Goal: Task Accomplishment & Management: Use online tool/utility

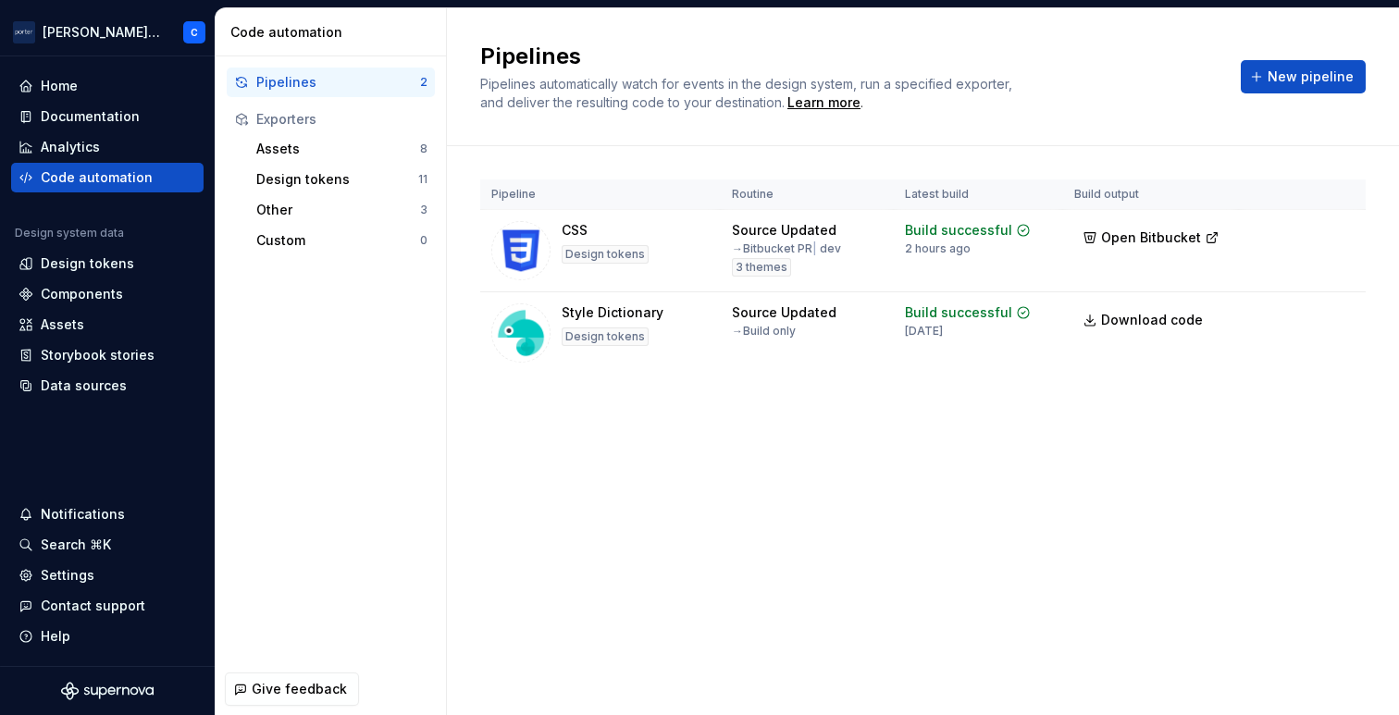
click at [358, 77] on div "Pipelines" at bounding box center [338, 82] width 164 height 19
click at [332, 205] on div "Other" at bounding box center [338, 210] width 164 height 19
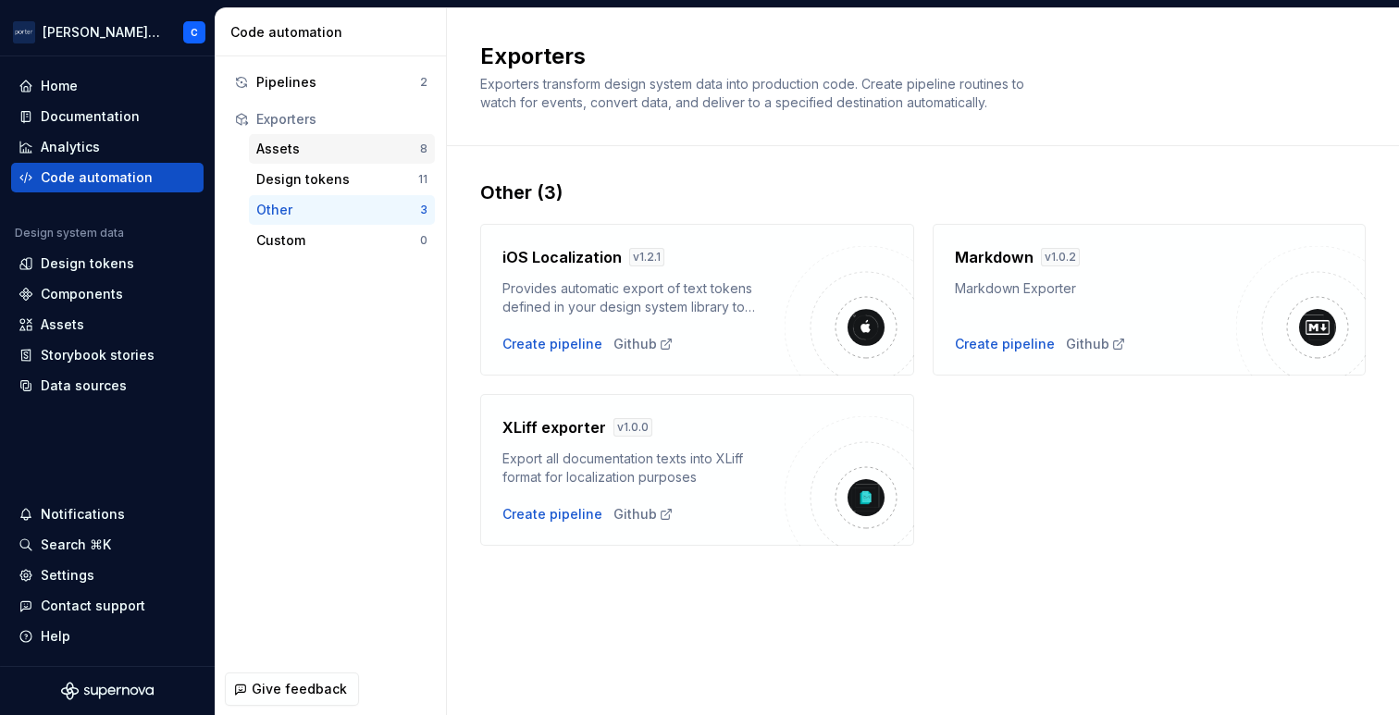
click at [316, 143] on div "Assets" at bounding box center [338, 149] width 164 height 19
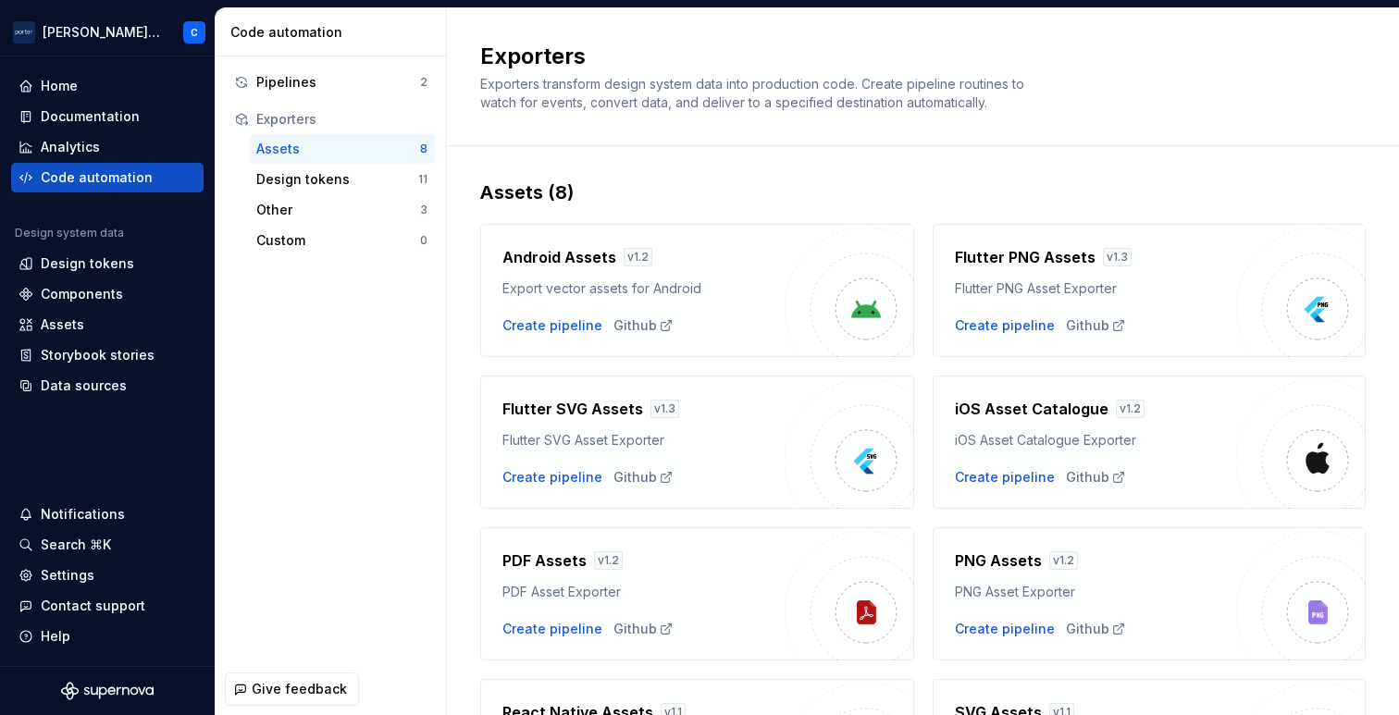
scroll to position [168, 0]
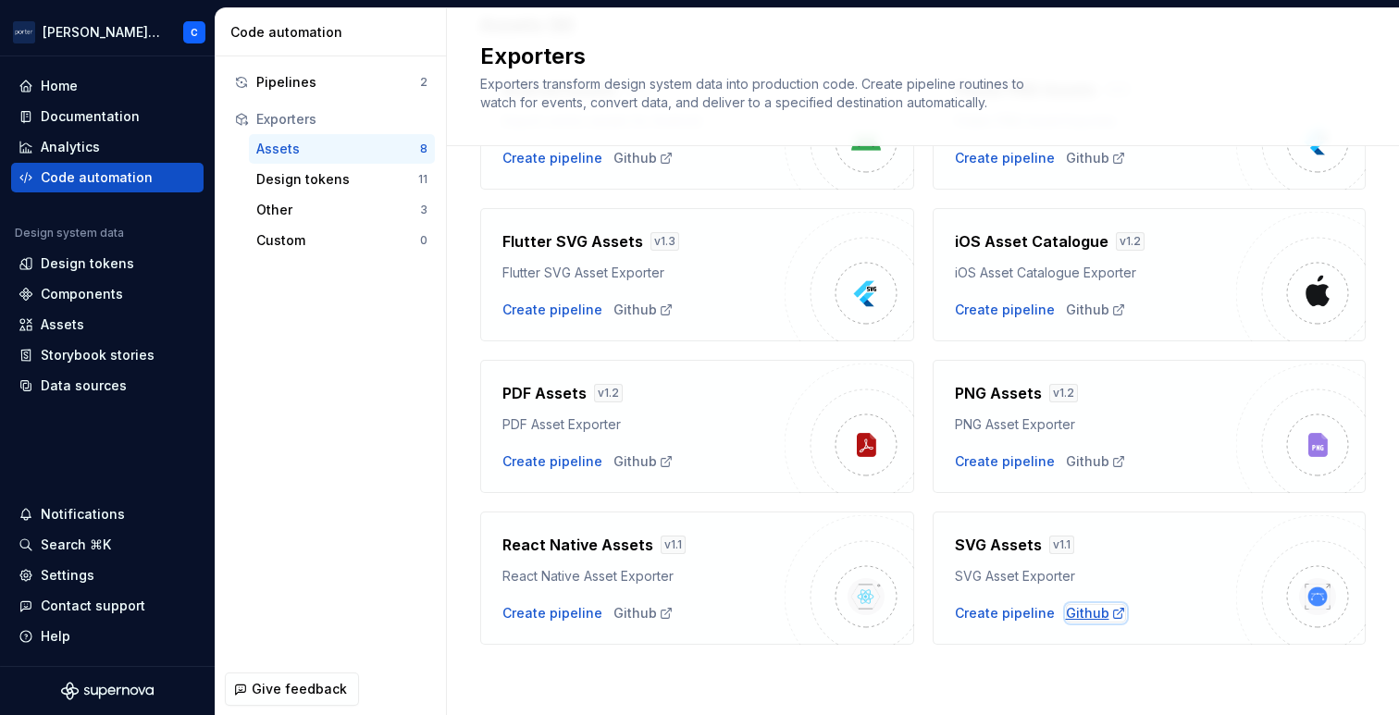
click at [1077, 618] on div "Github" at bounding box center [1096, 613] width 60 height 19
click at [974, 614] on div "Create pipeline" at bounding box center [1005, 613] width 100 height 19
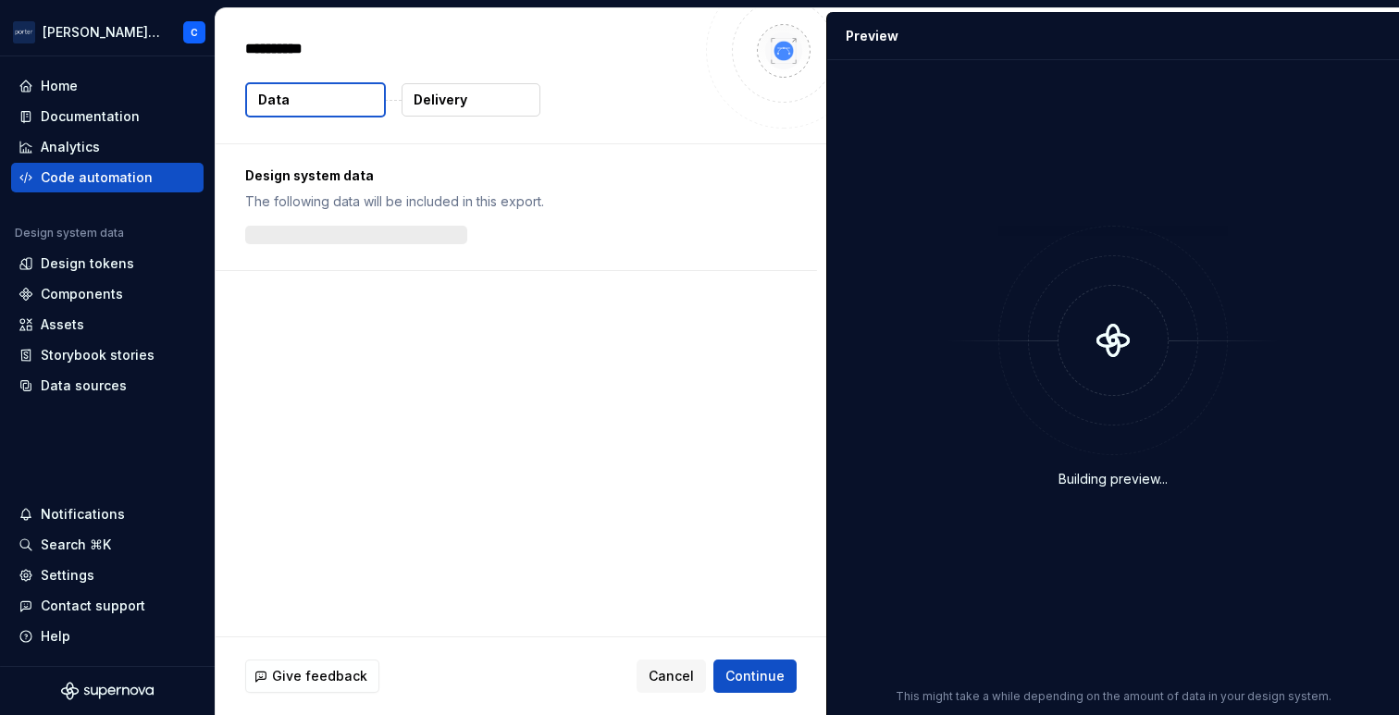
type textarea "*"
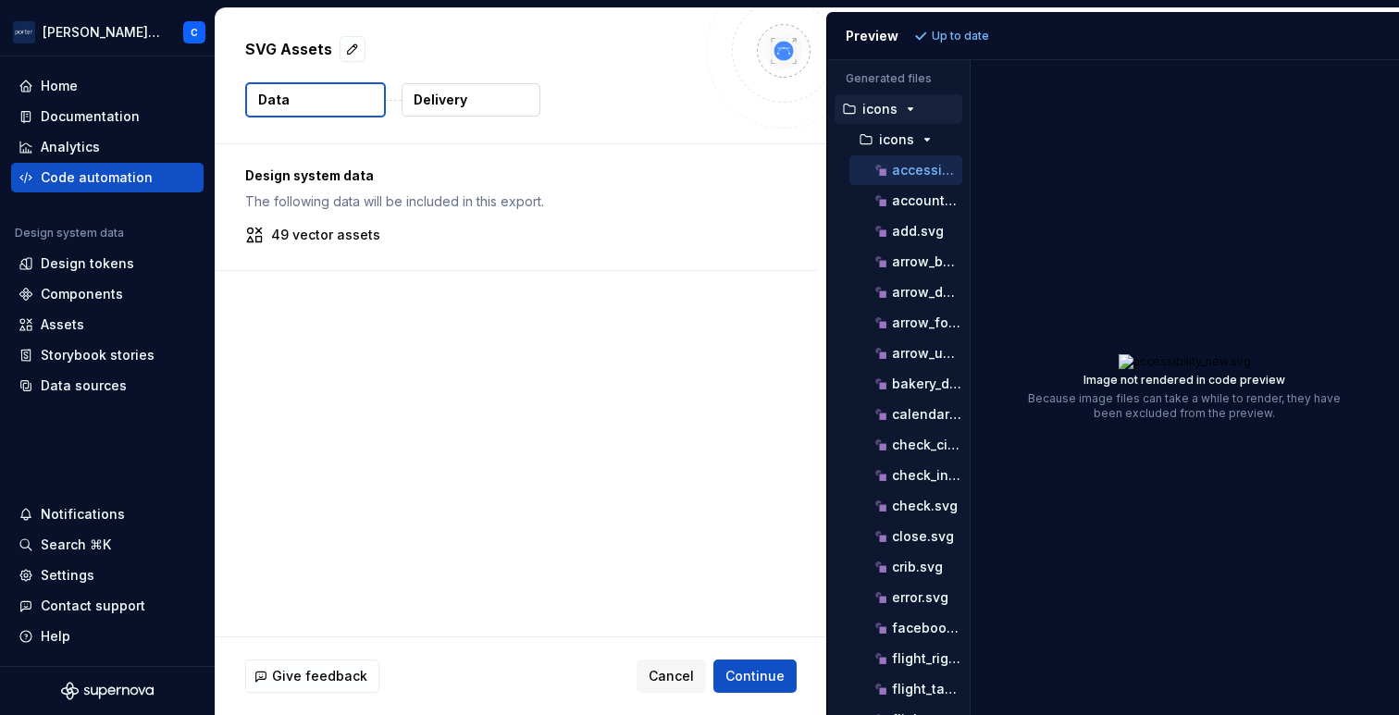
click at [972, 233] on div "Generated files Accessibility guide for tree . Navigate the tree with the arrow…" at bounding box center [1113, 387] width 572 height 655
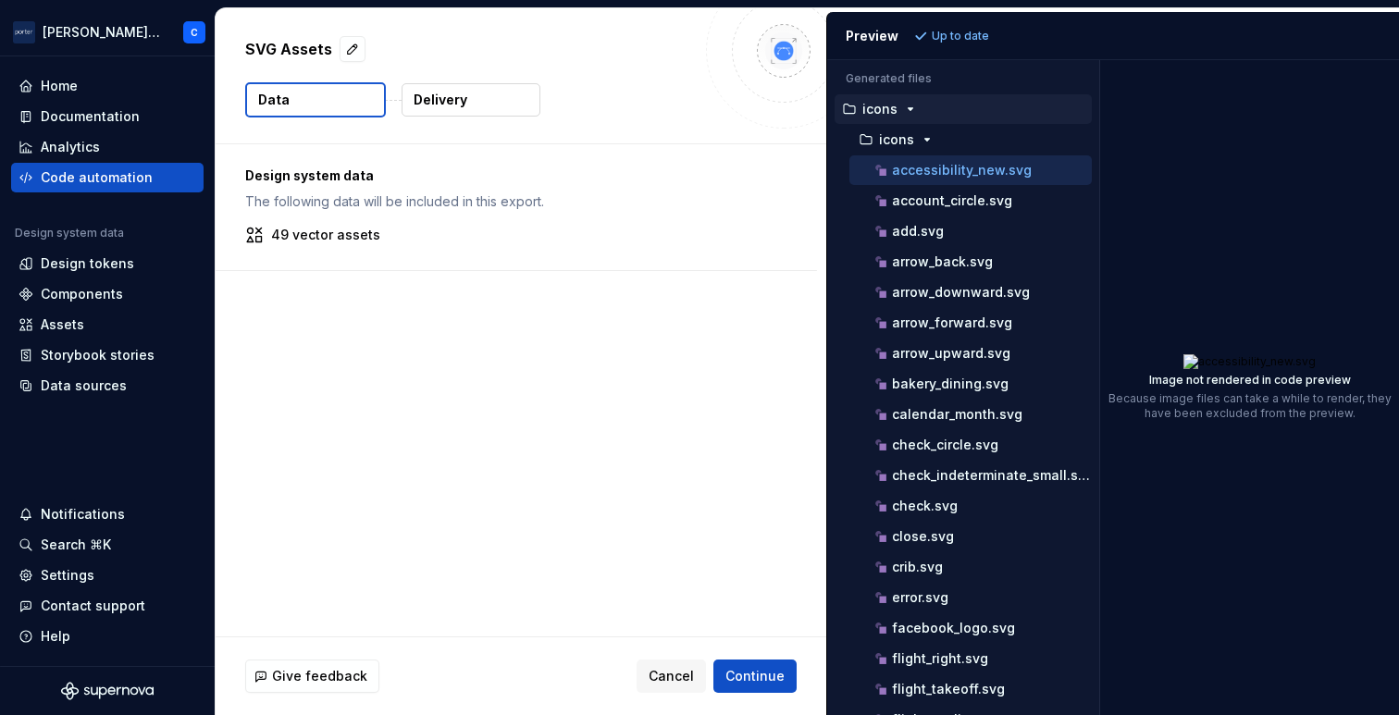
click at [1102, 238] on div "Generated files Accessibility guide for tree . Navigate the tree with the arrow…" at bounding box center [1113, 387] width 572 height 655
click at [999, 236] on div "add.svg" at bounding box center [982, 231] width 220 height 19
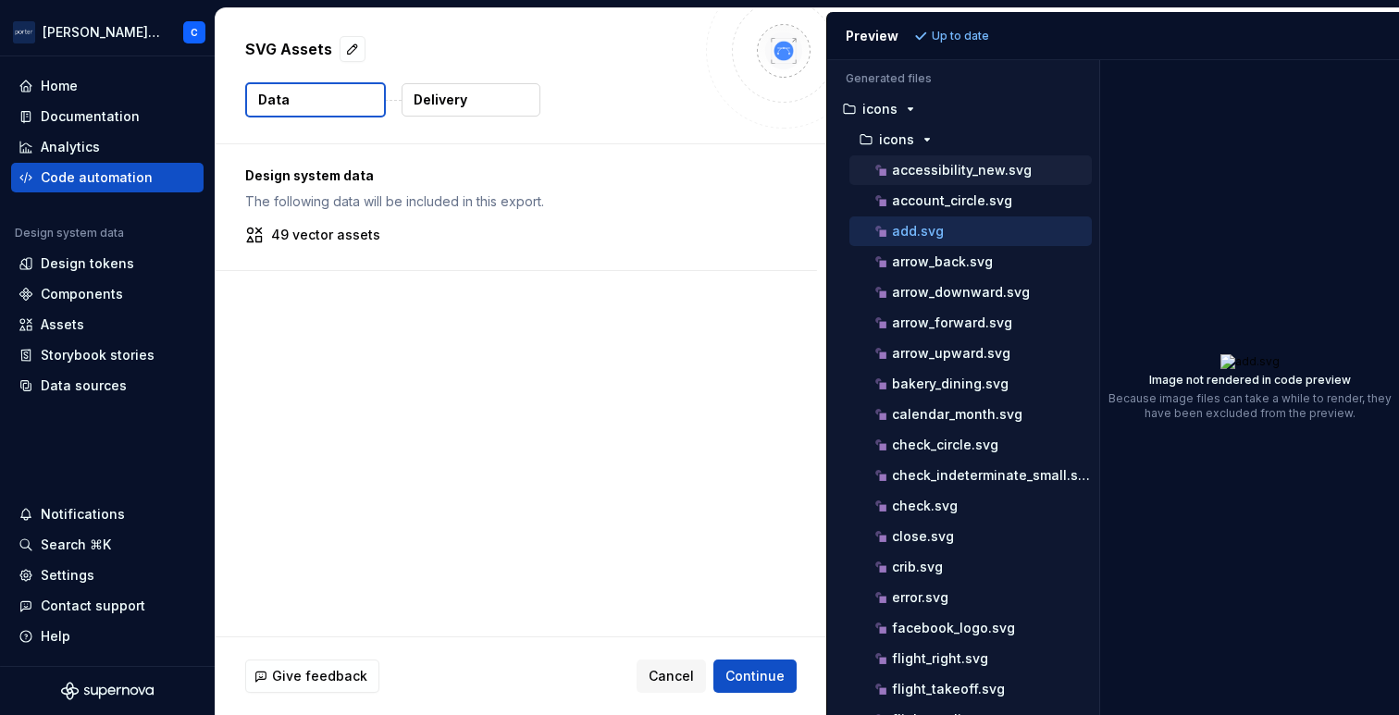
click at [993, 172] on p "accessibility_new.svg" at bounding box center [962, 170] width 140 height 15
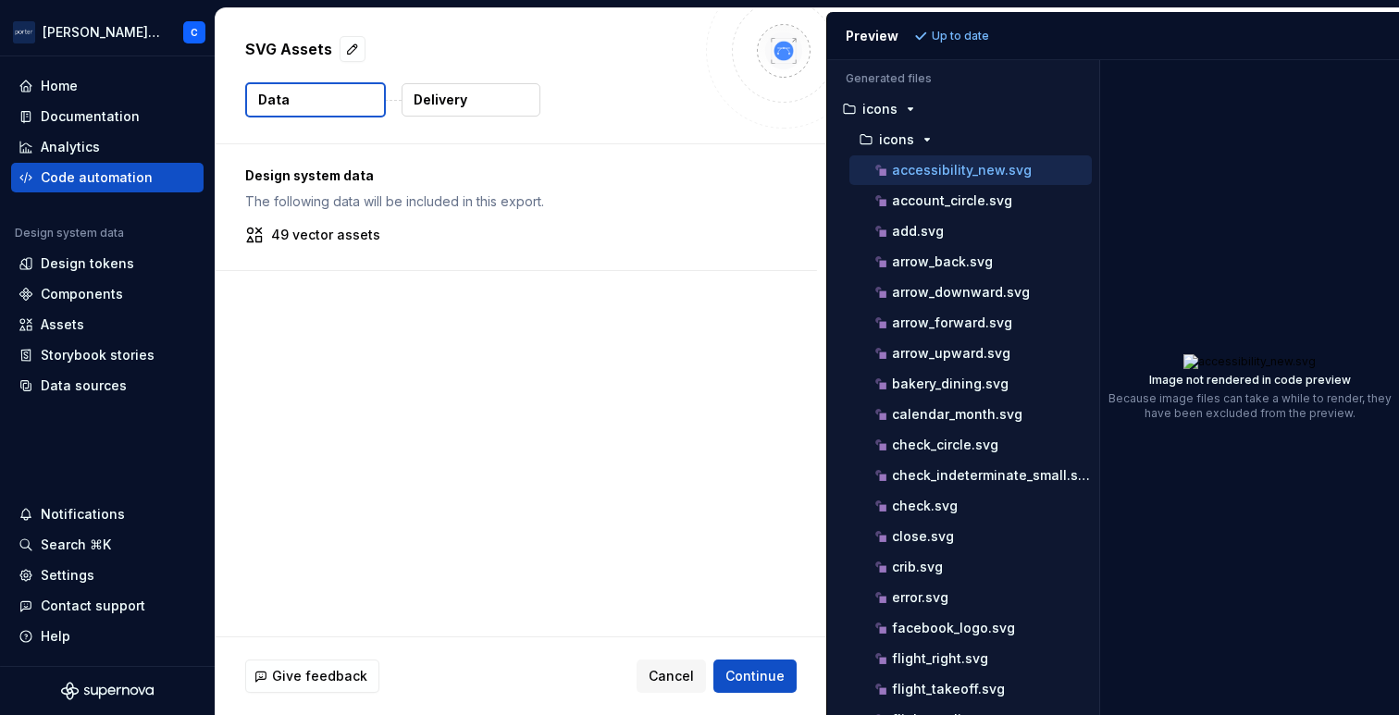
click at [424, 91] on p "Delivery" at bounding box center [441, 100] width 54 height 19
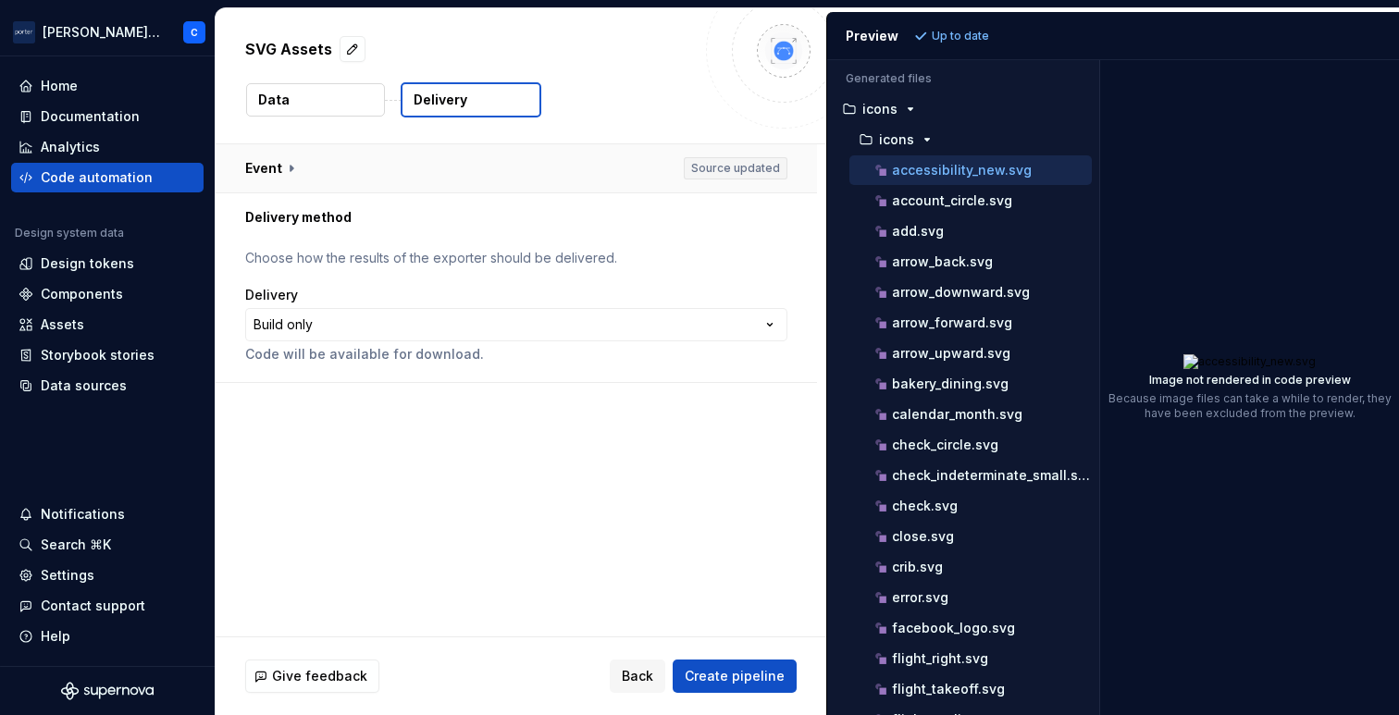
click at [405, 168] on button "button" at bounding box center [517, 168] width 602 height 48
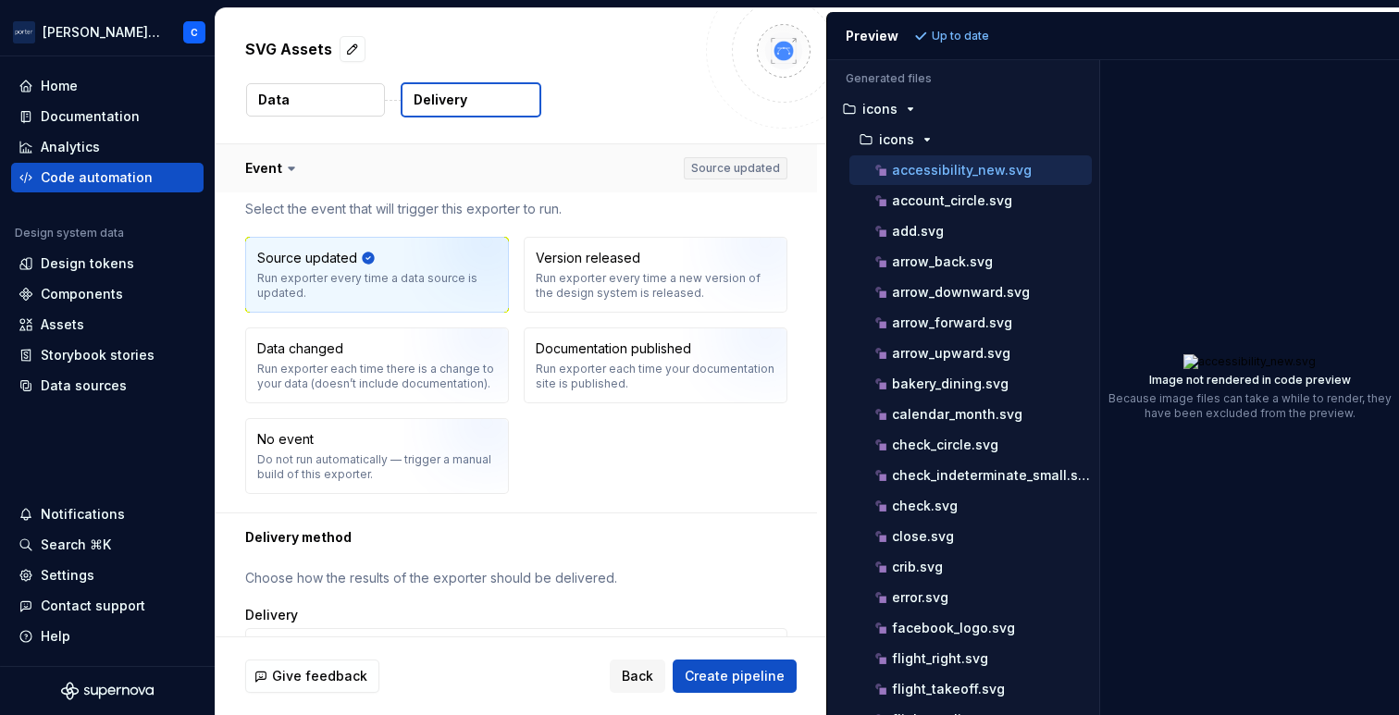
click at [405, 168] on button "button" at bounding box center [517, 168] width 602 height 48
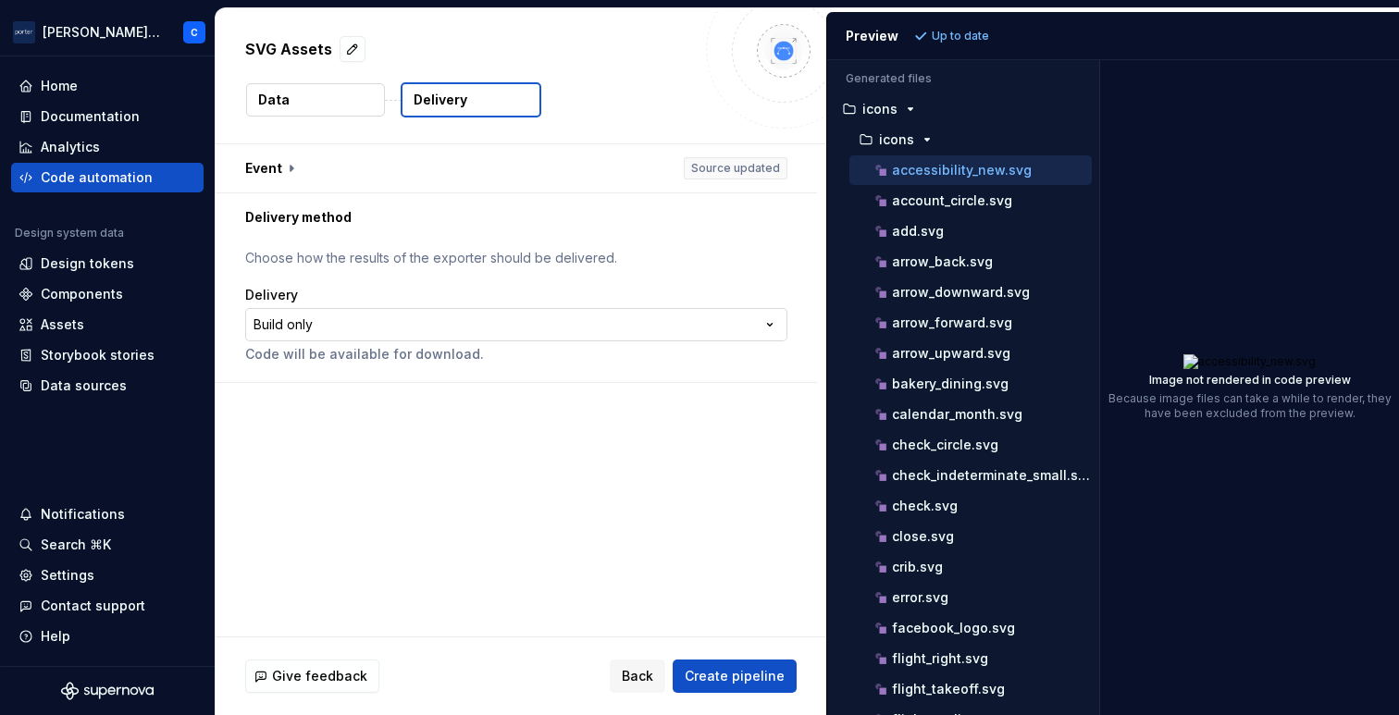
click at [416, 328] on html "**********" at bounding box center [699, 357] width 1399 height 715
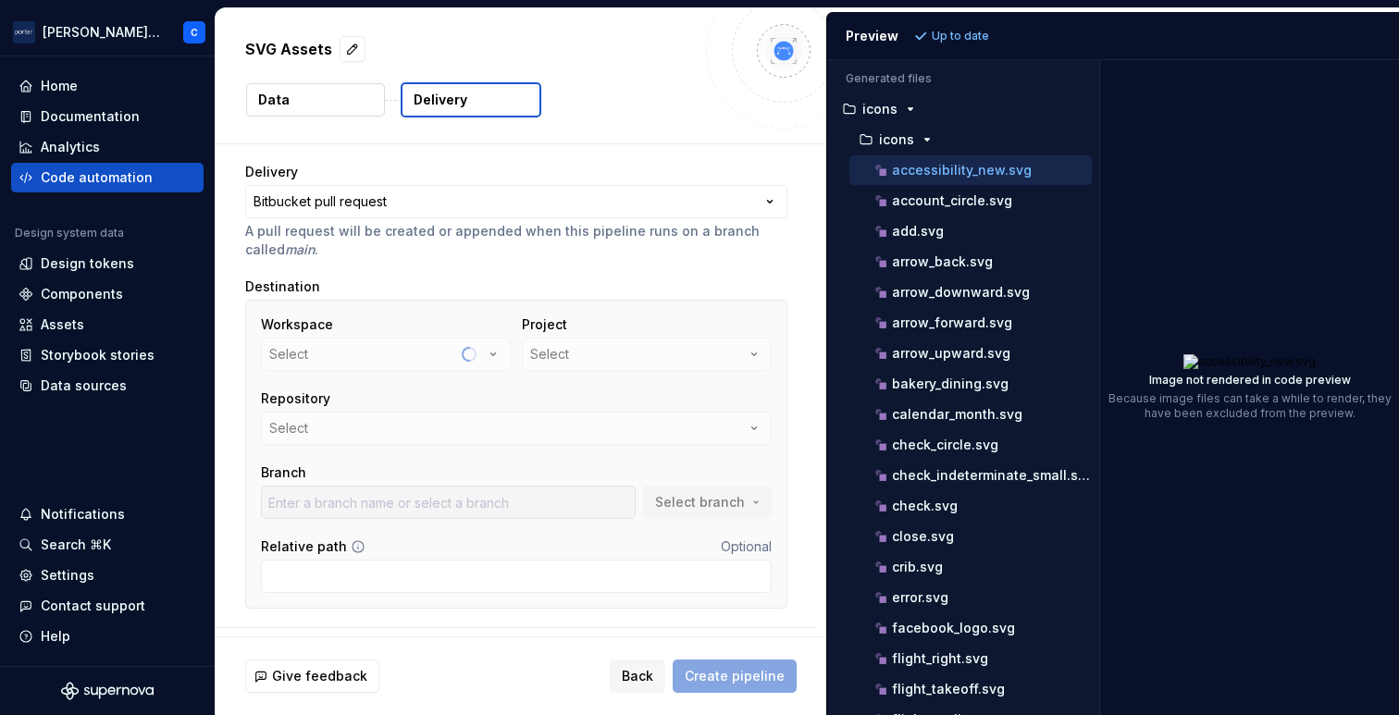
scroll to position [164, 0]
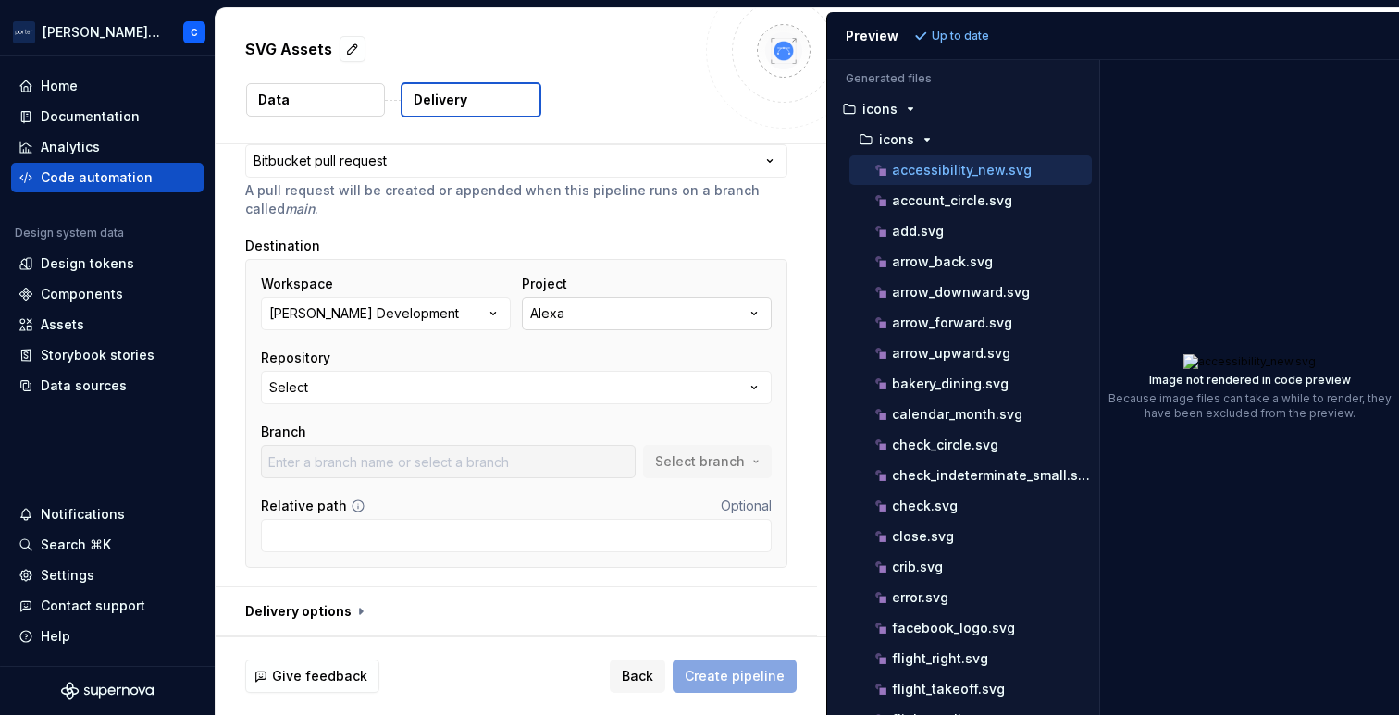
click at [555, 316] on div "Alexa" at bounding box center [547, 313] width 34 height 19
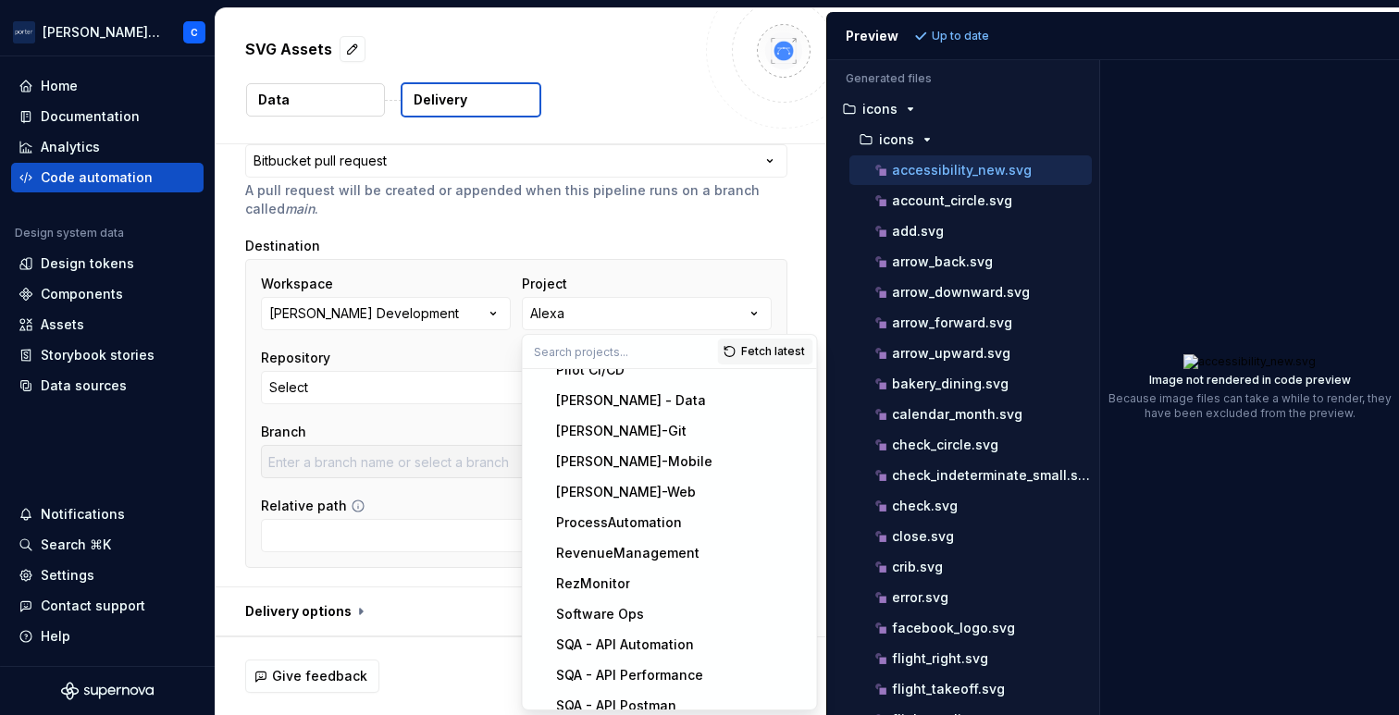
scroll to position [643, 0]
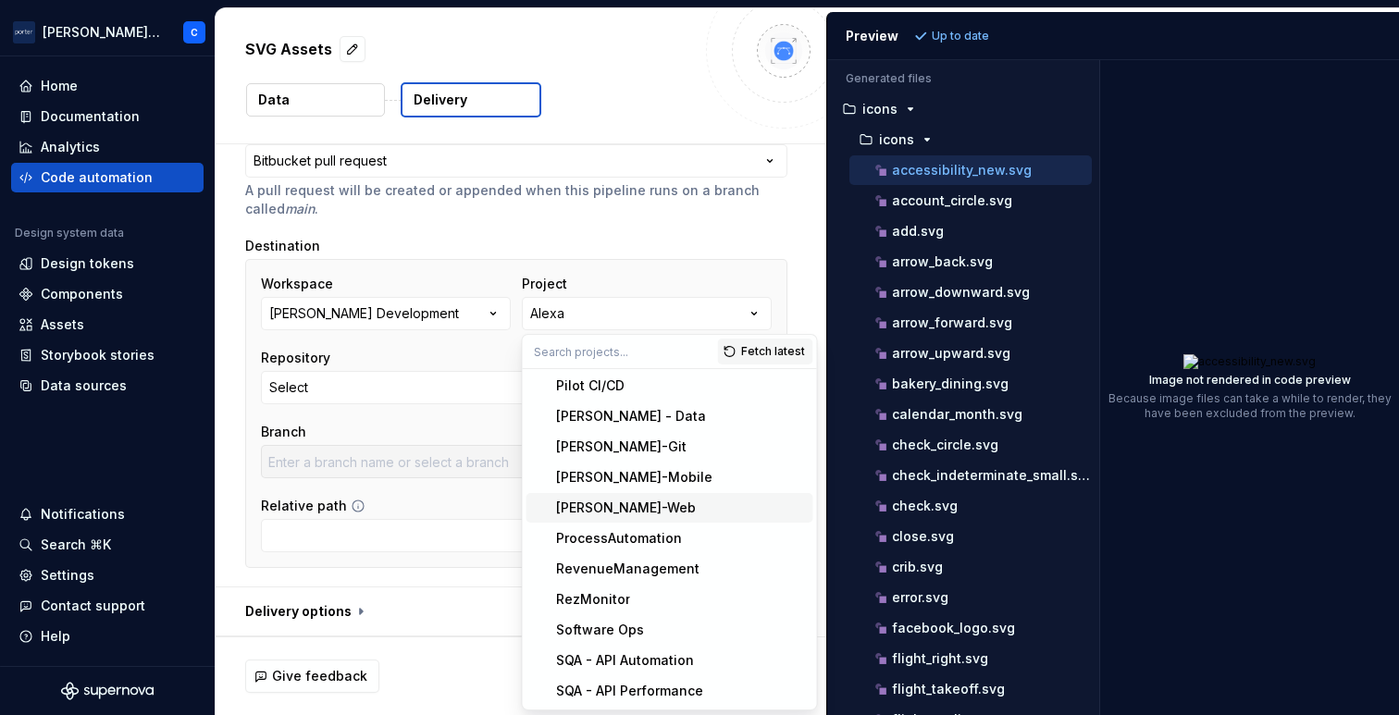
click at [615, 511] on div "[PERSON_NAME]-Web" at bounding box center [626, 508] width 140 height 19
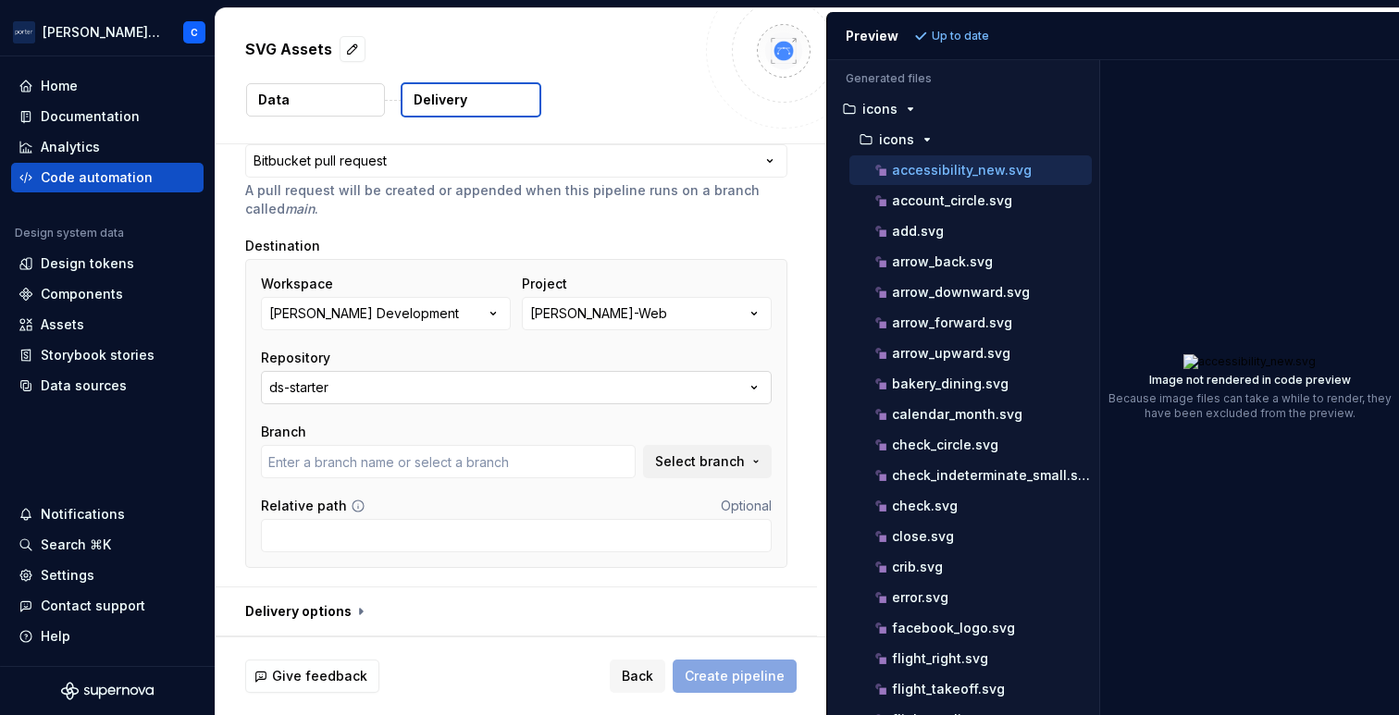
type input "junk"
click at [549, 391] on button "ds-starter" at bounding box center [516, 387] width 511 height 33
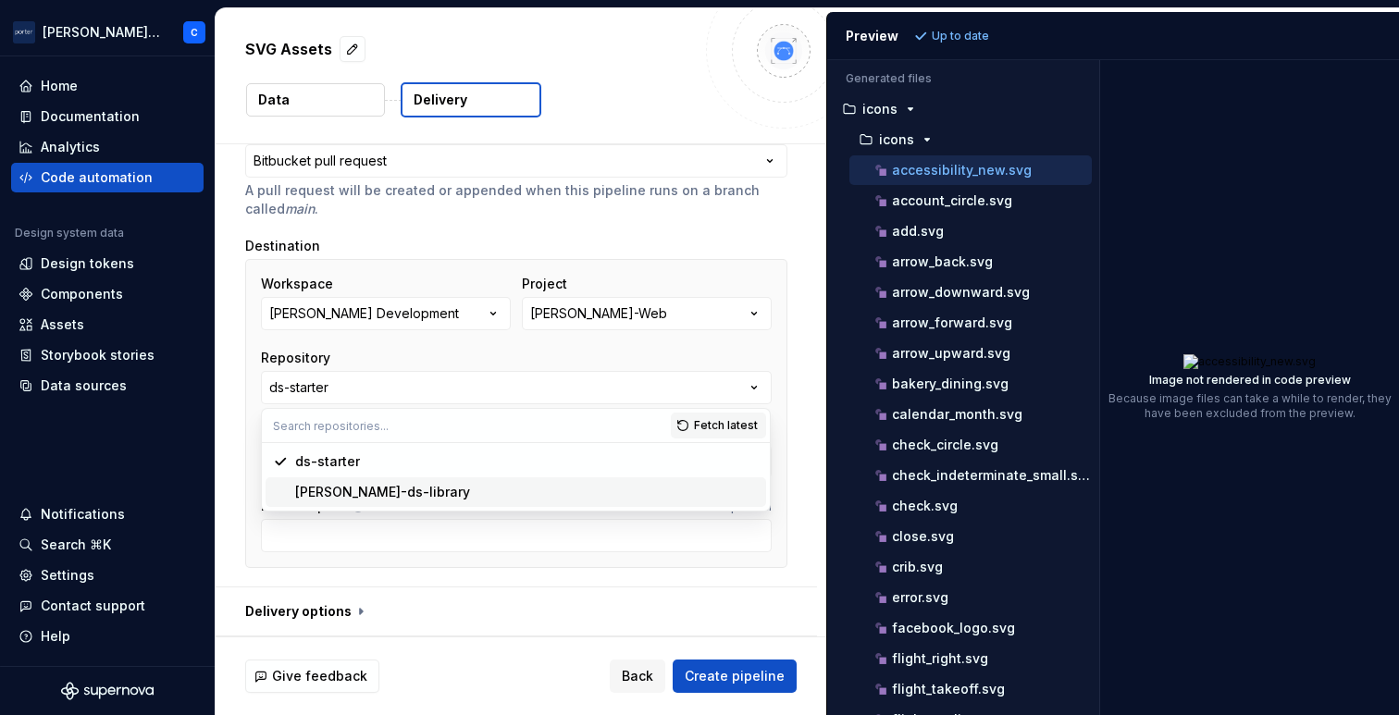
click at [496, 487] on div "[PERSON_NAME]-ds-library" at bounding box center [527, 492] width 464 height 19
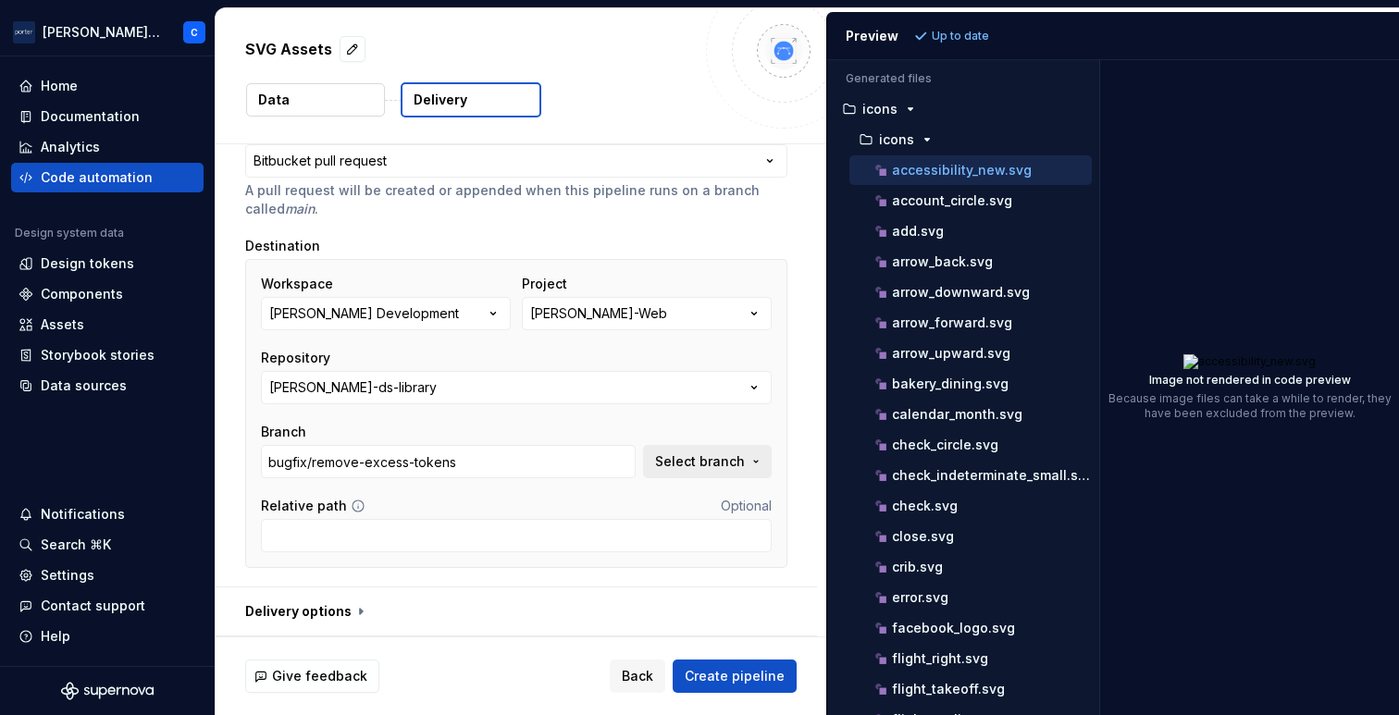
click at [720, 466] on span "Select branch" at bounding box center [700, 462] width 90 height 19
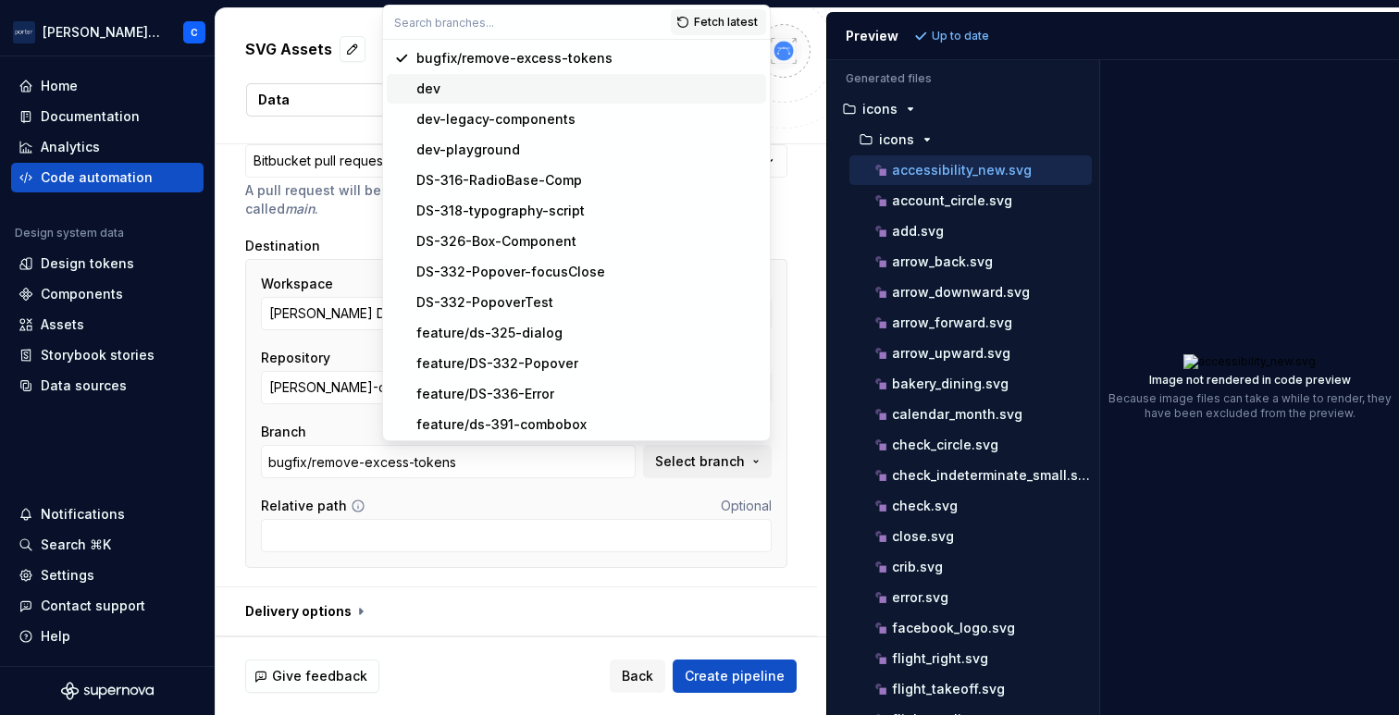
click at [621, 85] on div "dev" at bounding box center [587, 89] width 342 height 19
type input "dev"
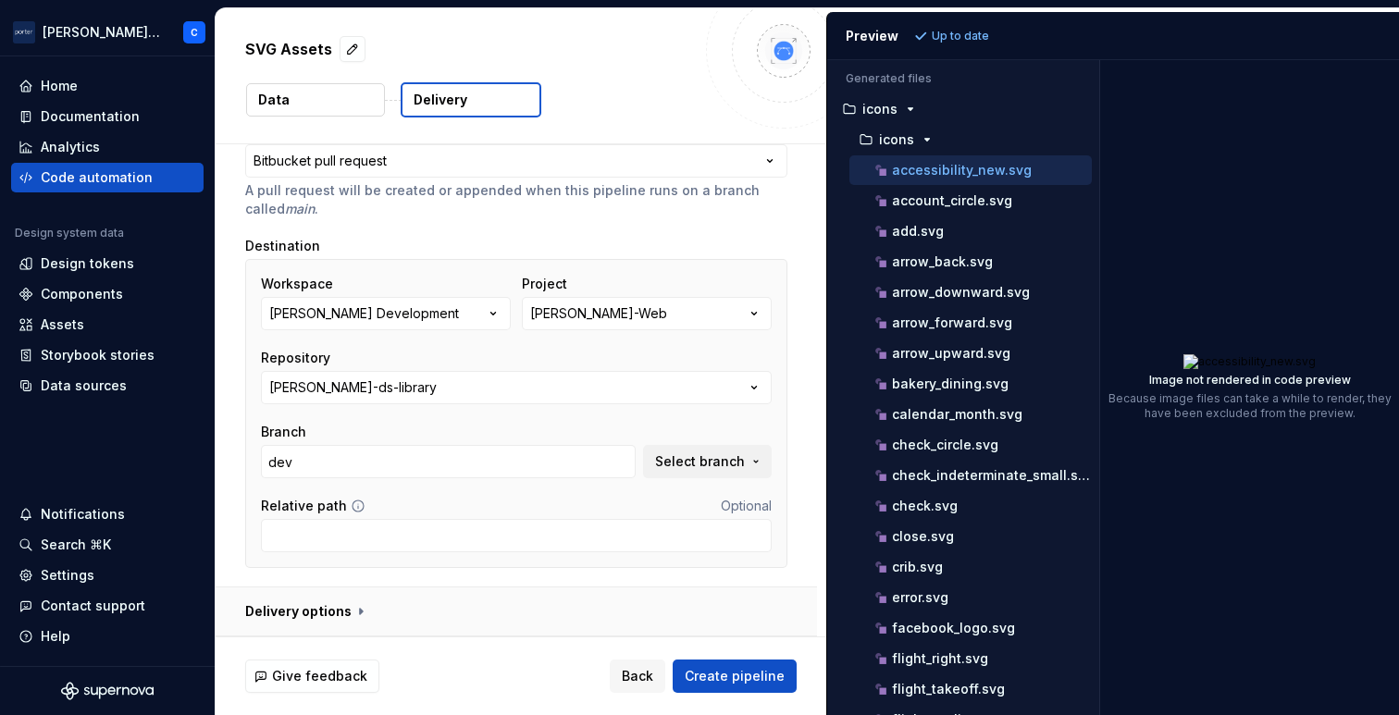
click at [329, 603] on button "button" at bounding box center [517, 612] width 602 height 48
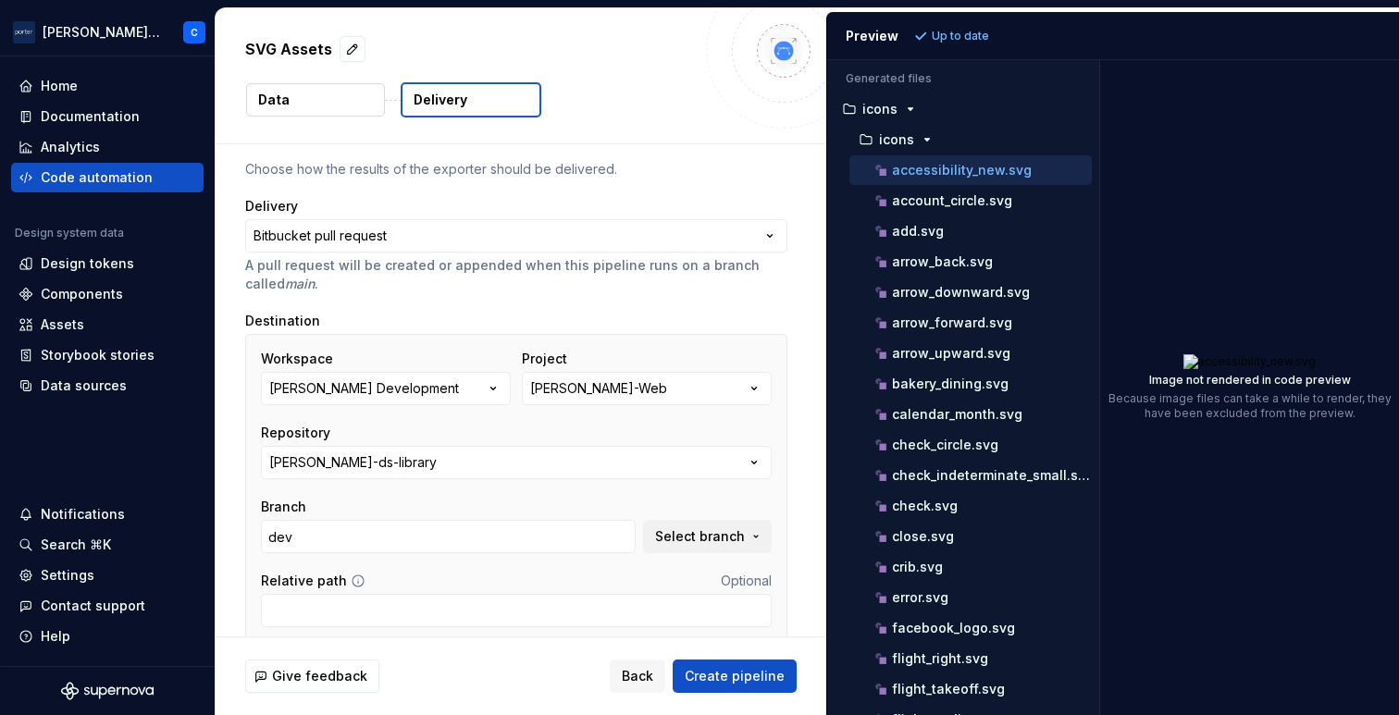
scroll to position [44, 0]
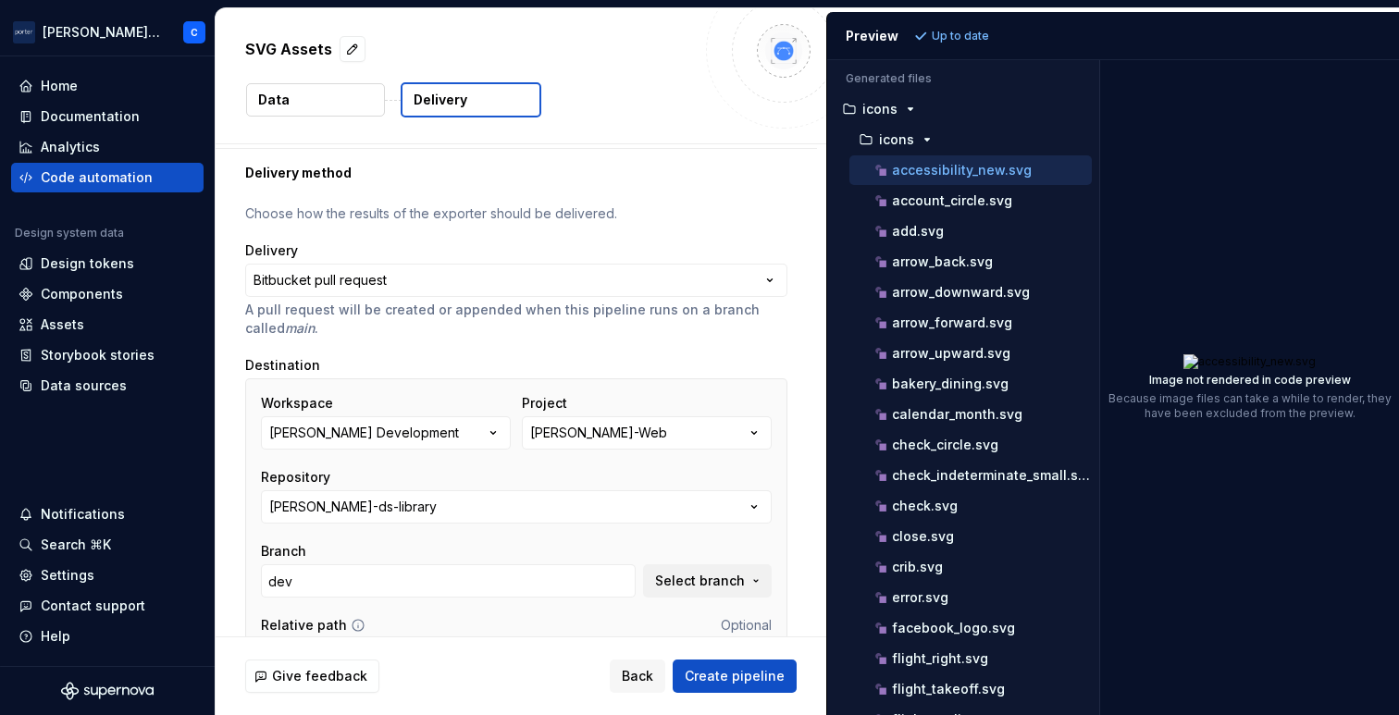
type textarea "*"
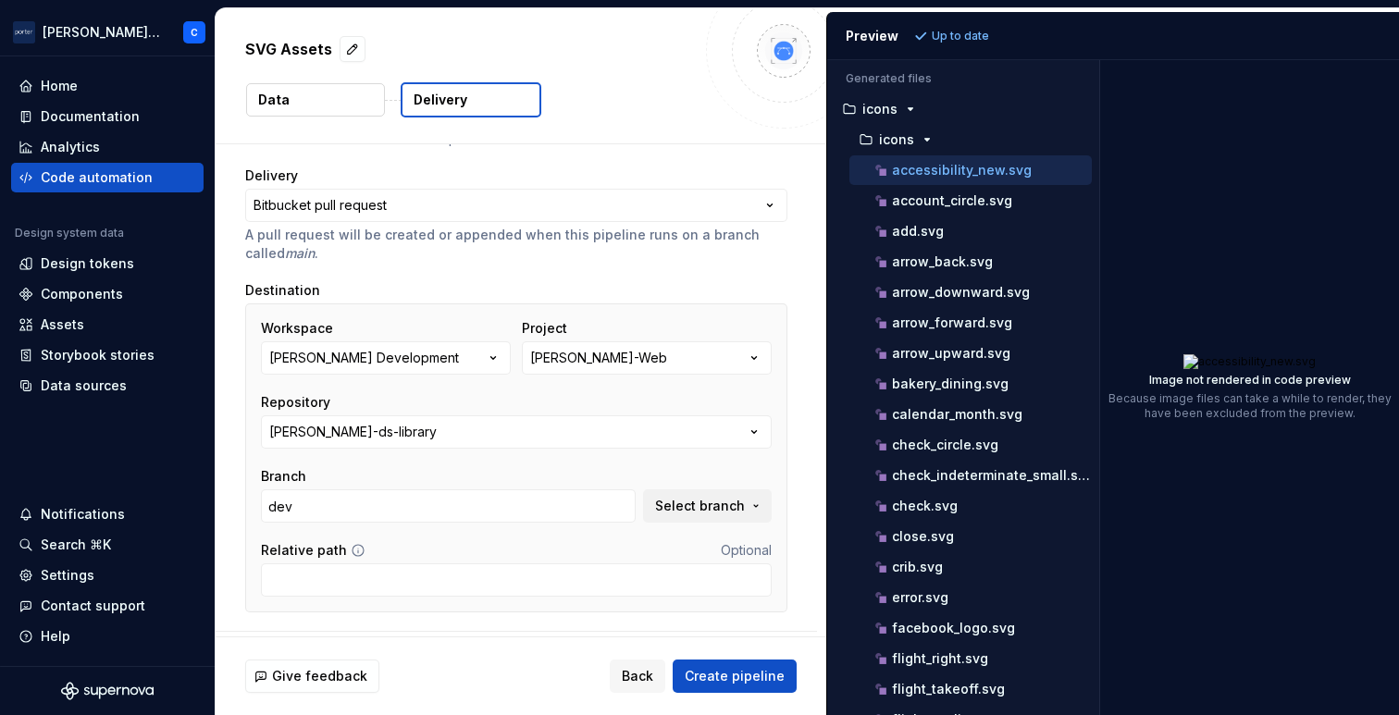
scroll to position [134, 0]
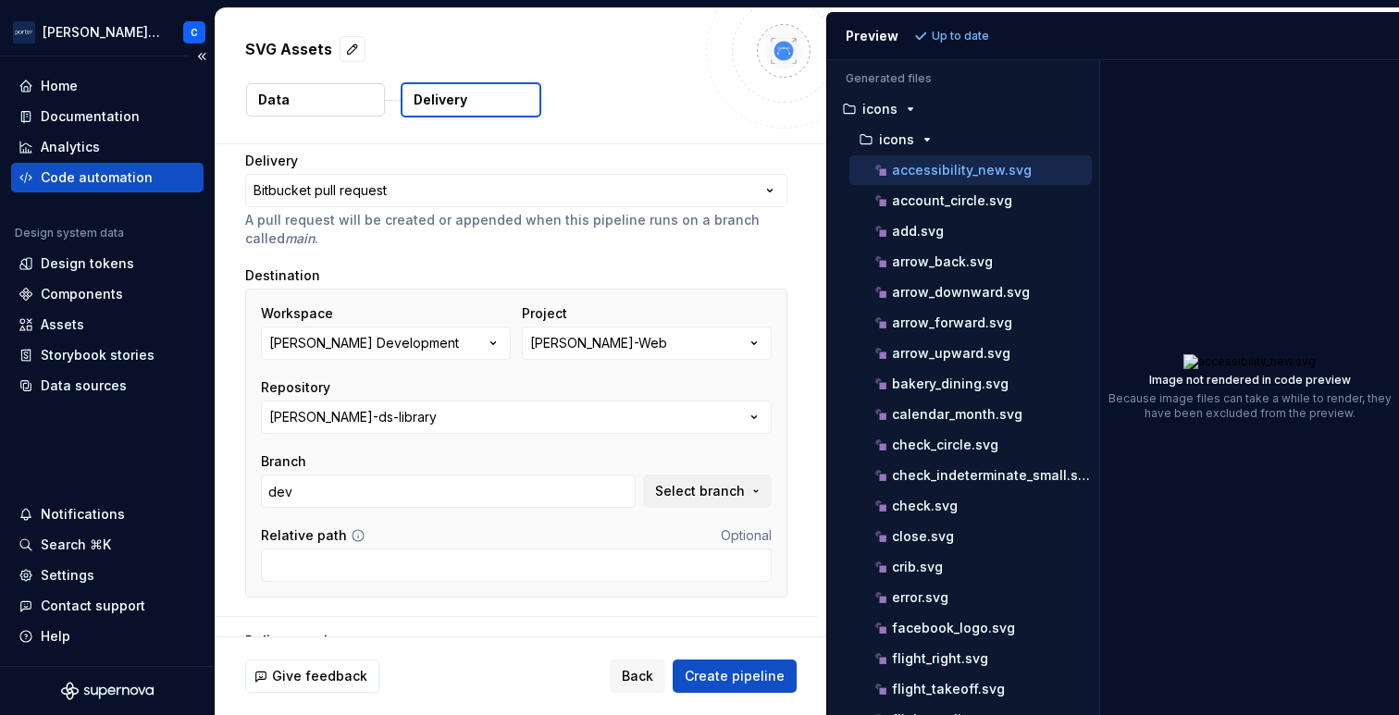
click at [124, 185] on div "Code automation" at bounding box center [97, 177] width 112 height 19
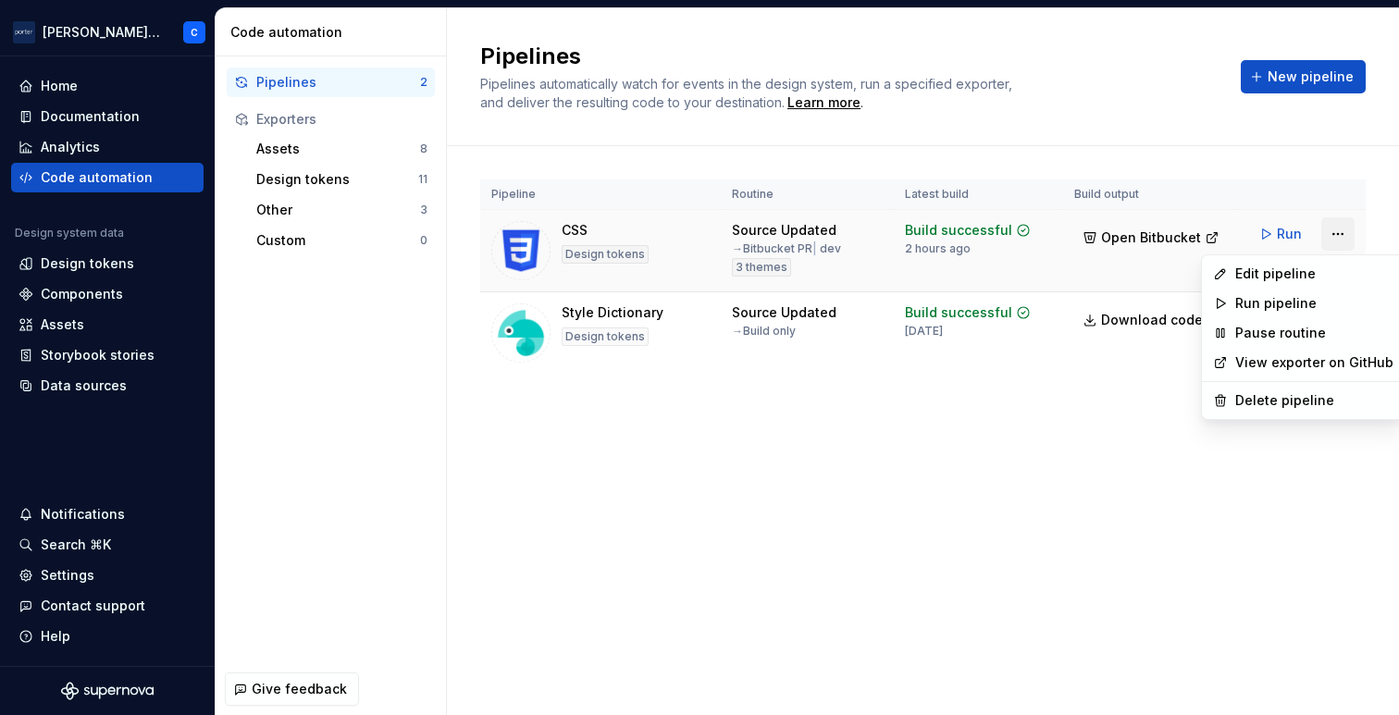
click at [1328, 230] on html "[PERSON_NAME] Airlines C Home Documentation Analytics Code automation Design sy…" at bounding box center [699, 357] width 1399 height 715
click at [1306, 268] on div "Edit pipeline" at bounding box center [1314, 274] width 158 height 19
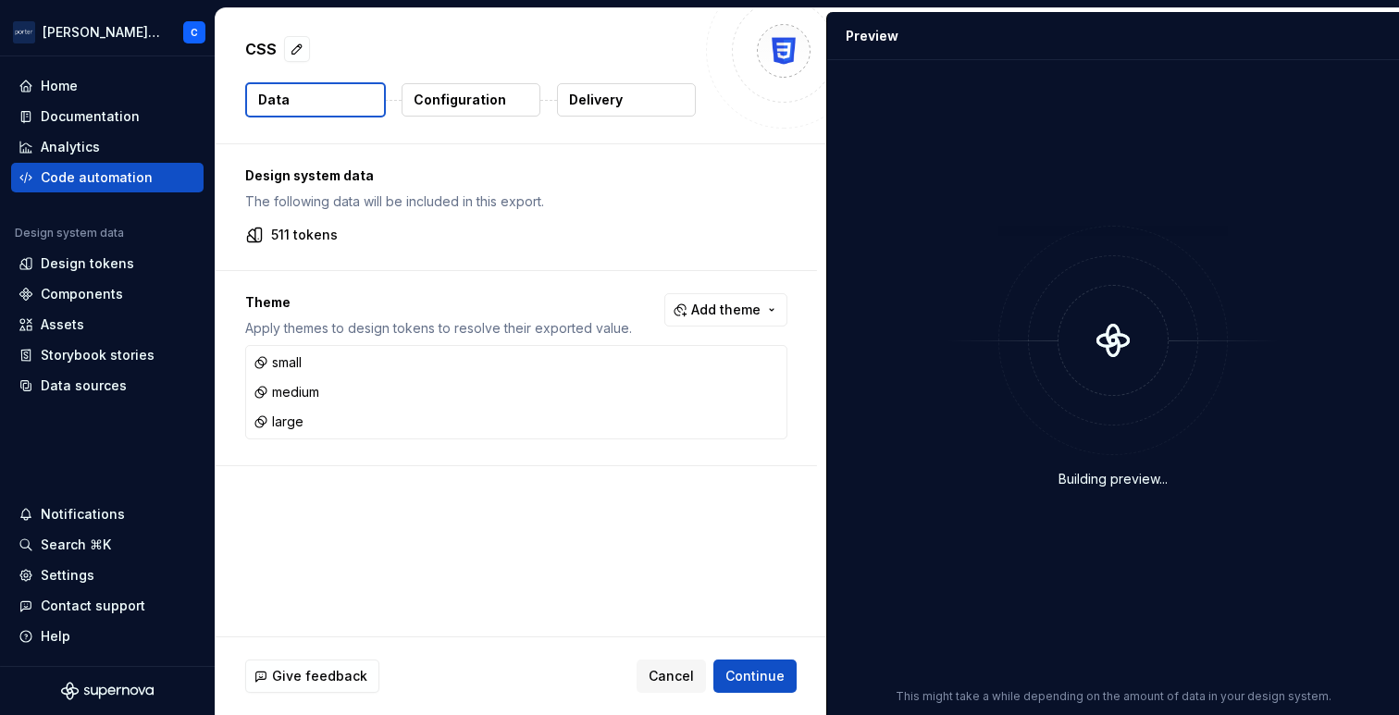
click at [628, 114] on button "Delivery" at bounding box center [626, 99] width 139 height 33
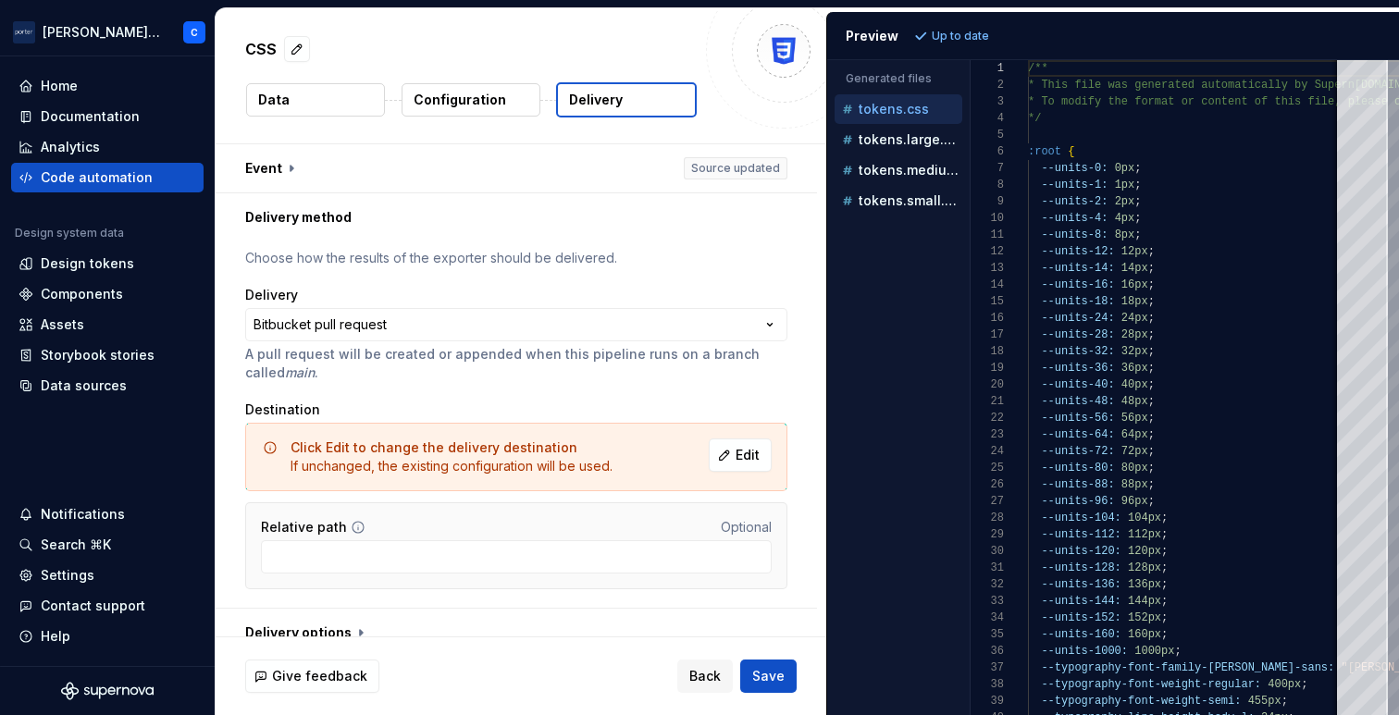
click at [624, 106] on button "Delivery" at bounding box center [626, 99] width 141 height 35
click at [749, 465] on button "Edit" at bounding box center [740, 455] width 63 height 33
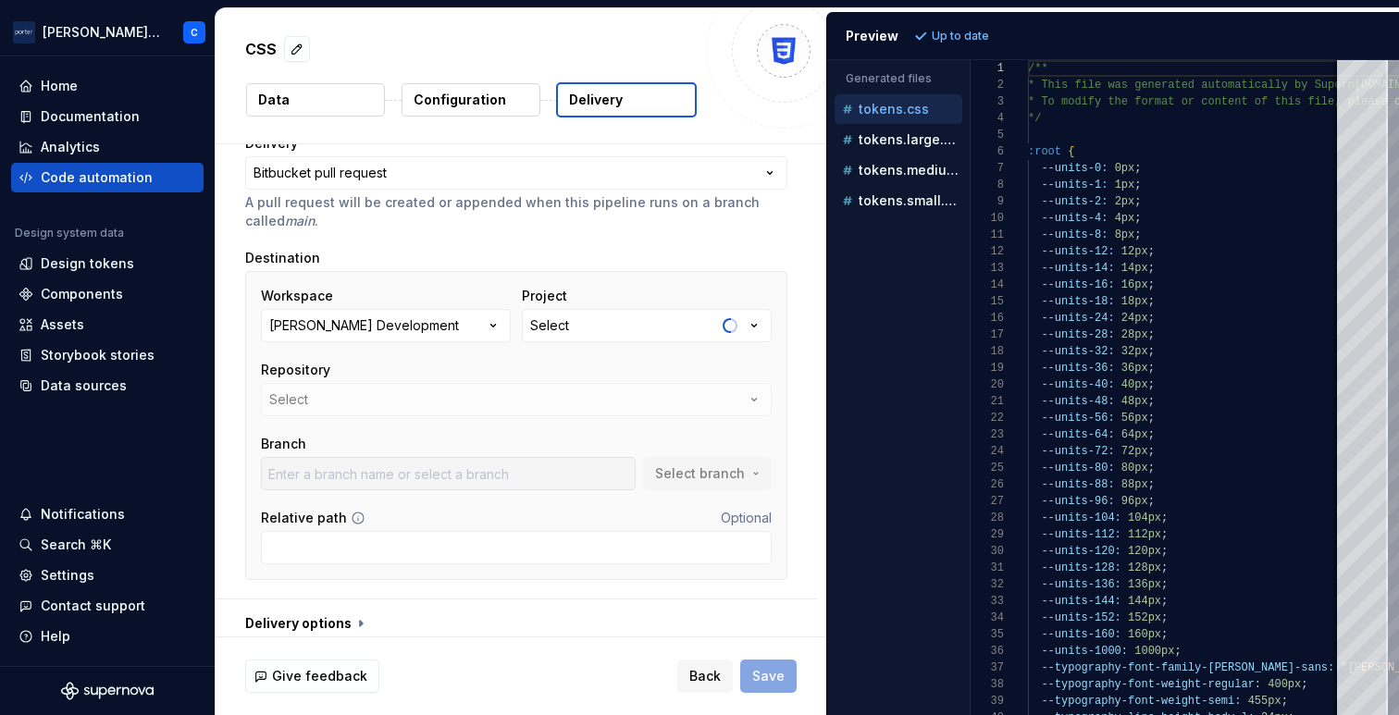
scroll to position [164, 0]
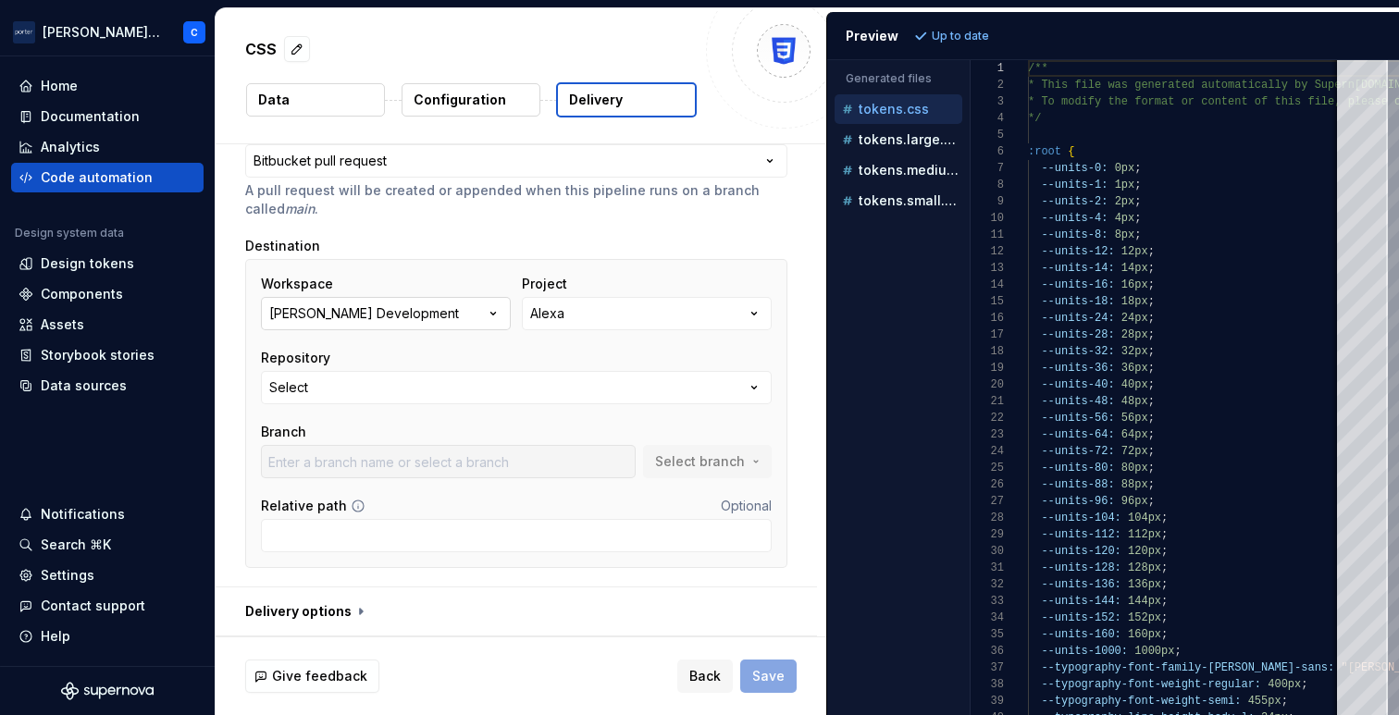
click at [375, 311] on div "[PERSON_NAME] Development" at bounding box center [364, 313] width 190 height 19
click at [572, 336] on div "Workspace [PERSON_NAME] Development Project Alexa Repository Select Branch Sele…" at bounding box center [516, 377] width 511 height 204
click at [569, 323] on button "Alexa" at bounding box center [647, 313] width 250 height 33
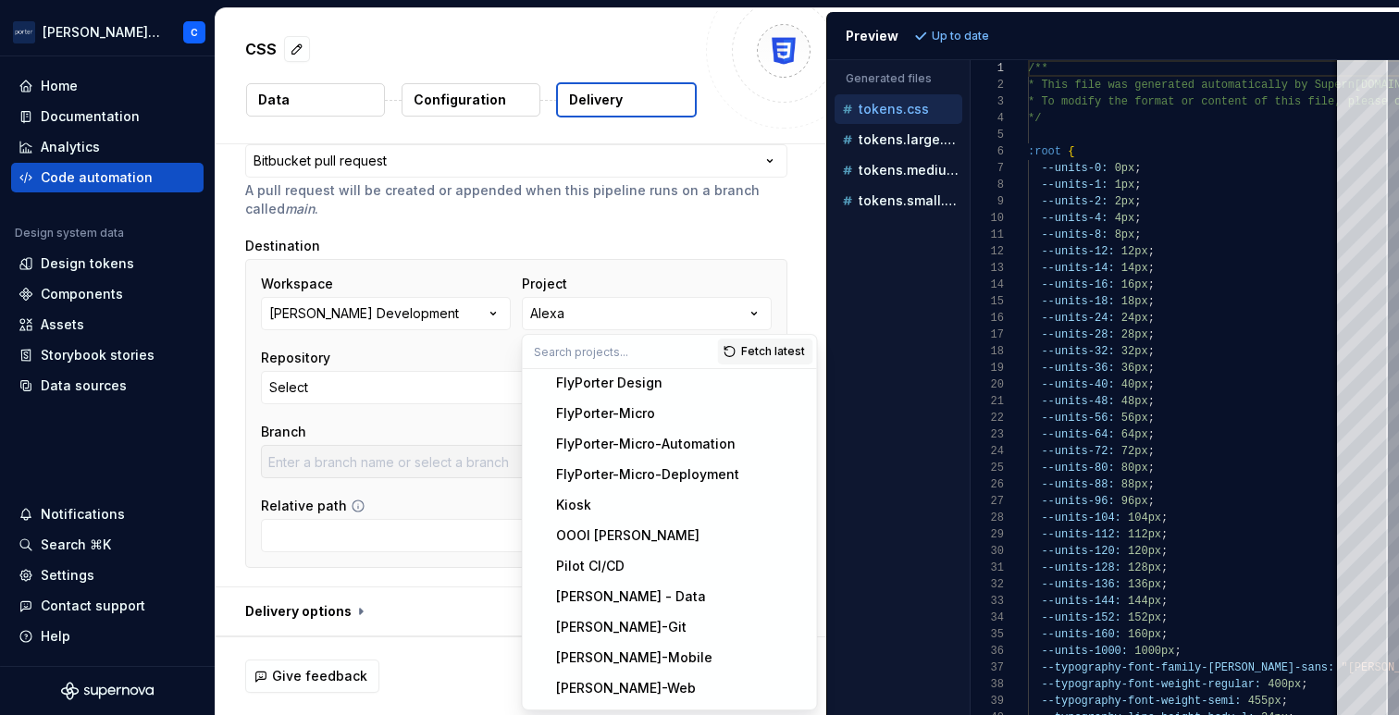
scroll to position [490, 0]
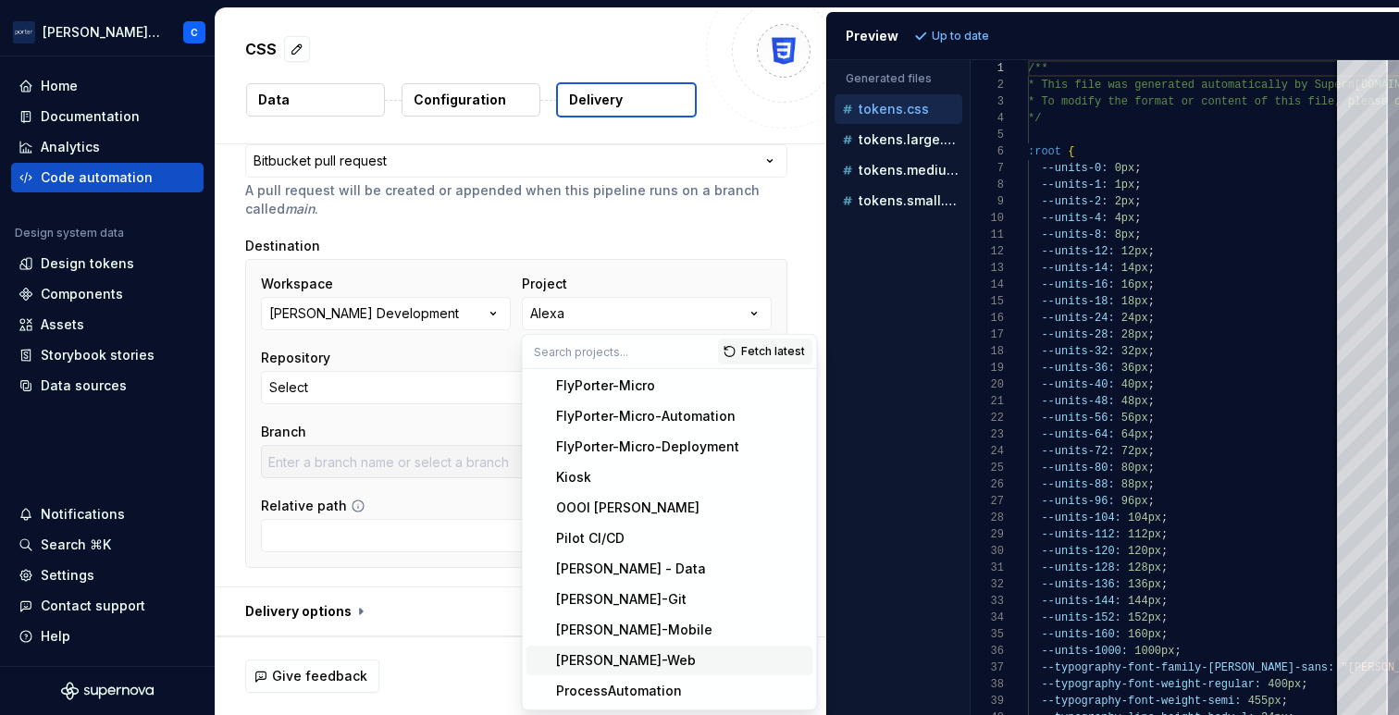
click at [600, 659] on div "[PERSON_NAME]-Web" at bounding box center [626, 661] width 140 height 19
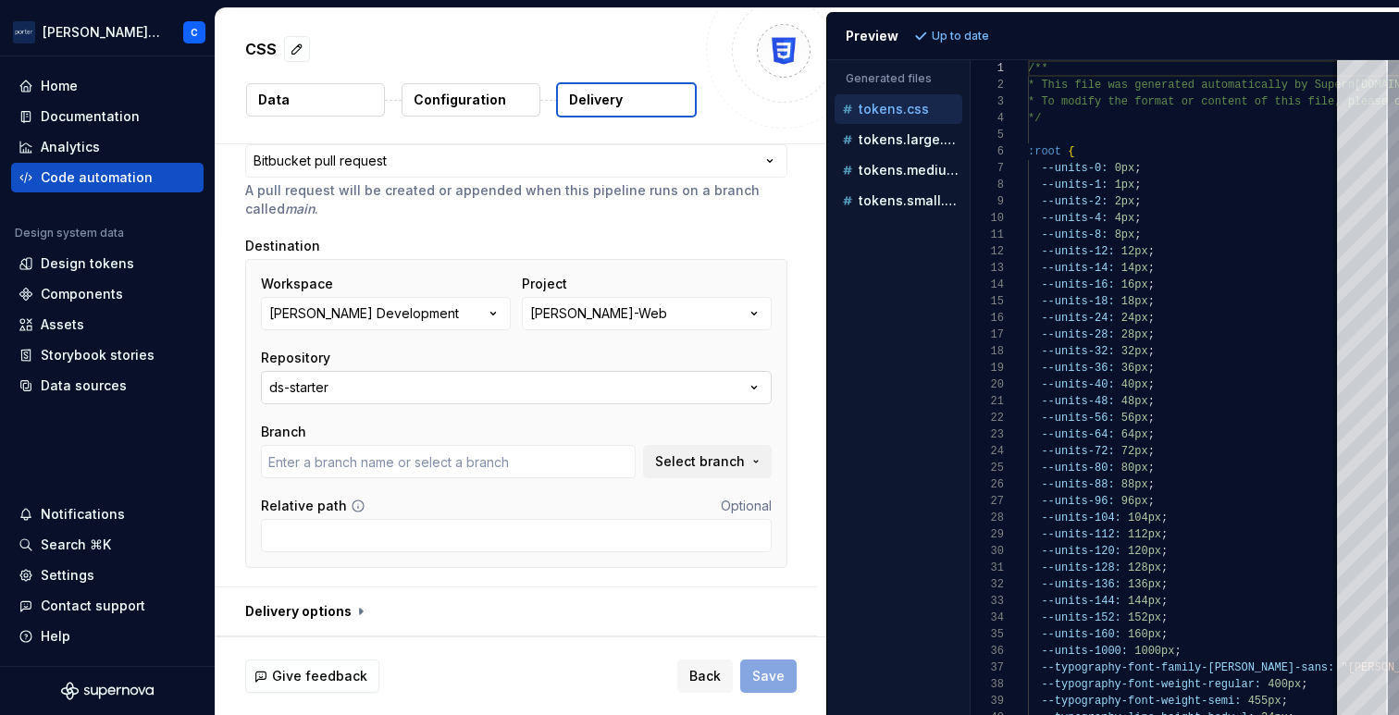
click at [473, 388] on button "ds-starter" at bounding box center [516, 387] width 511 height 33
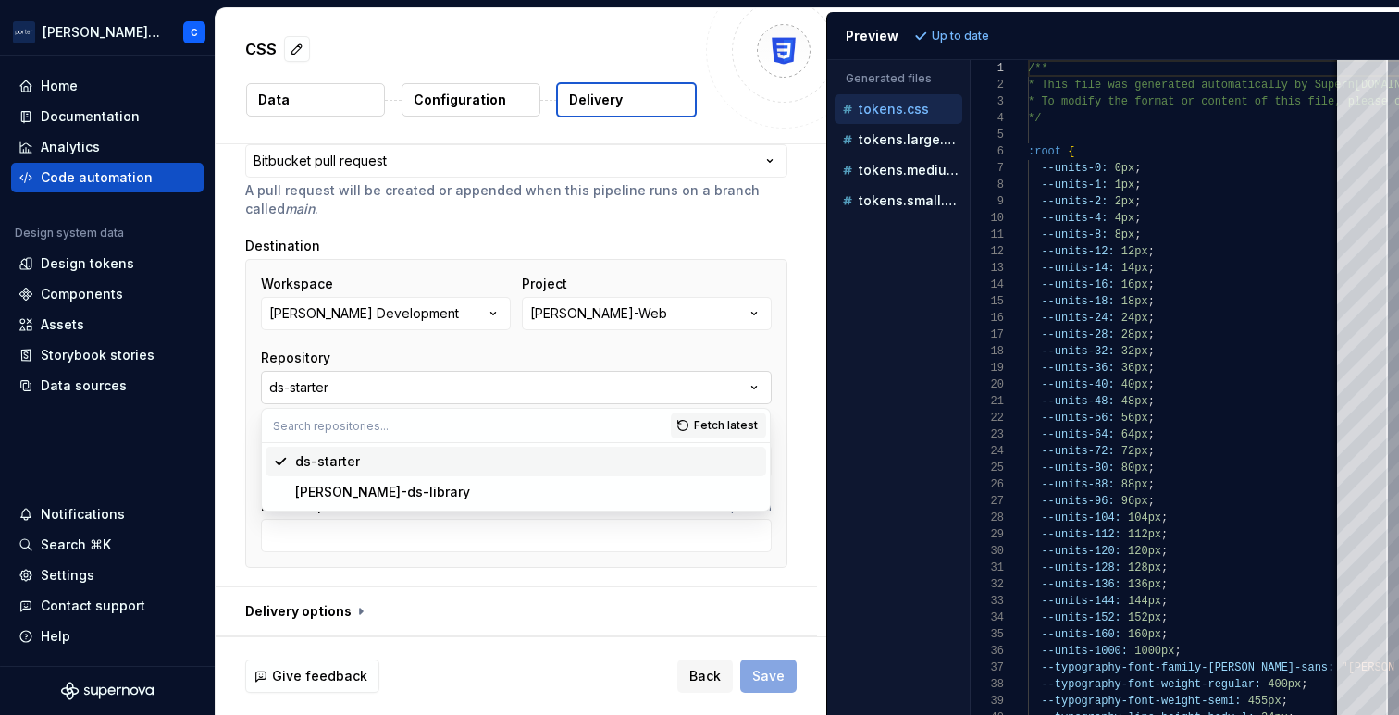
type input "junk"
click at [447, 493] on div "[PERSON_NAME]-ds-library" at bounding box center [527, 492] width 464 height 19
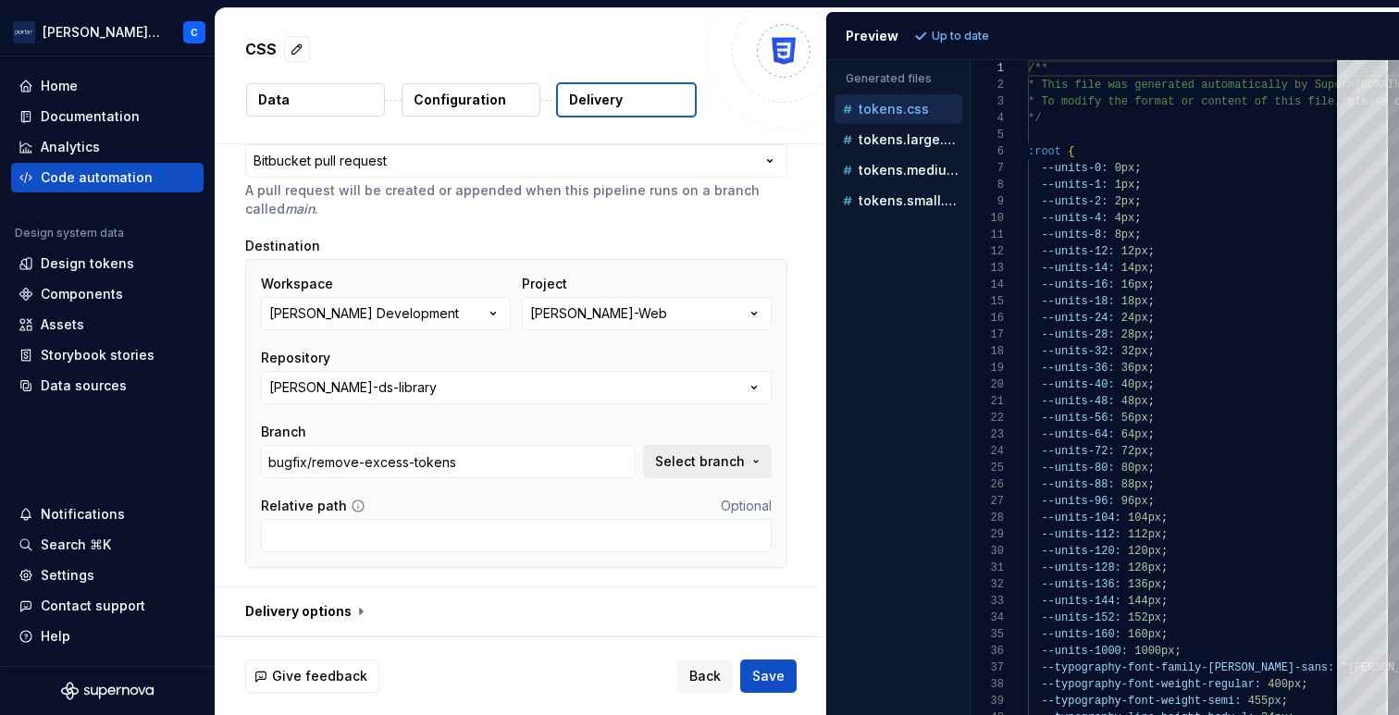
click at [690, 462] on span "Select branch" at bounding box center [700, 462] width 90 height 19
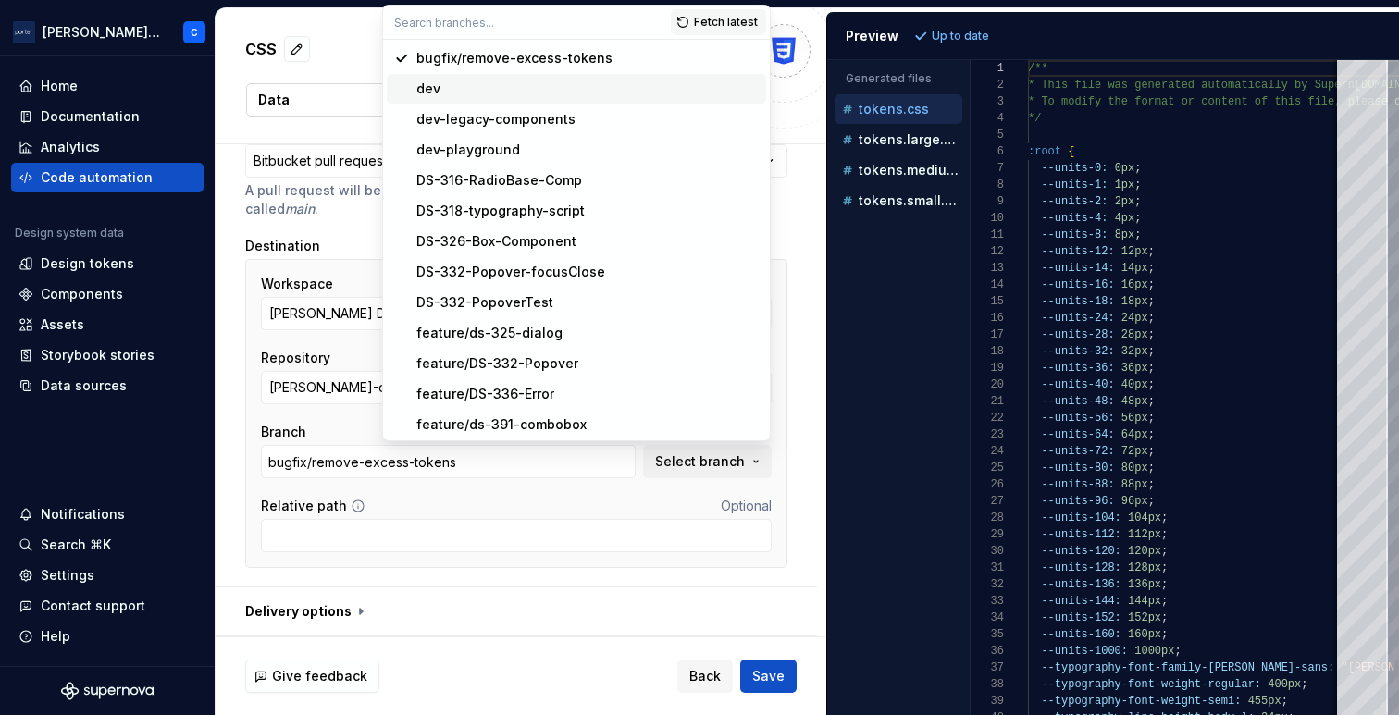
click at [588, 87] on div "dev" at bounding box center [587, 89] width 342 height 19
type input "dev"
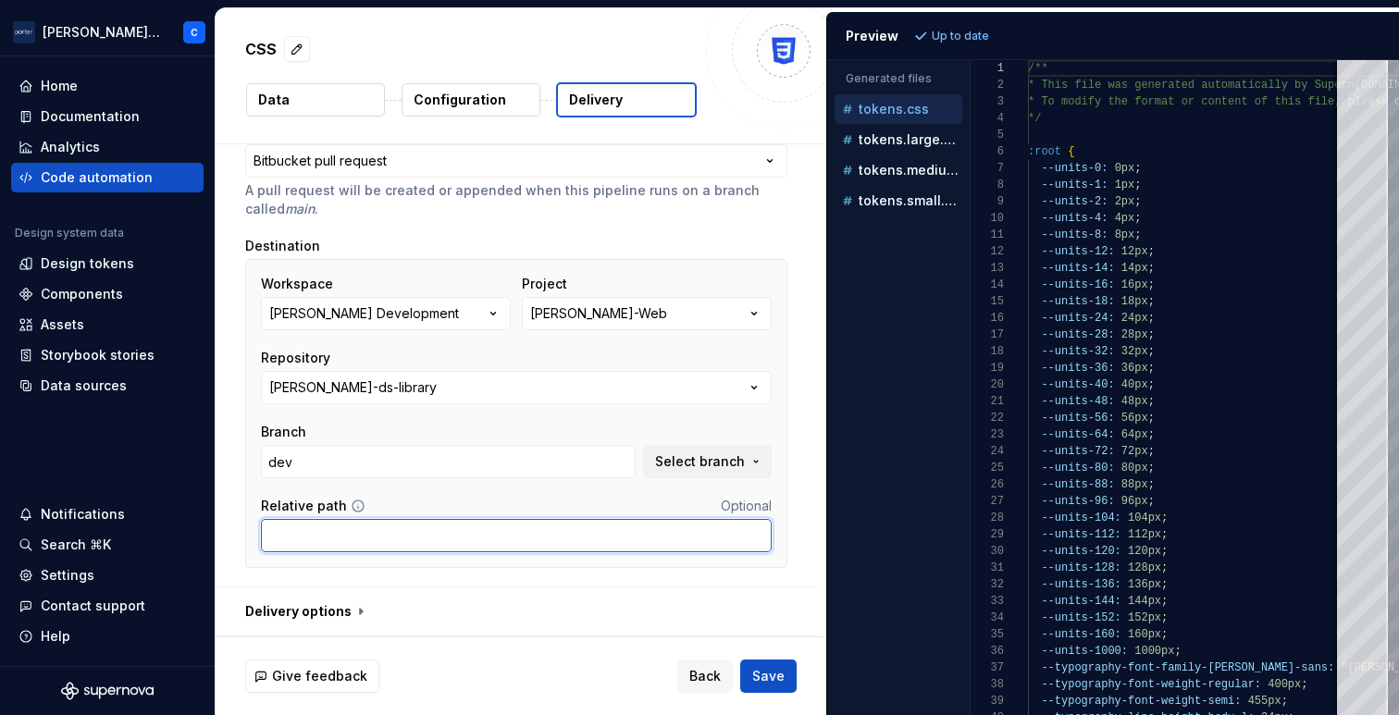
click at [441, 541] on input "Relative path" at bounding box center [516, 535] width 511 height 33
type input "lib/styles"
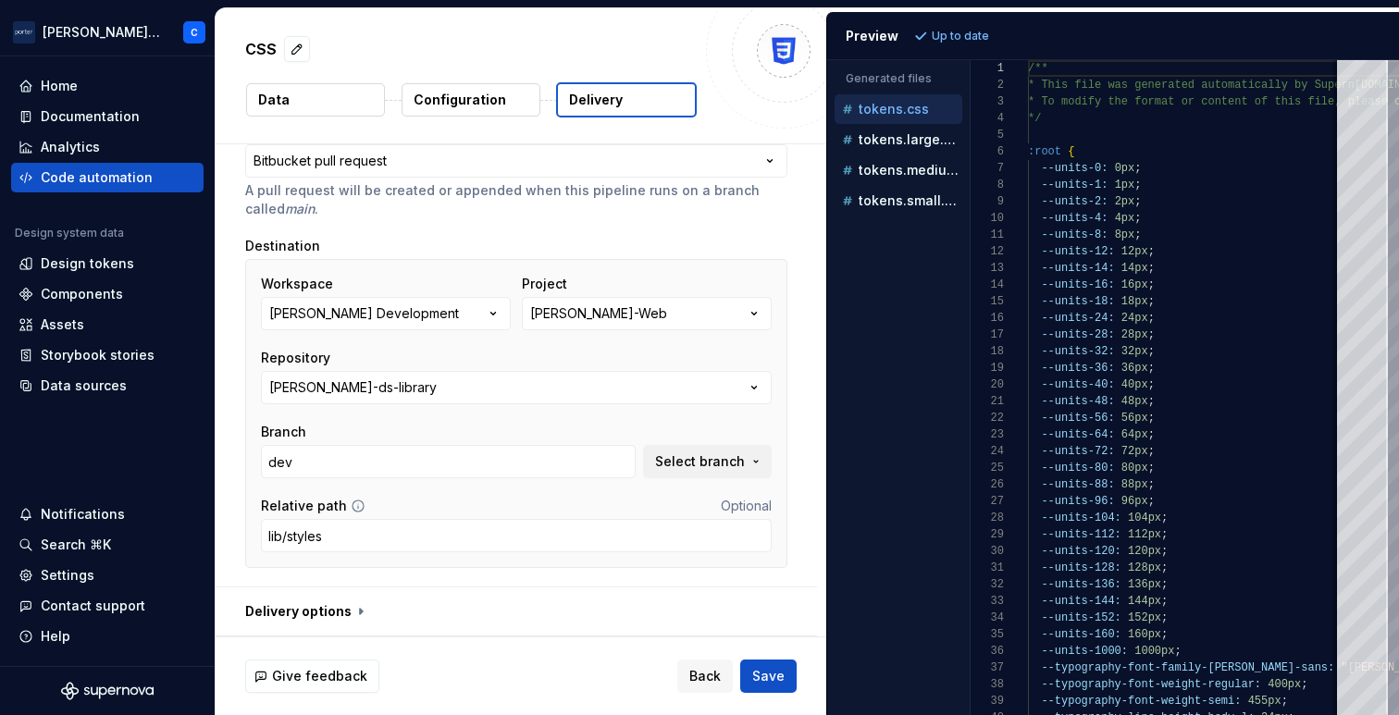
click at [513, 502] on div "Relative path Optional" at bounding box center [516, 506] width 511 height 19
click at [771, 677] on span "Save" at bounding box center [768, 676] width 32 height 19
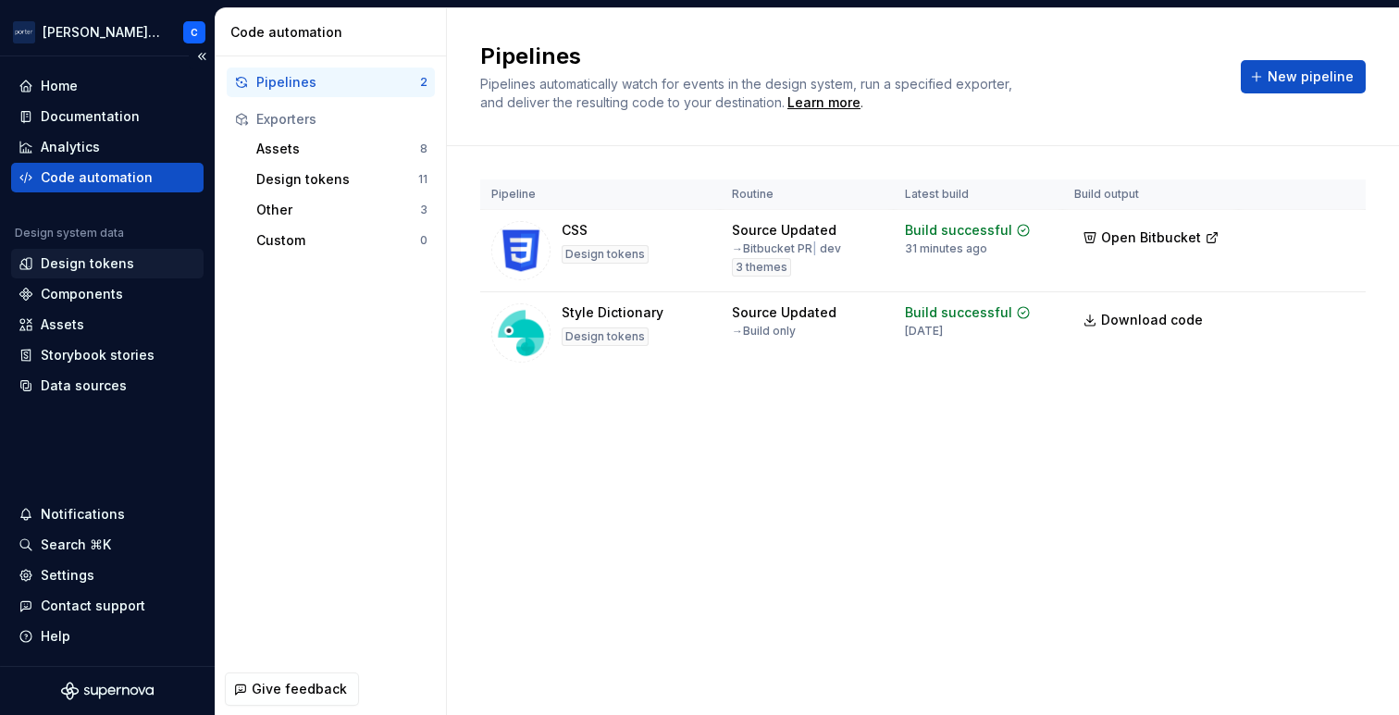
click at [114, 271] on div "Design tokens" at bounding box center [87, 263] width 93 height 19
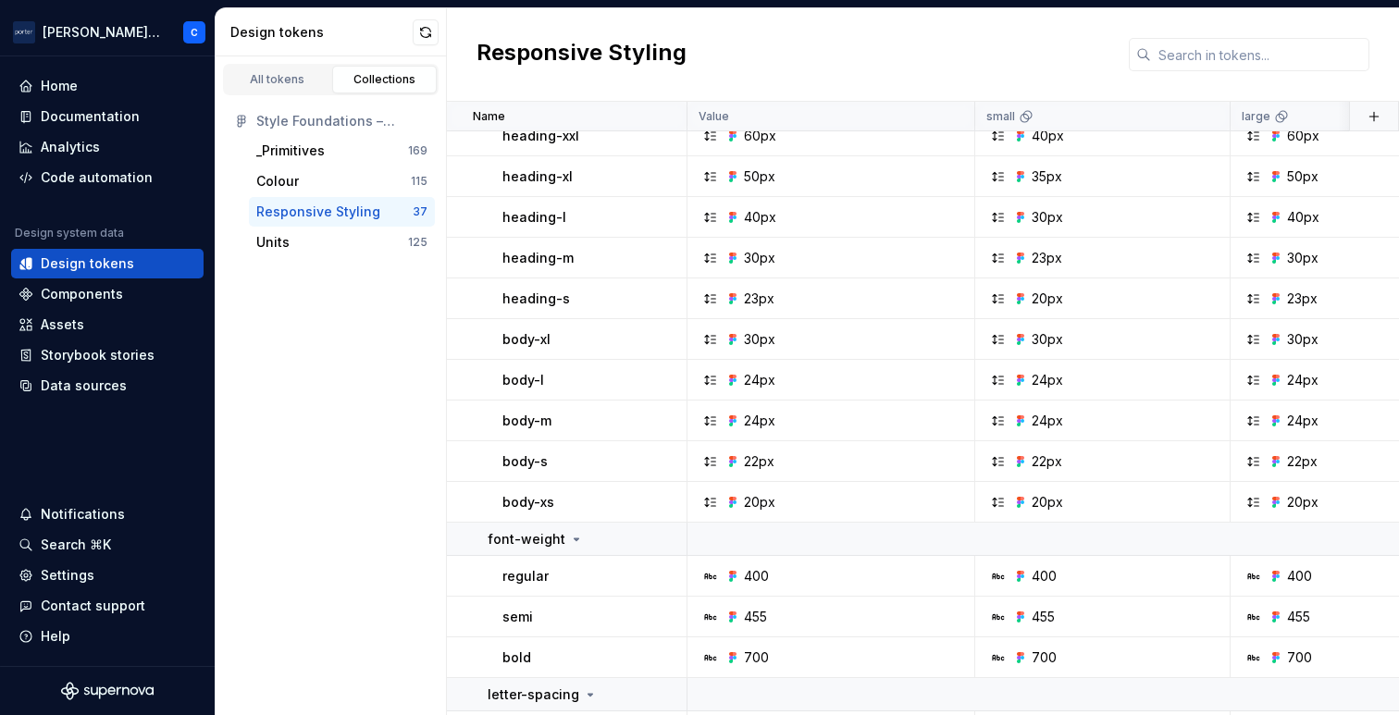
scroll to position [1299, 0]
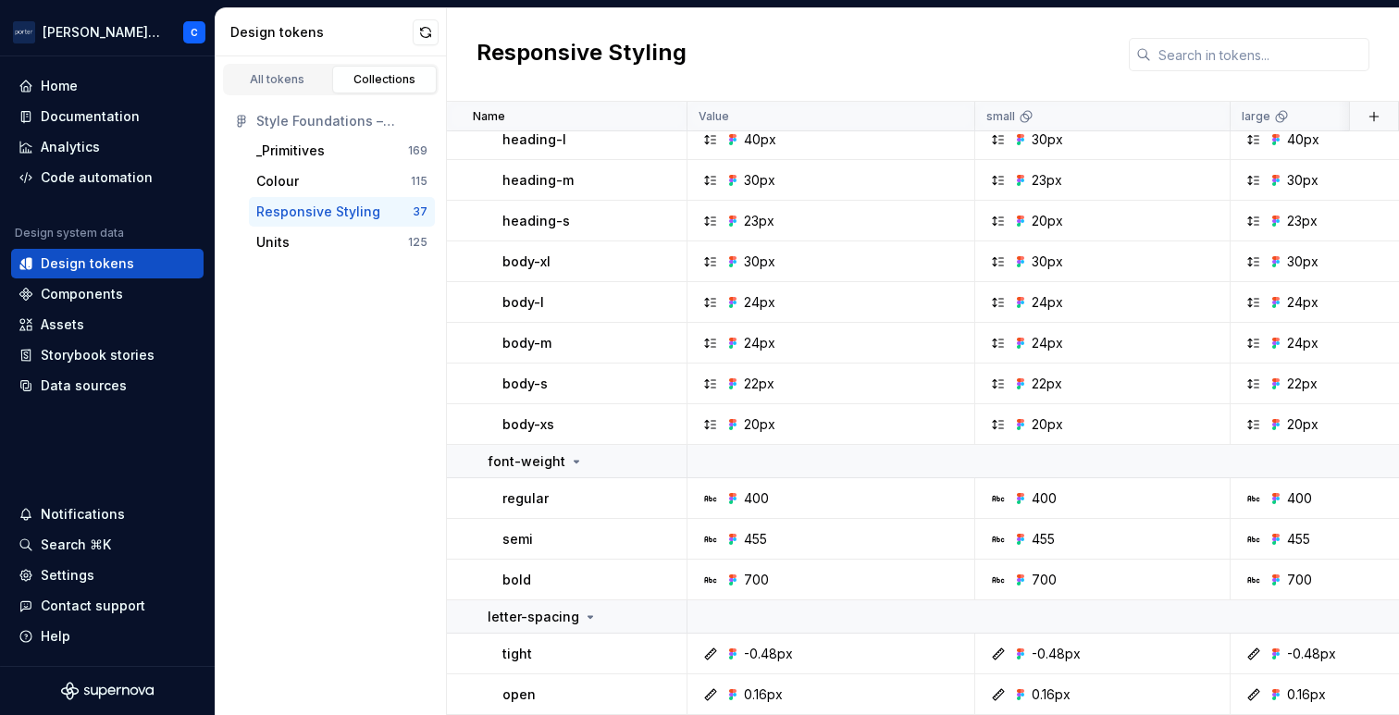
click at [915, 490] on div "400" at bounding box center [837, 499] width 274 height 19
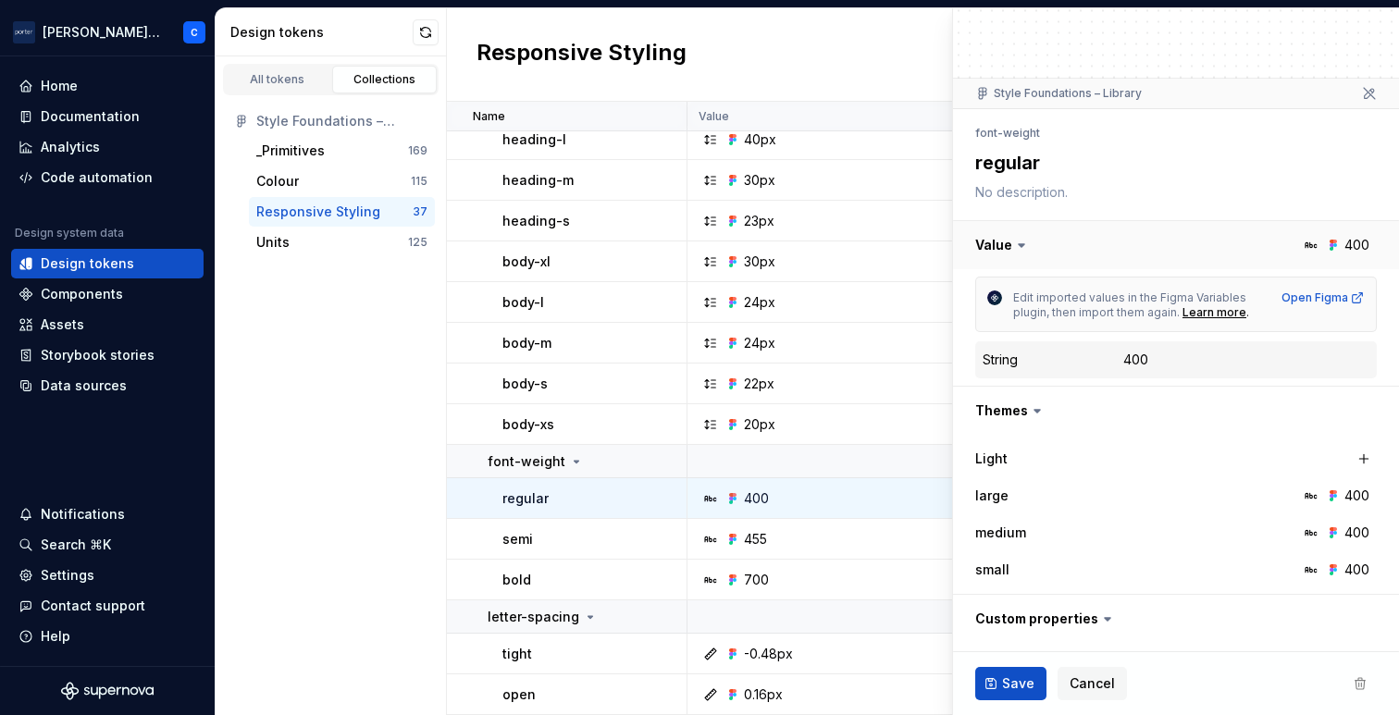
scroll to position [97, 0]
click at [1003, 360] on div "String" at bounding box center [1000, 359] width 35 height 19
click at [1142, 360] on div "400" at bounding box center [1135, 359] width 25 height 19
click at [1304, 248] on icon at bounding box center [1311, 244] width 15 height 15
click at [1022, 244] on icon at bounding box center [1021, 244] width 19 height 19
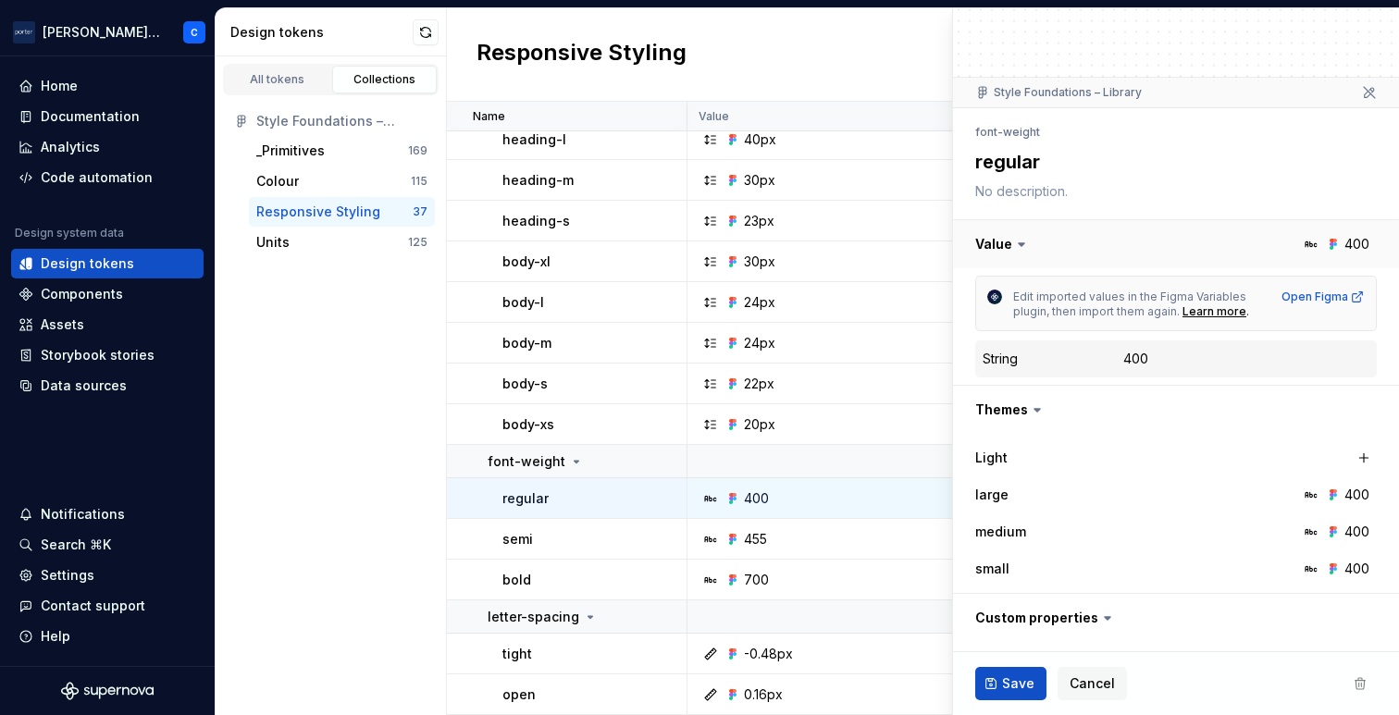
click at [995, 248] on button "button" at bounding box center [1176, 244] width 446 height 48
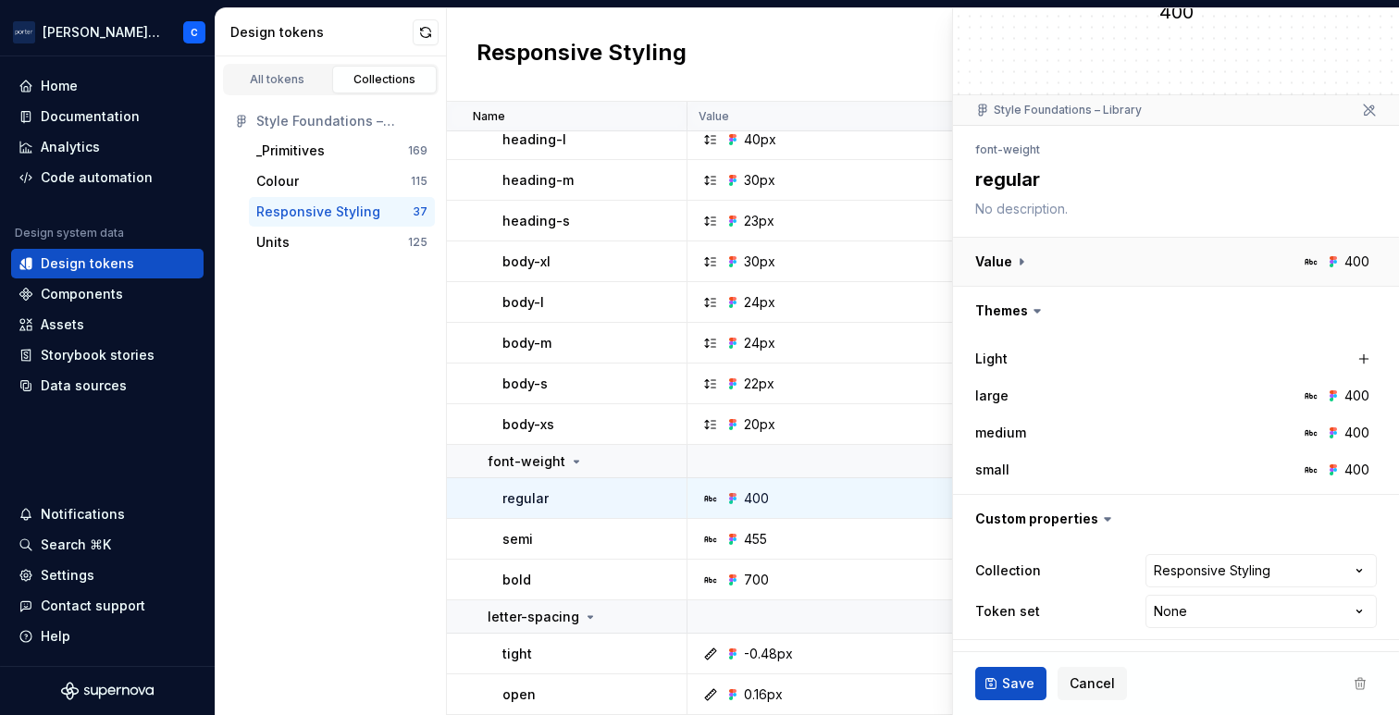
click at [992, 259] on button "button" at bounding box center [1176, 262] width 446 height 48
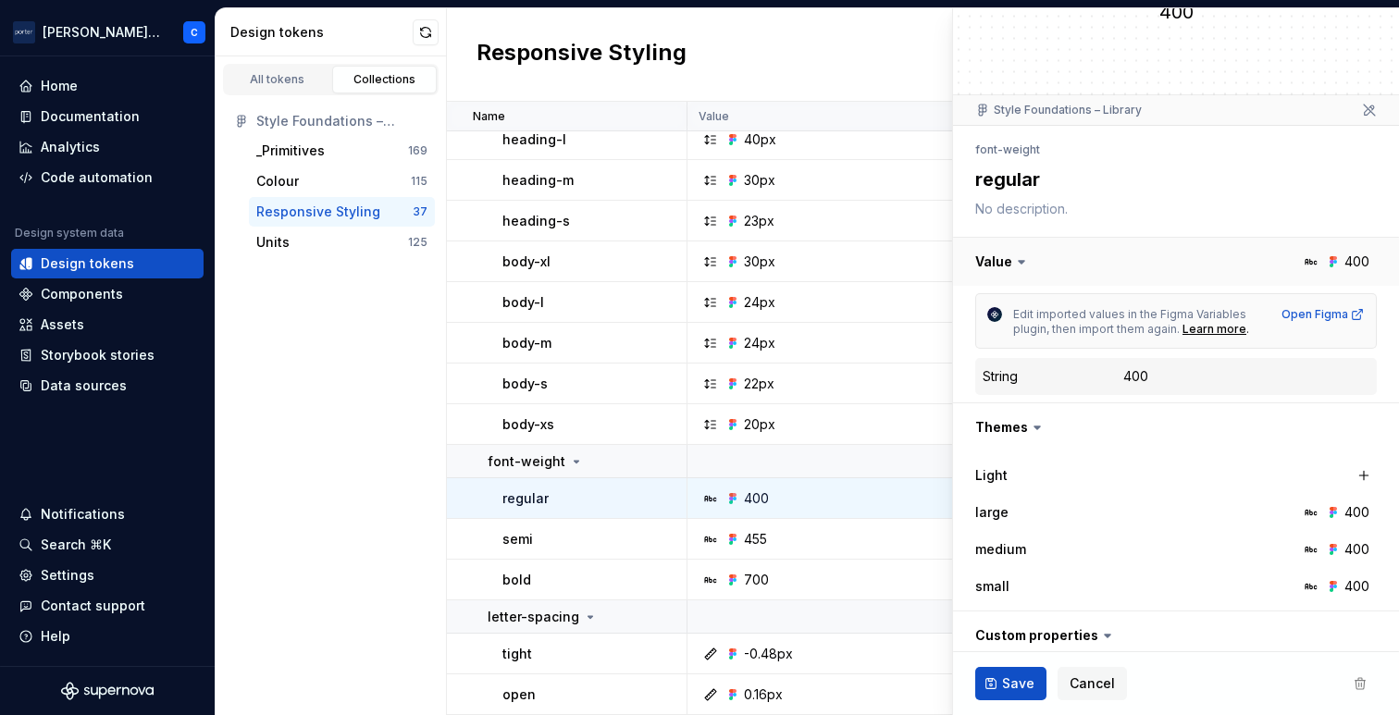
scroll to position [97, 0]
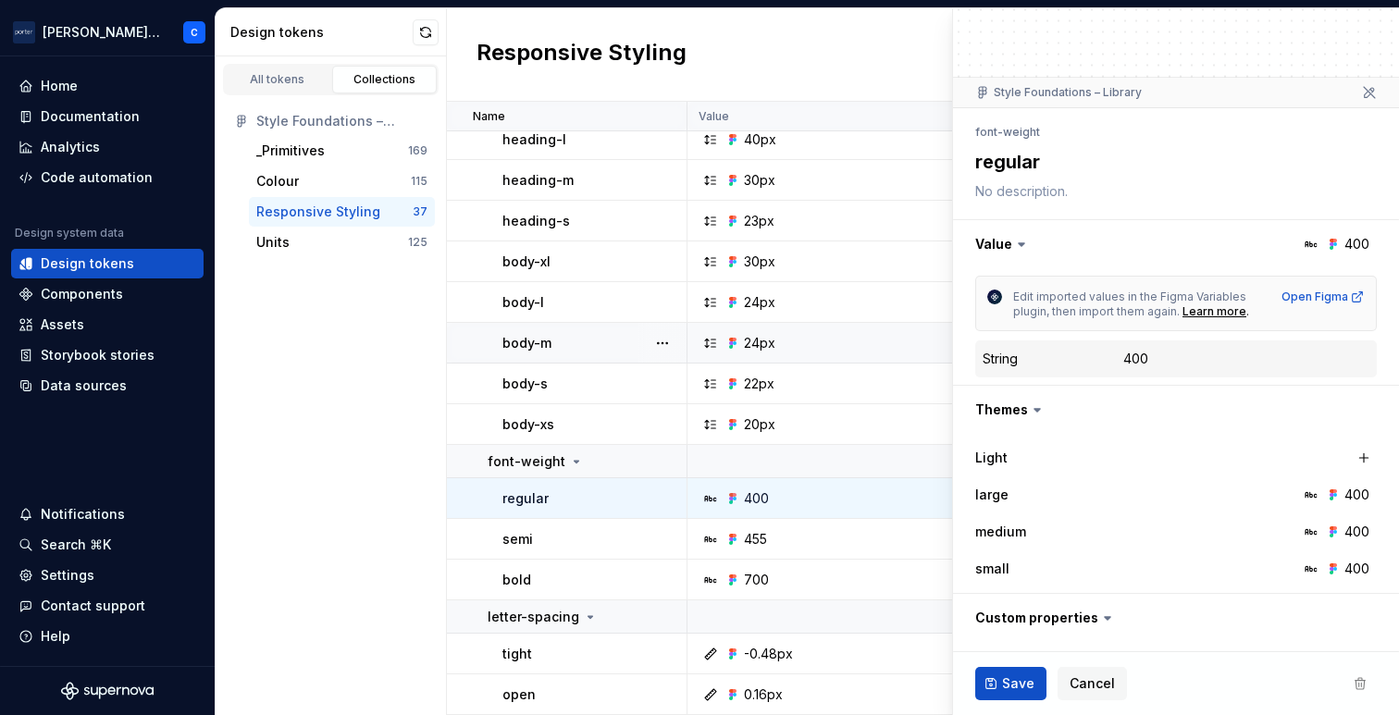
type textarea "*"
click at [297, 81] on div "All tokens" at bounding box center [277, 79] width 93 height 15
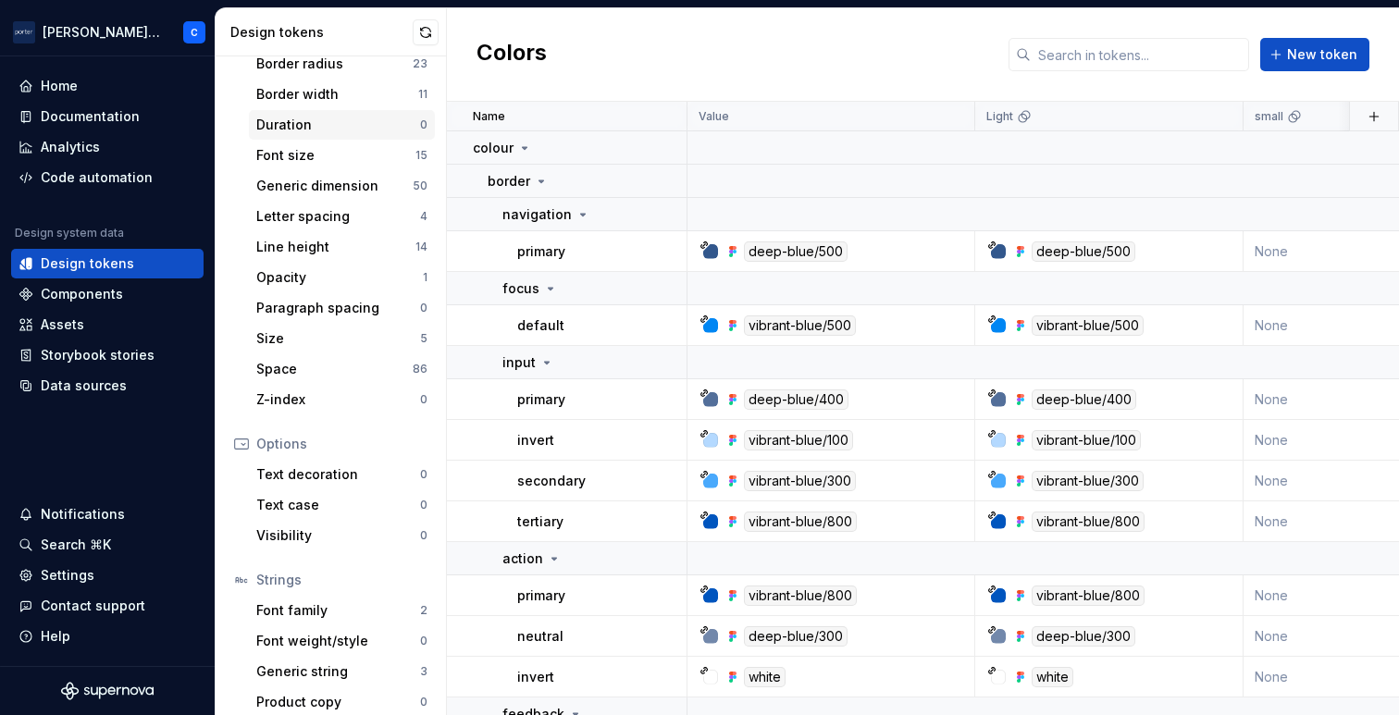
scroll to position [298, 0]
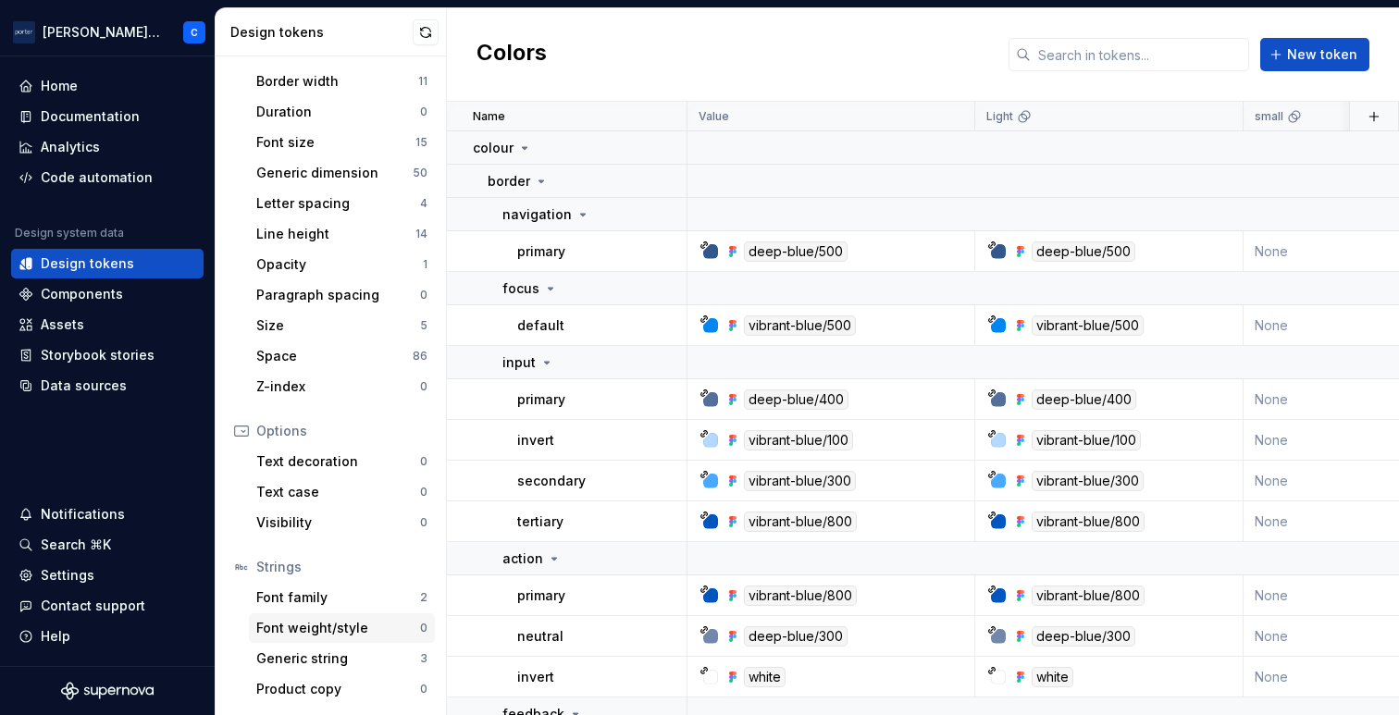
click at [329, 635] on div "Font weight/style" at bounding box center [338, 628] width 164 height 19
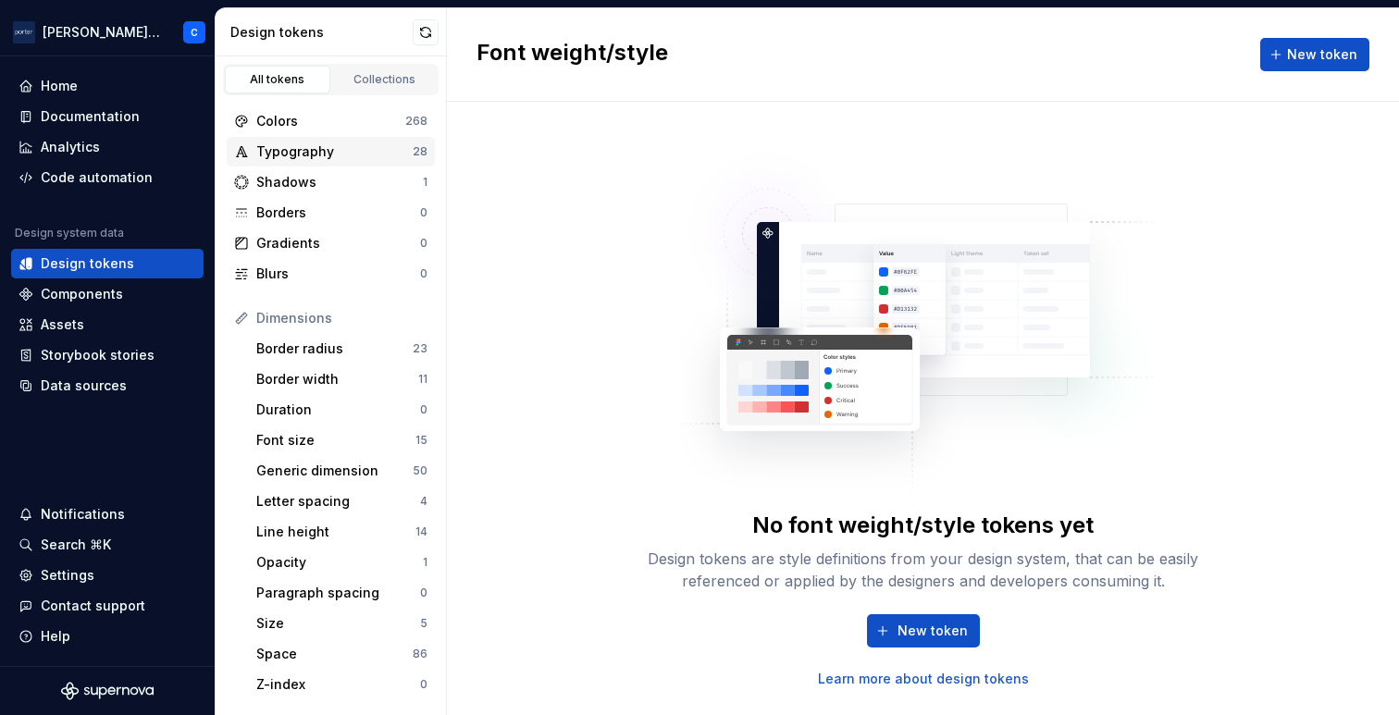
click at [309, 149] on div "Typography" at bounding box center [334, 152] width 156 height 19
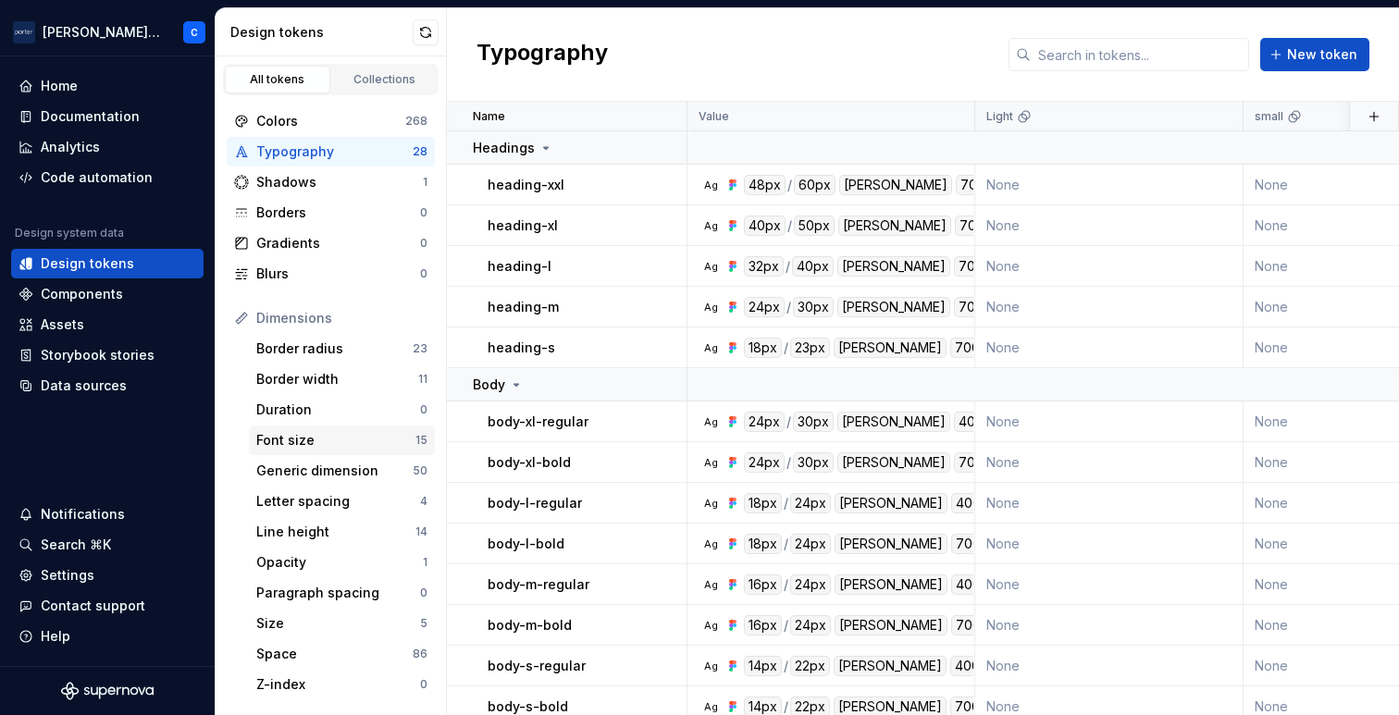
click at [310, 446] on div "Font size" at bounding box center [335, 440] width 159 height 19
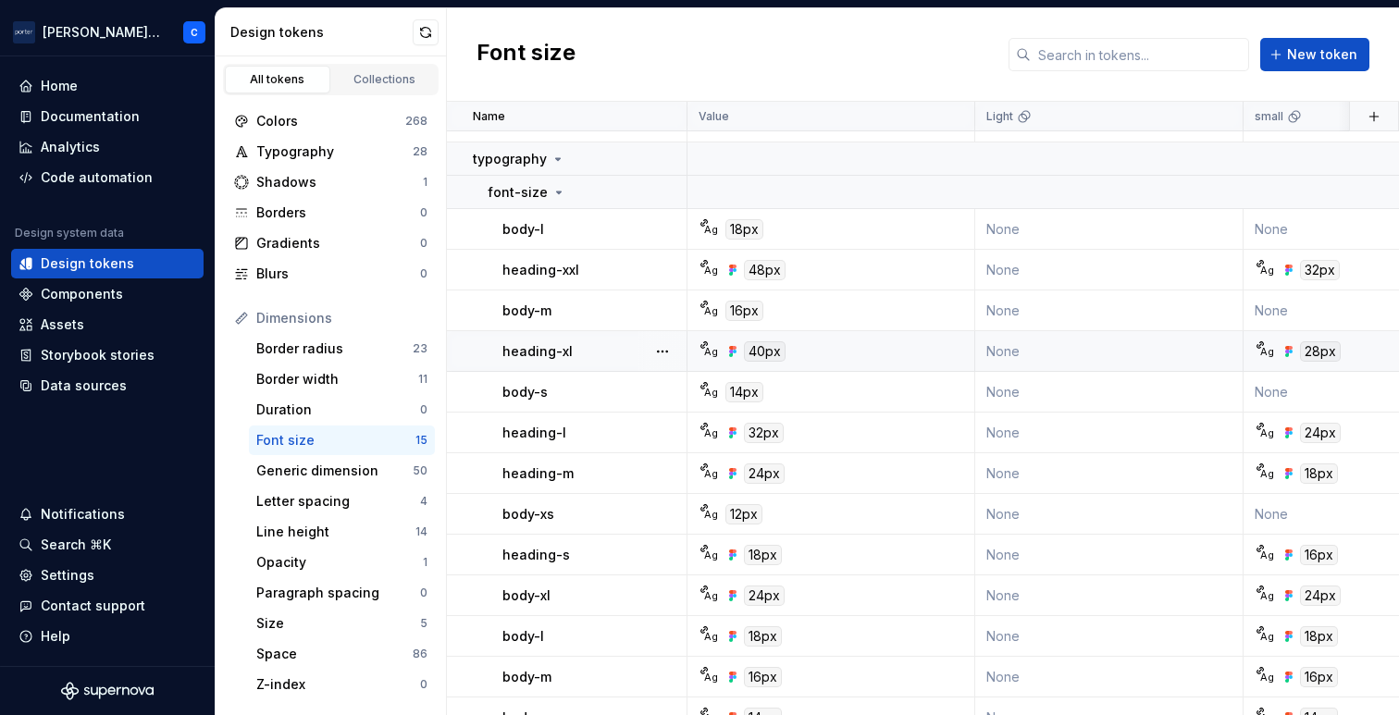
scroll to position [204, 0]
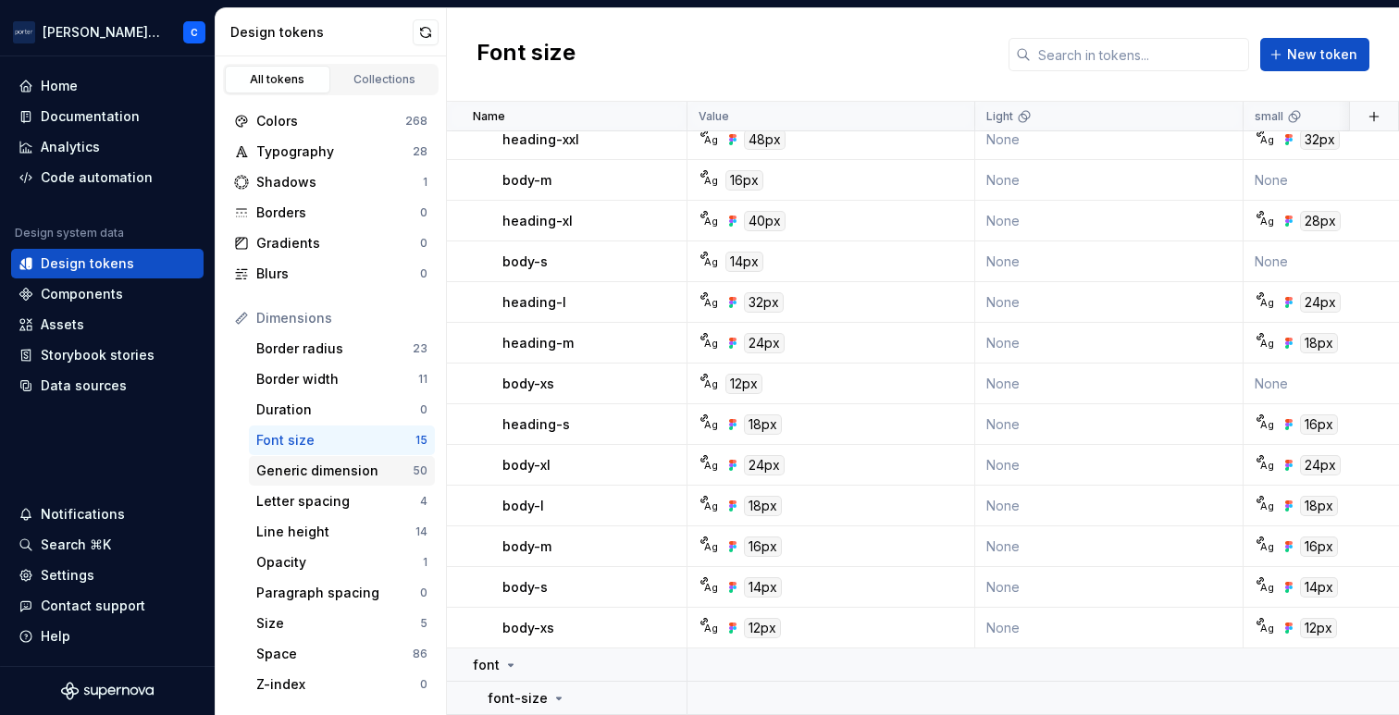
click at [275, 464] on div "Generic dimension" at bounding box center [334, 471] width 156 height 19
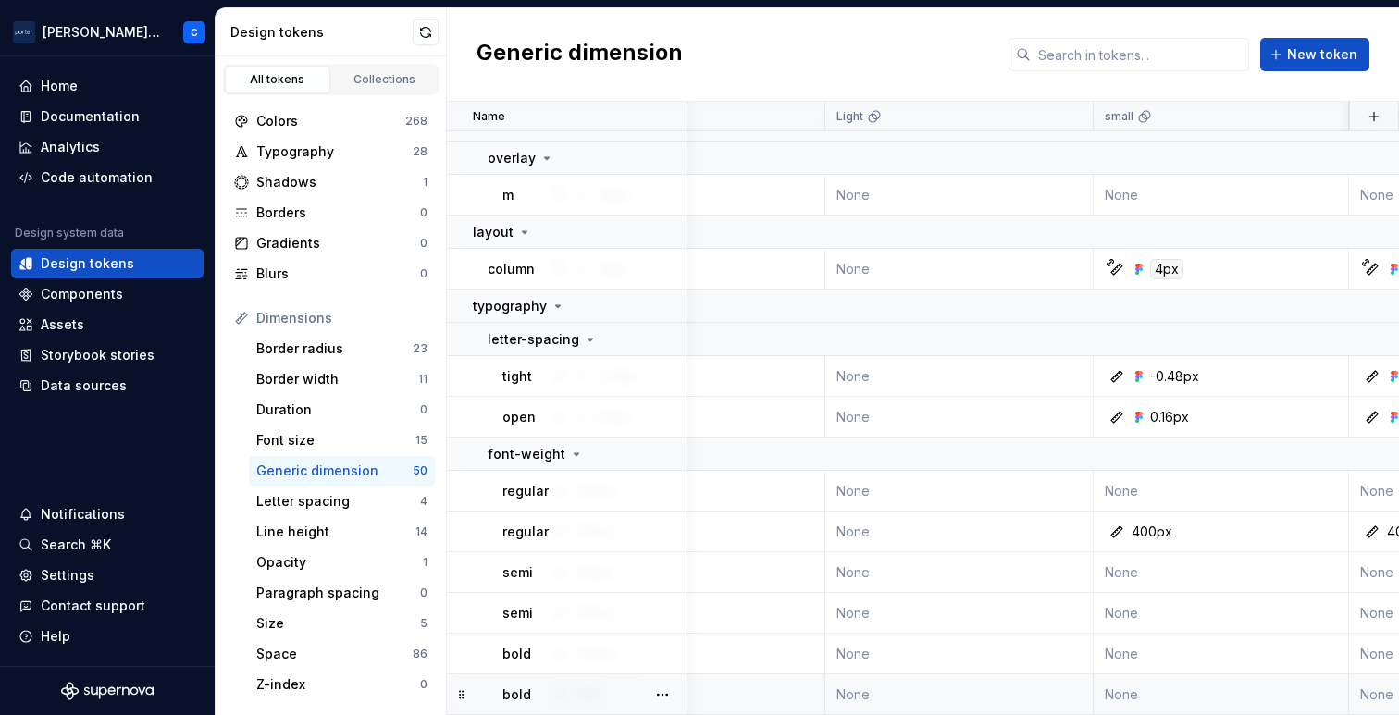
scroll to position [2095, 0]
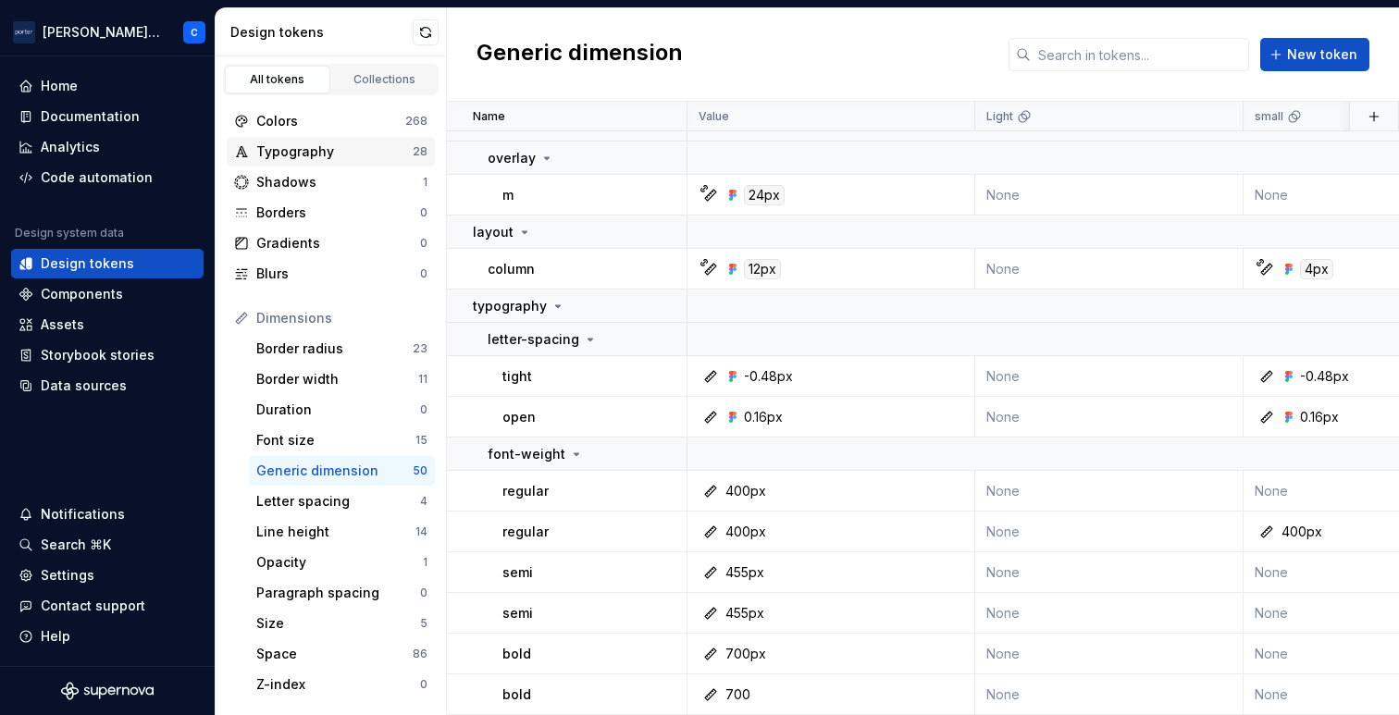
click at [292, 153] on div "Typography" at bounding box center [334, 152] width 156 height 19
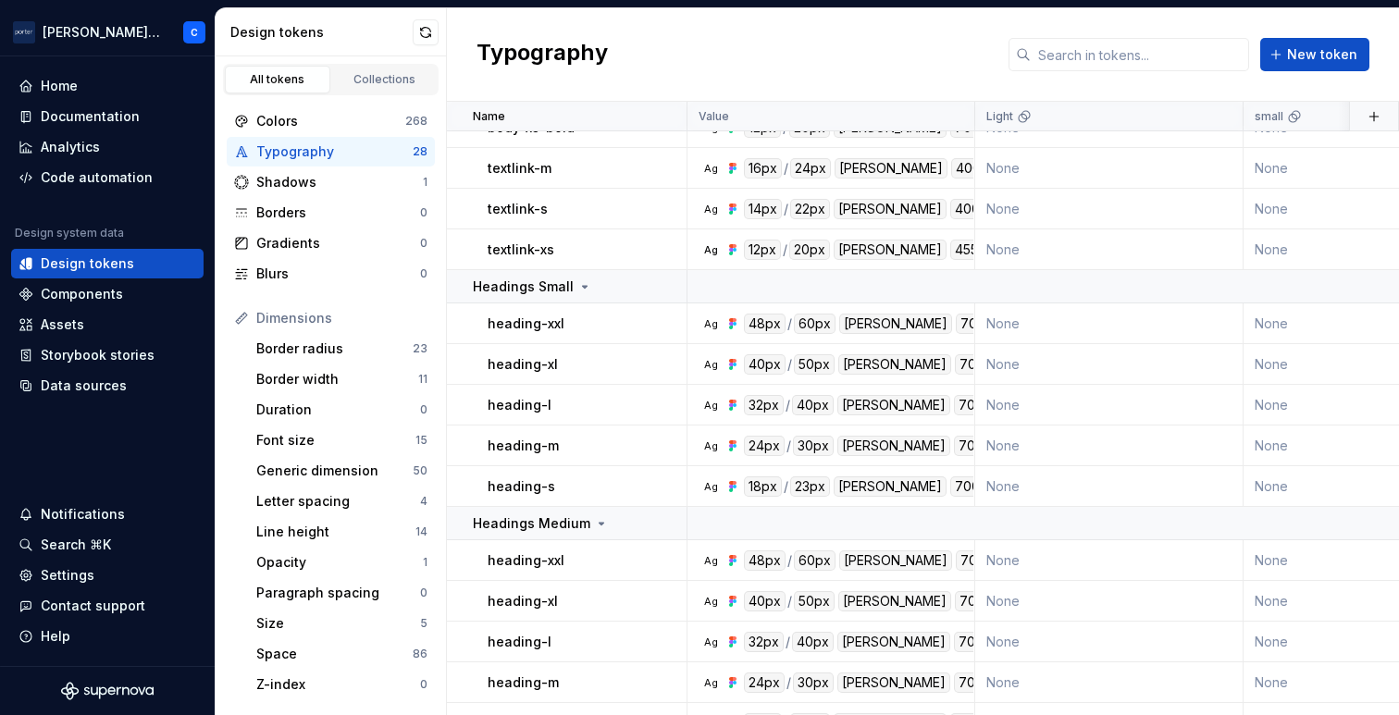
scroll to position [700, 0]
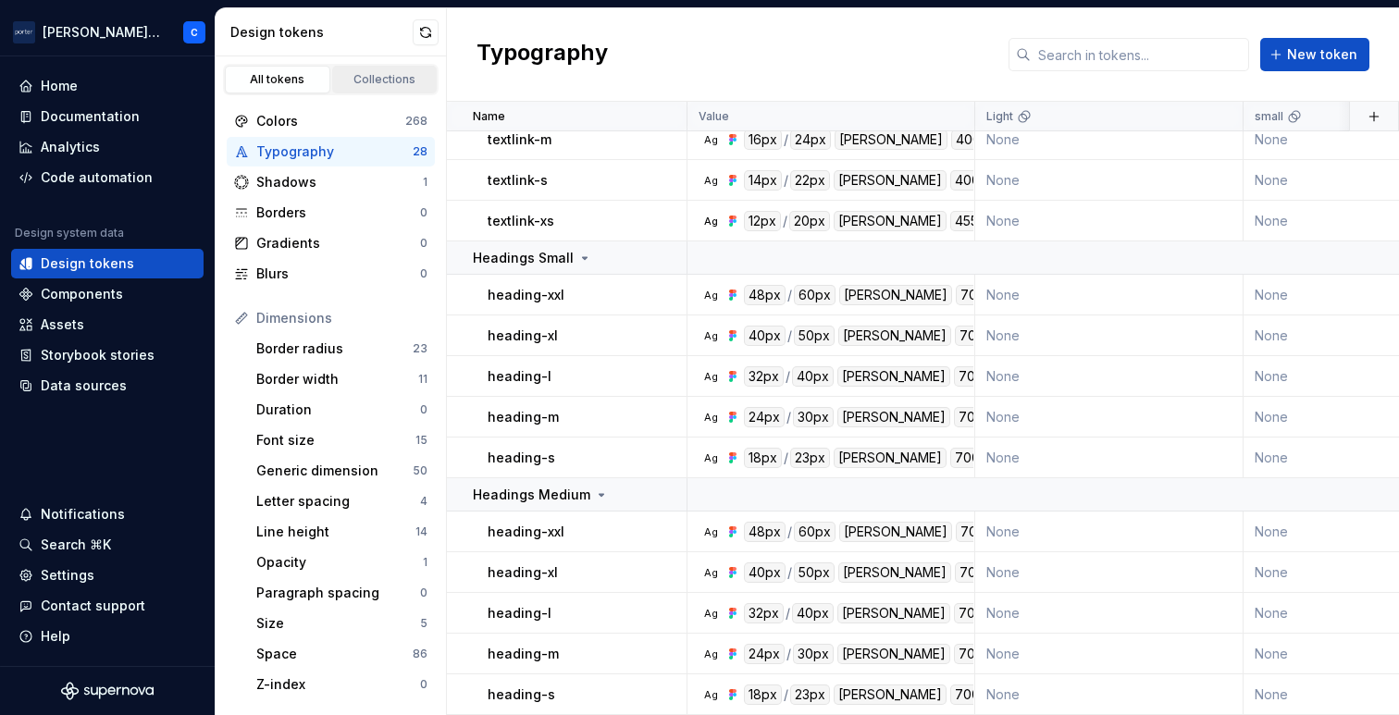
click at [356, 83] on div "Collections" at bounding box center [385, 79] width 93 height 15
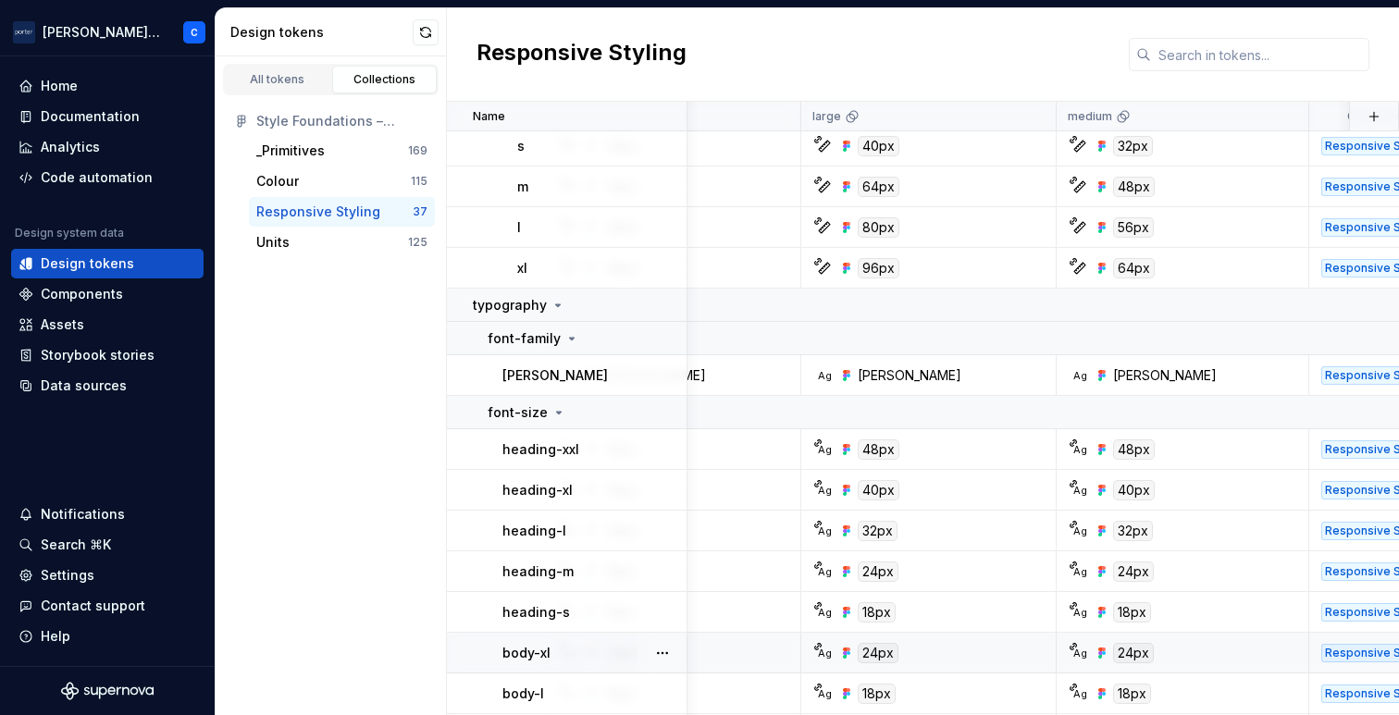
scroll to position [456, 429]
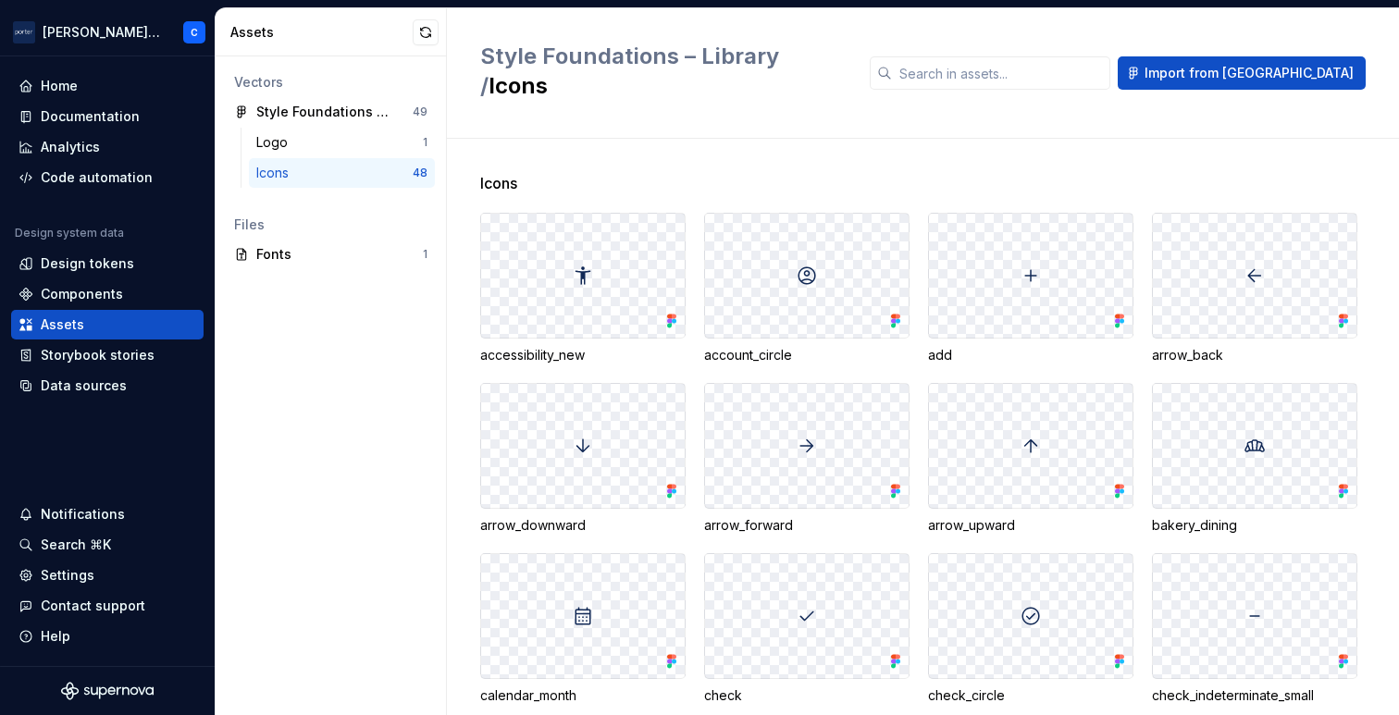
click at [1247, 231] on div at bounding box center [1255, 276] width 204 height 124
click at [1348, 312] on icon at bounding box center [1343, 321] width 19 height 19
click at [1302, 274] on div at bounding box center [1255, 276] width 204 height 124
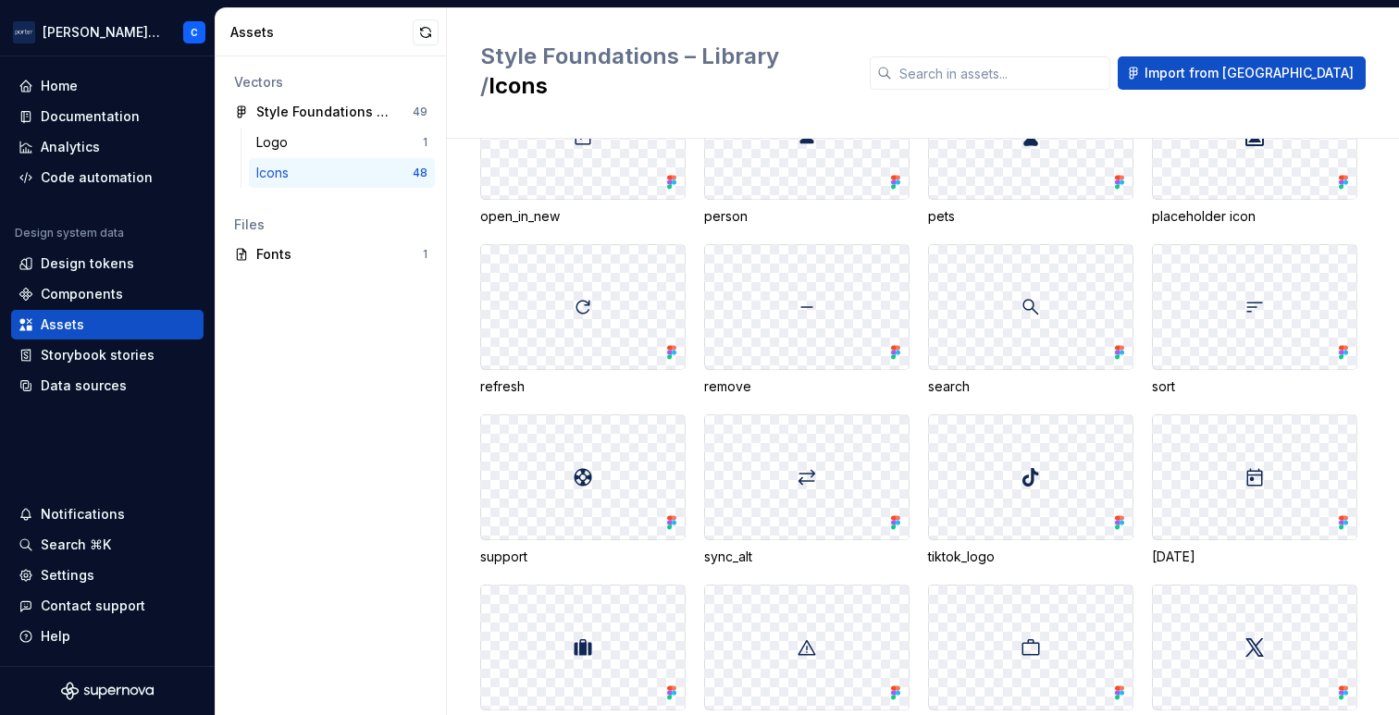
scroll to position [1537, 0]
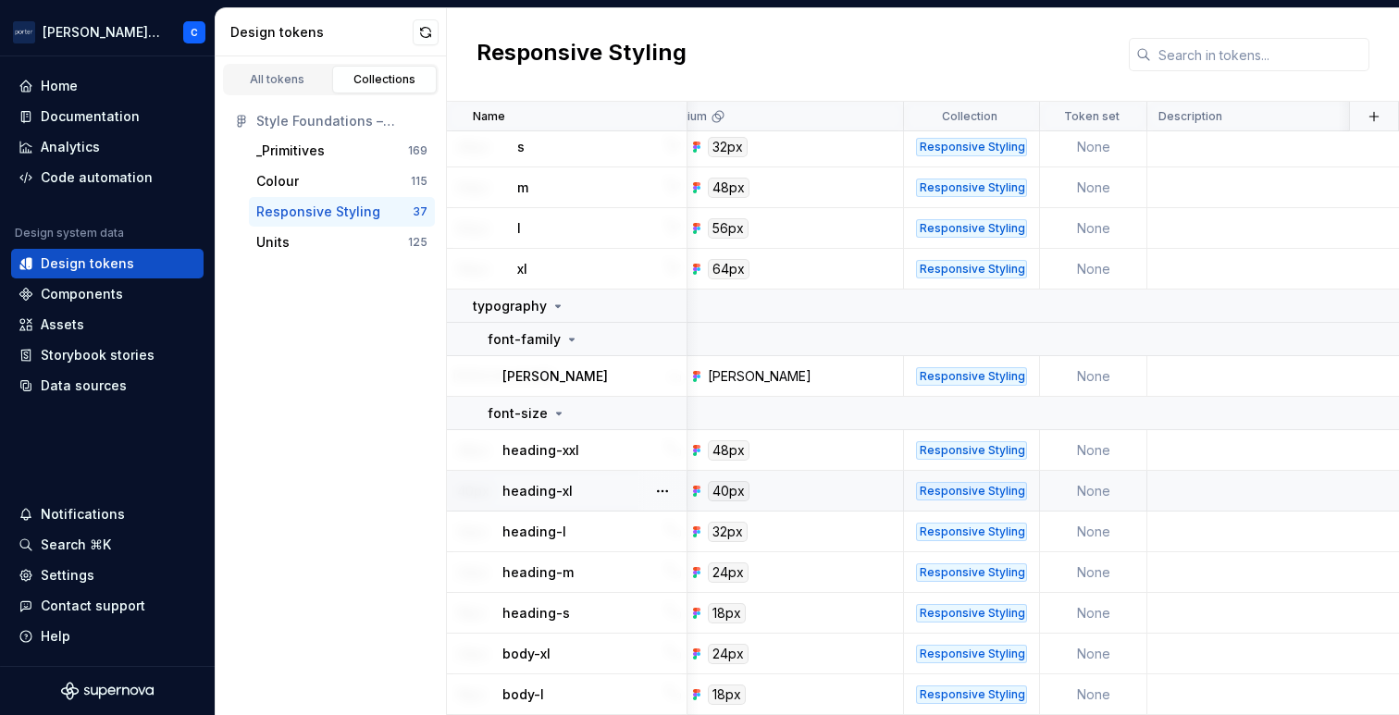
scroll to position [456, 837]
click at [106, 326] on div "Assets" at bounding box center [108, 325] width 178 height 19
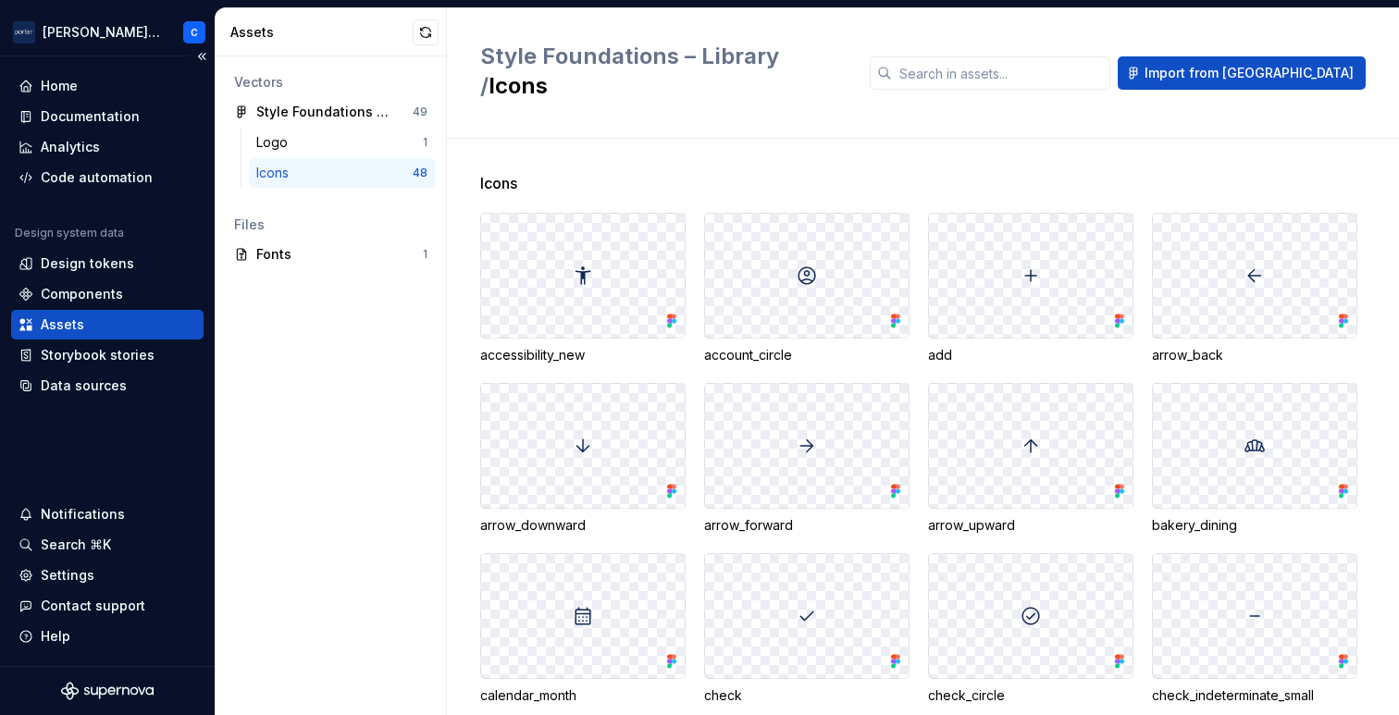
click at [90, 323] on div "Assets" at bounding box center [108, 325] width 178 height 19
click at [91, 180] on div "Code automation" at bounding box center [97, 177] width 112 height 19
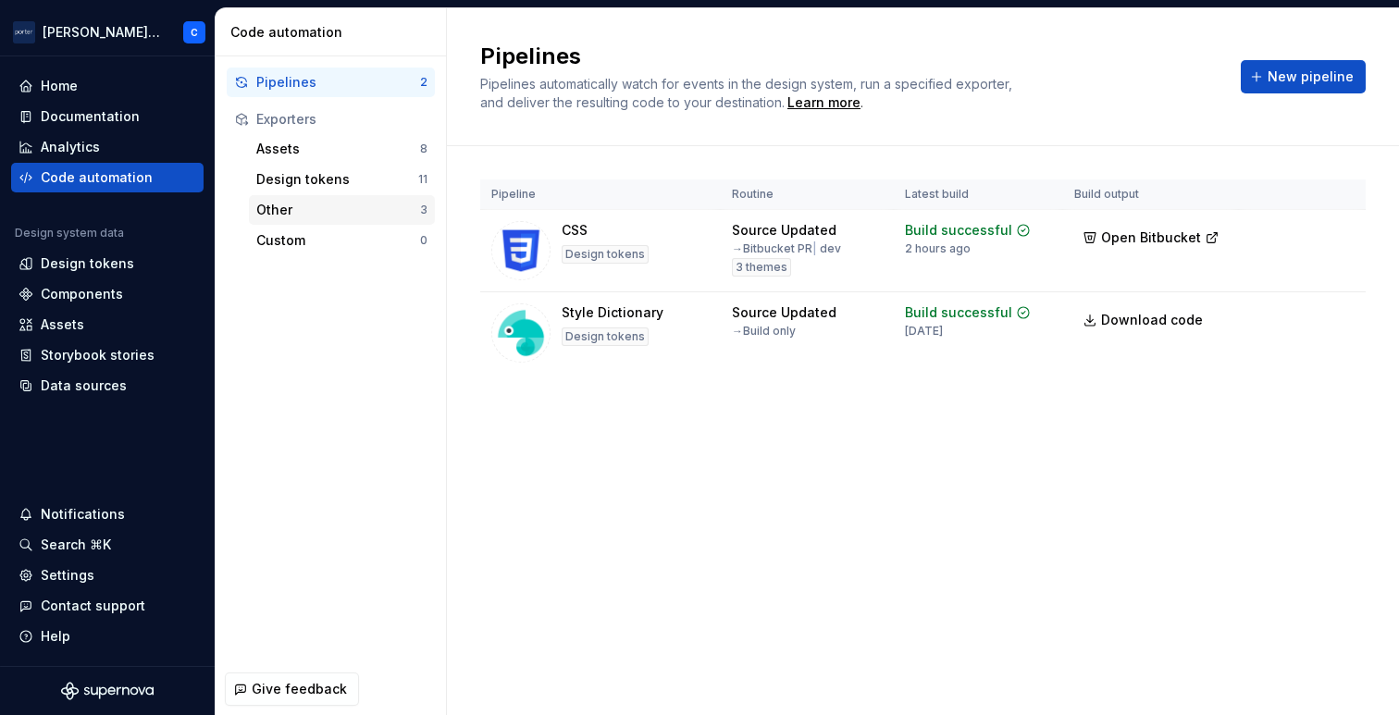
click at [331, 202] on div "Other" at bounding box center [338, 210] width 164 height 19
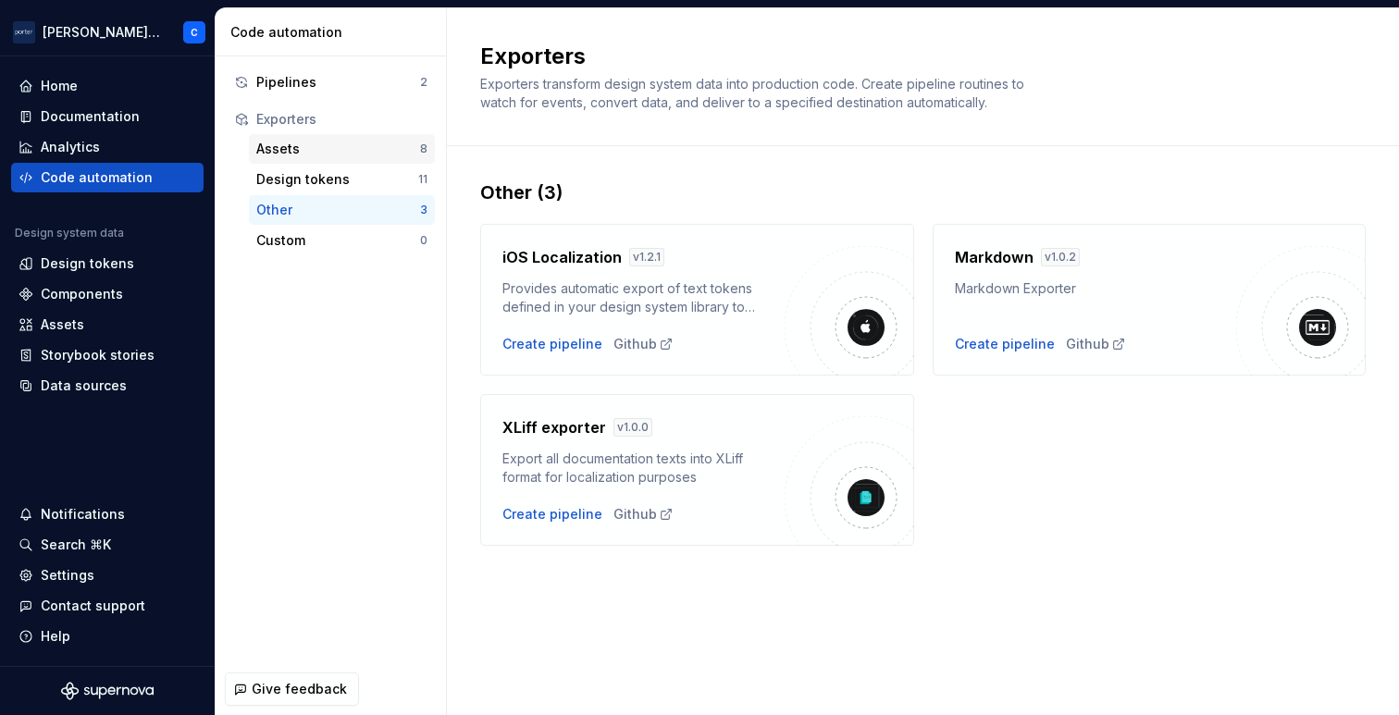
click at [329, 158] on div "Assets 8" at bounding box center [342, 149] width 186 height 30
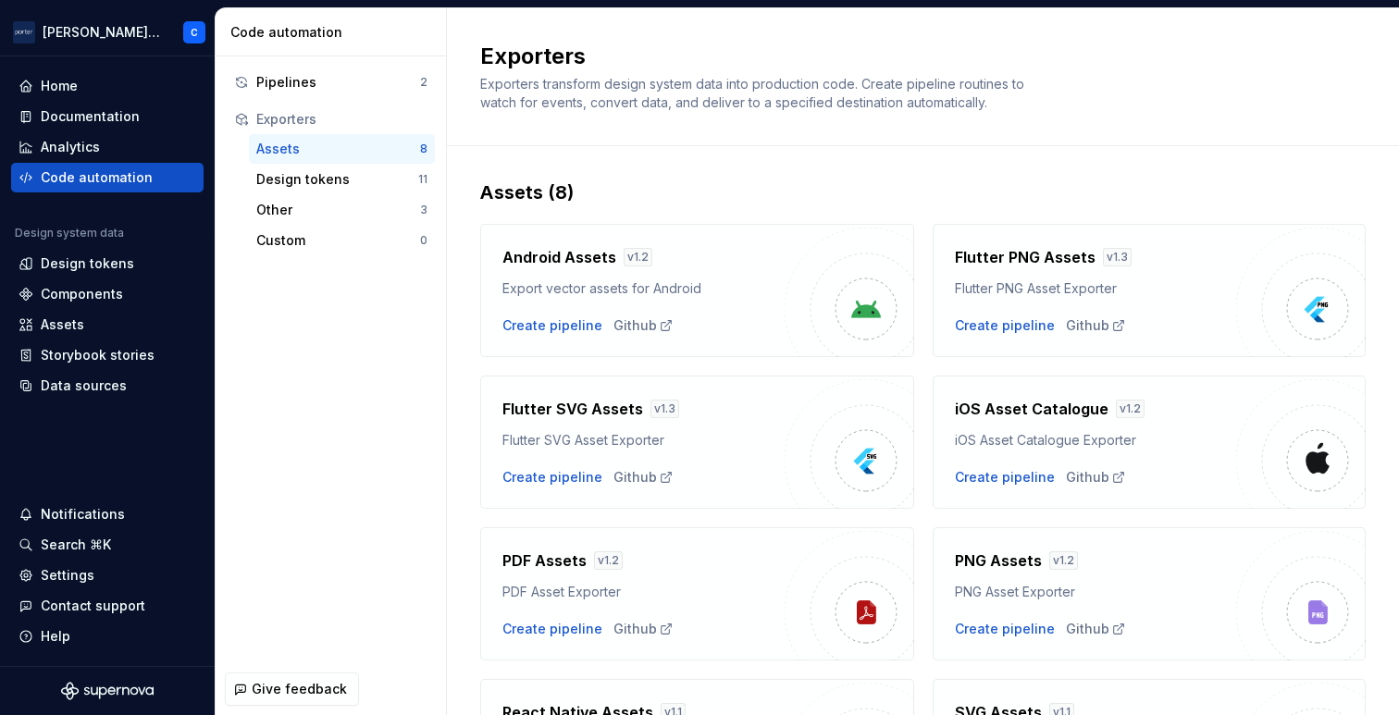
scroll to position [168, 0]
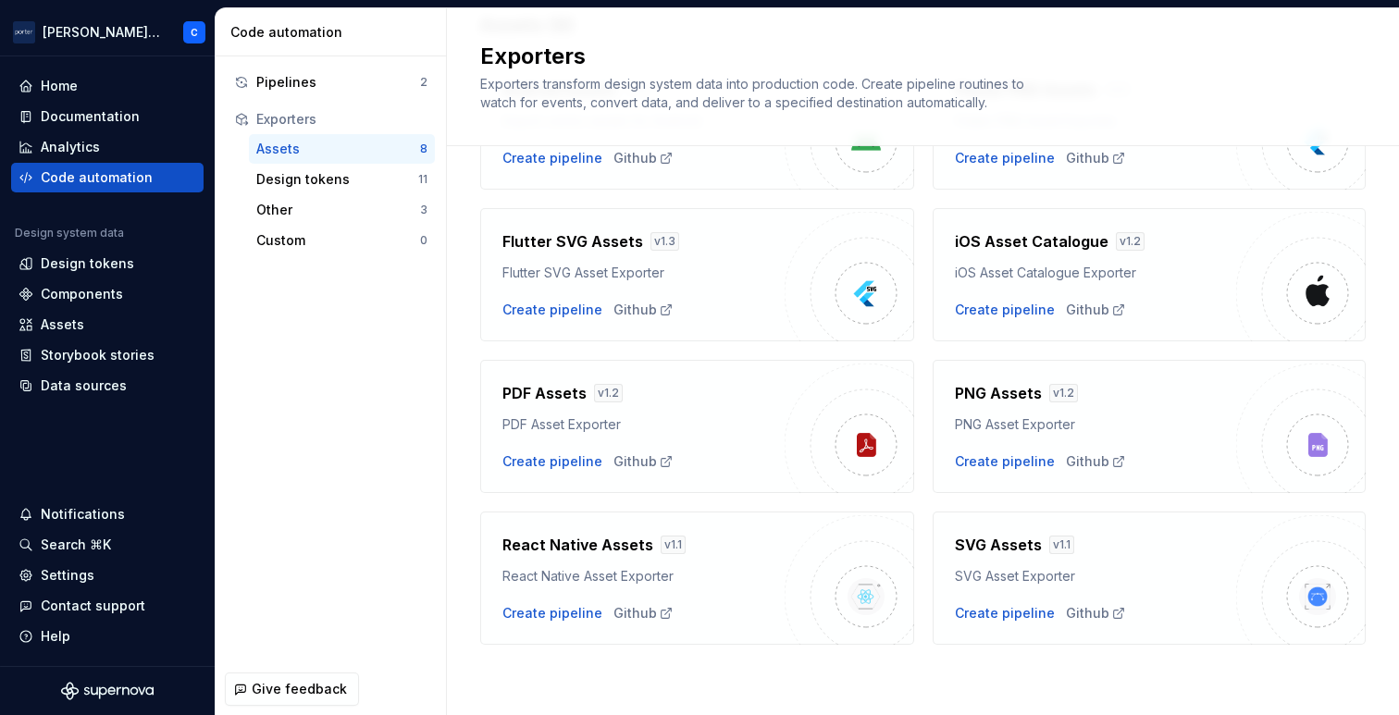
click at [1211, 601] on div "SVG Assets v 1.1 SVG Asset Exporter Create pipeline Github" at bounding box center [1096, 578] width 282 height 89
click at [987, 606] on div "Create pipeline" at bounding box center [1005, 613] width 100 height 19
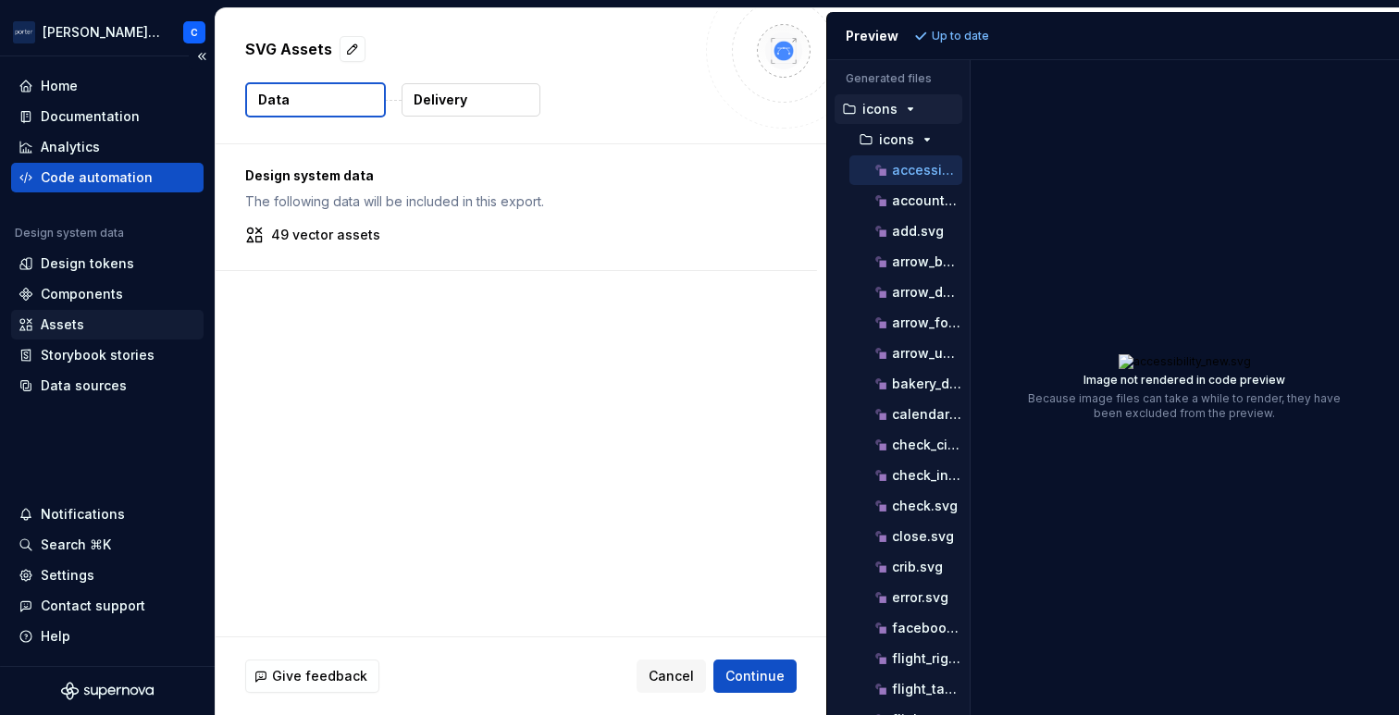
click at [121, 324] on div "Assets" at bounding box center [108, 325] width 178 height 19
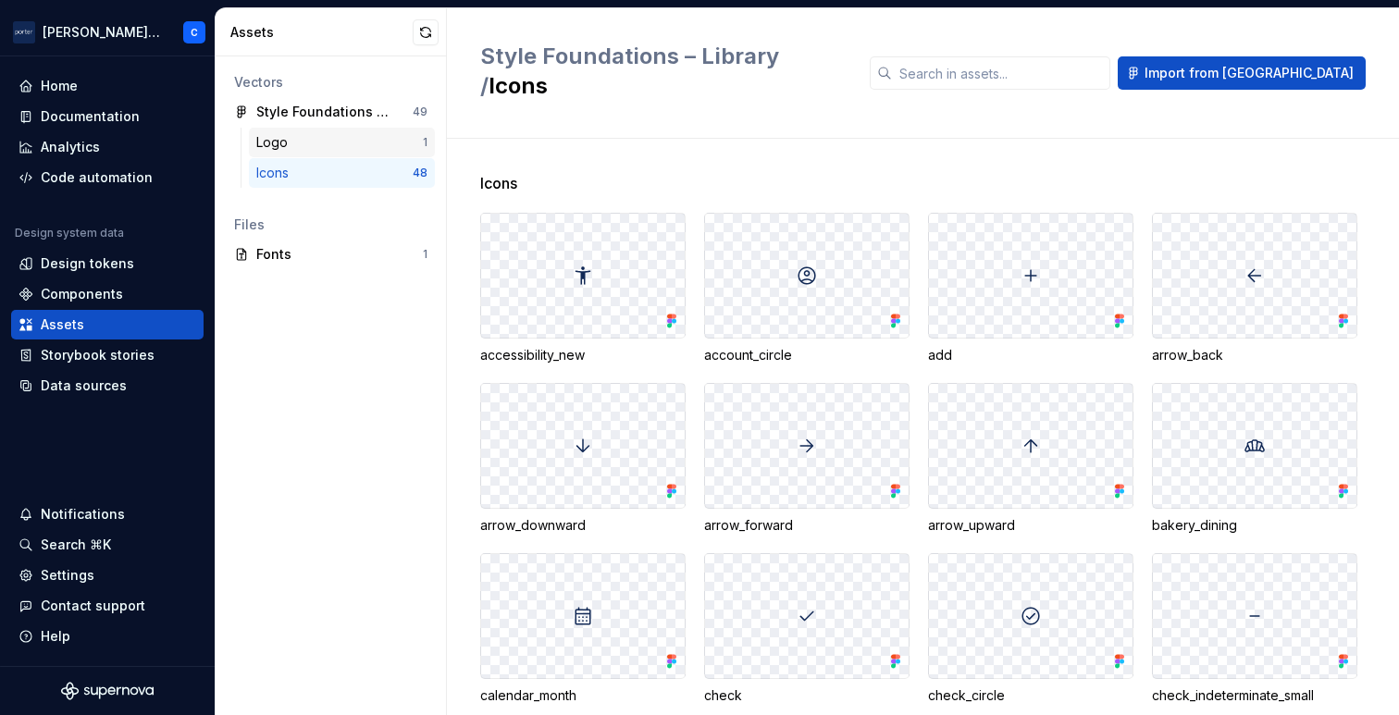
click at [370, 141] on div "Logo" at bounding box center [339, 142] width 167 height 19
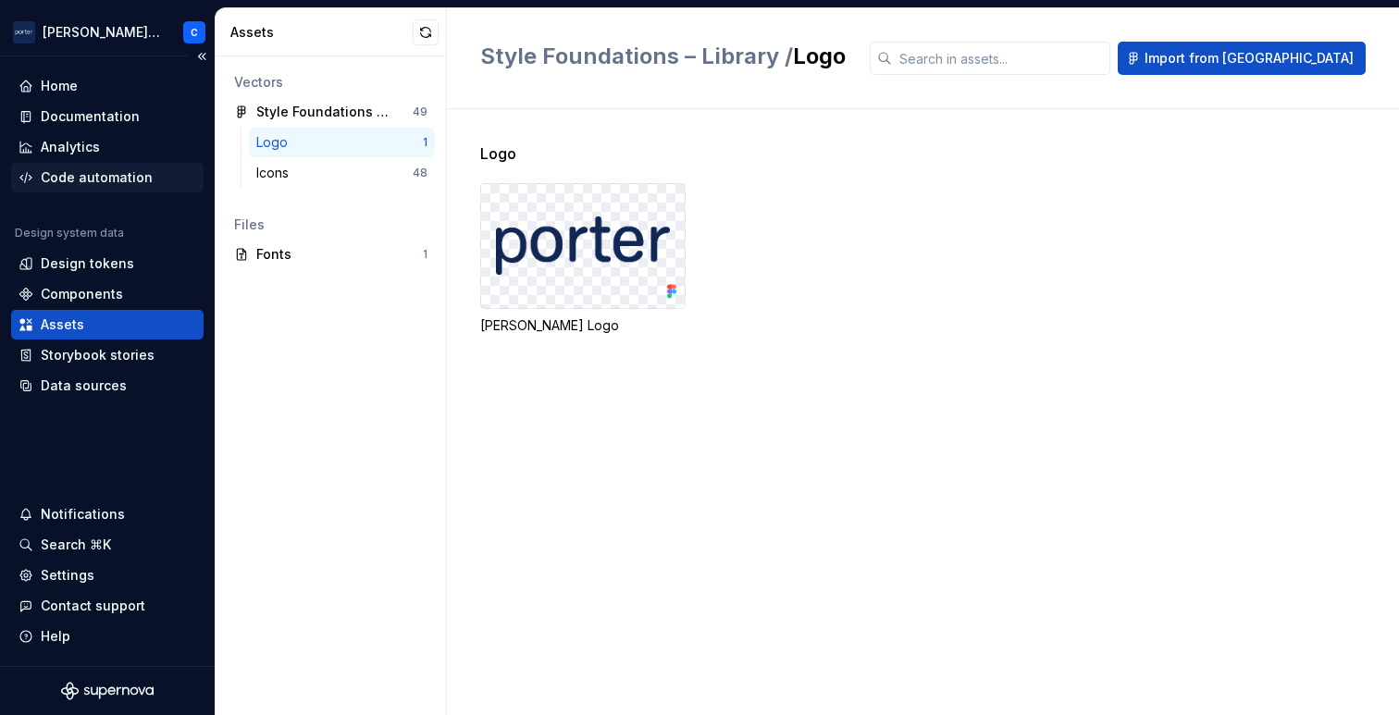
click at [118, 184] on div "Code automation" at bounding box center [97, 177] width 112 height 19
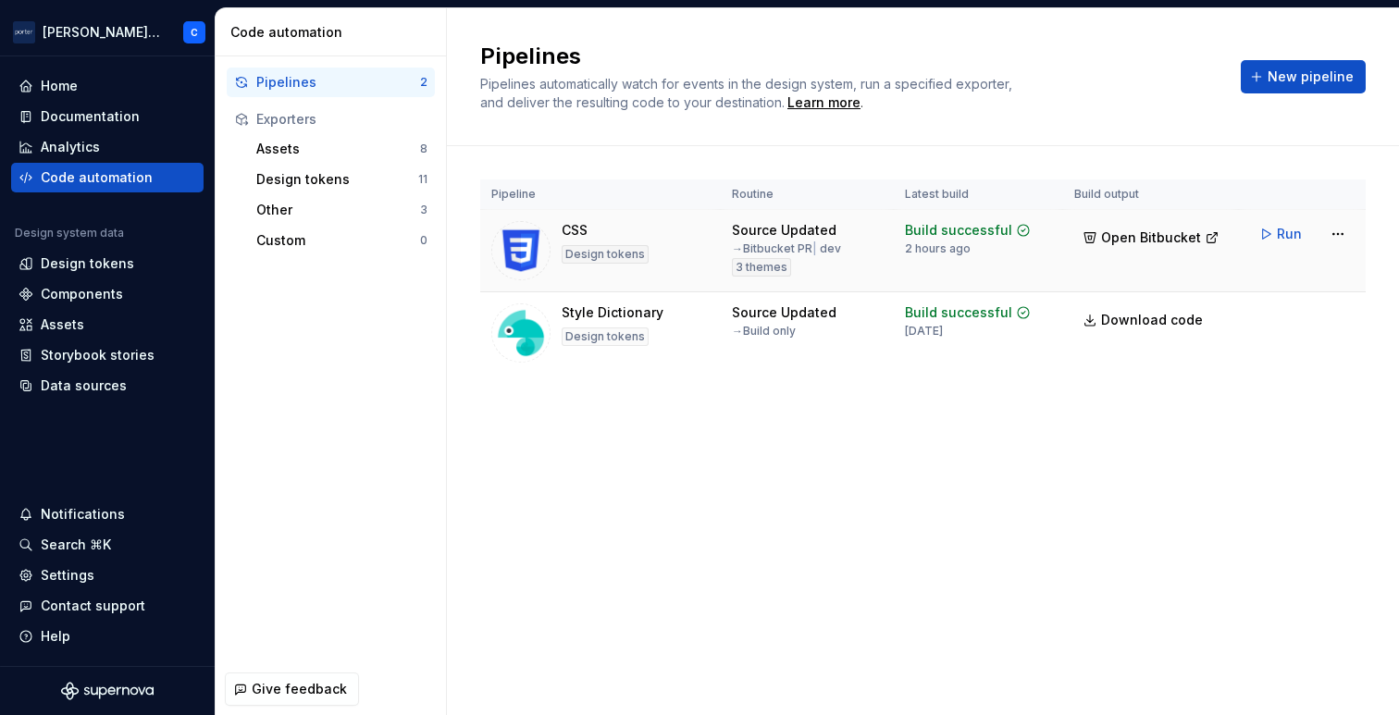
click at [726, 210] on td "Source Updated → Bitbucket PR | dev 3 themes" at bounding box center [807, 251] width 173 height 82
click at [301, 159] on div "Assets 8" at bounding box center [342, 149] width 186 height 30
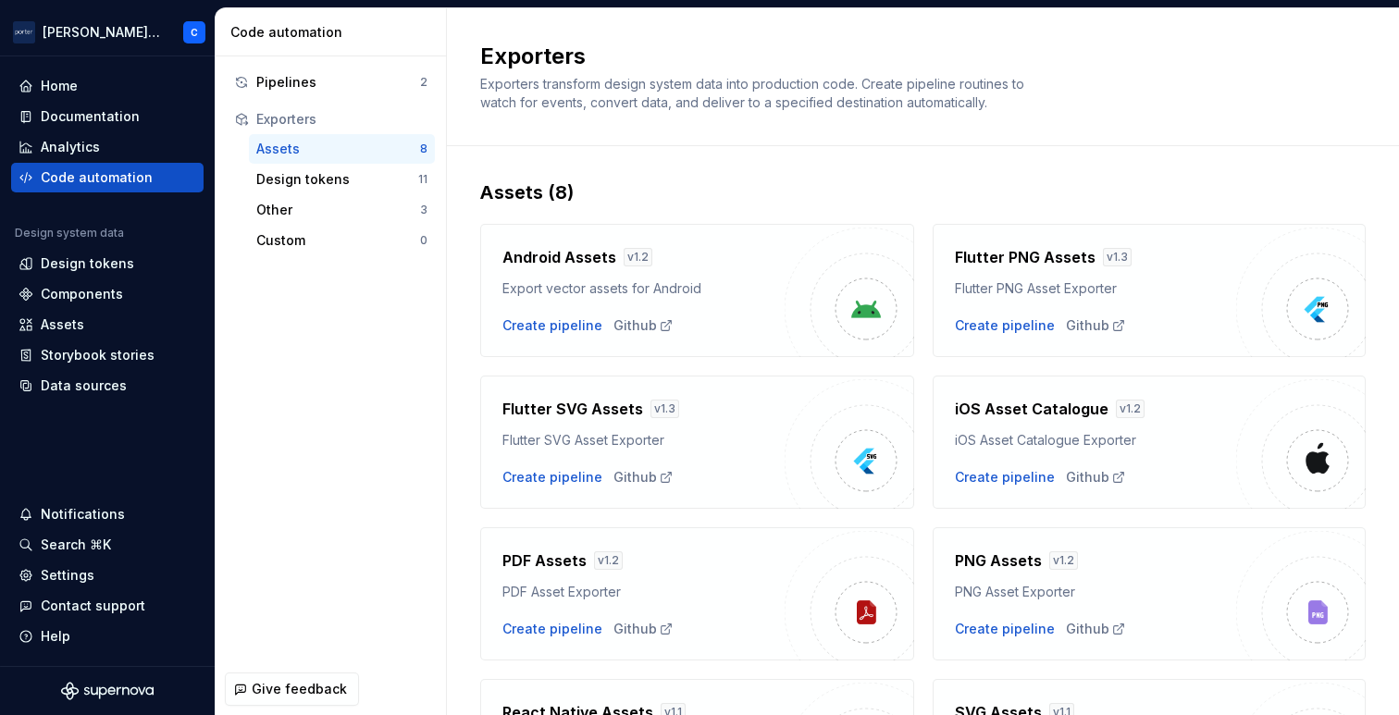
scroll to position [168, 0]
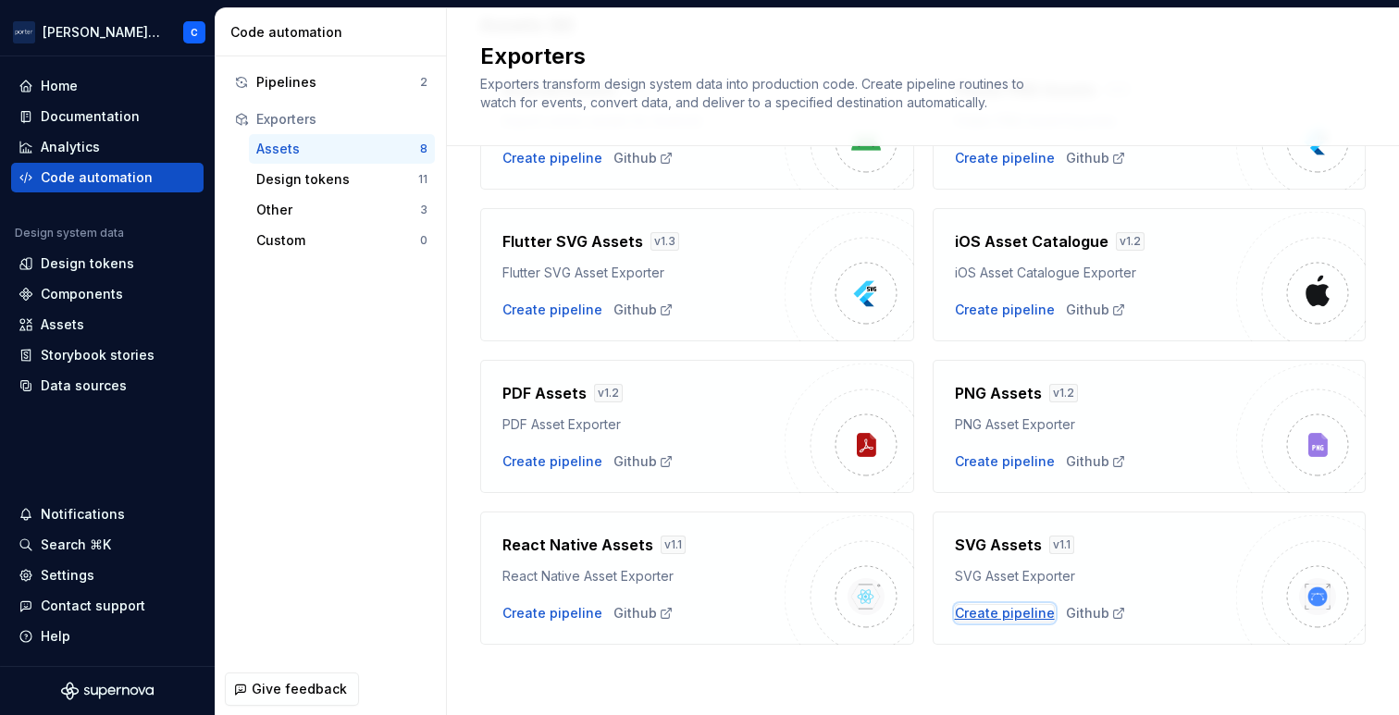
click at [999, 619] on div "Create pipeline" at bounding box center [1005, 613] width 100 height 19
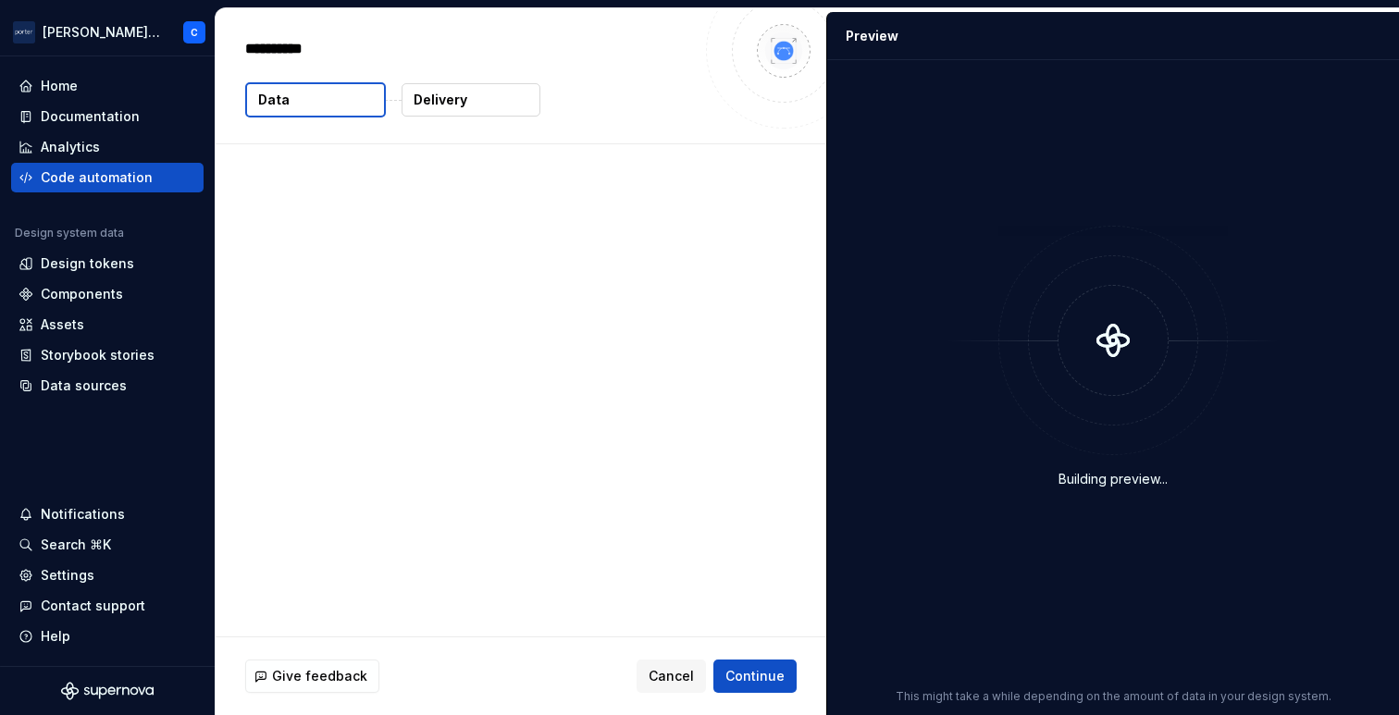
type textarea "*"
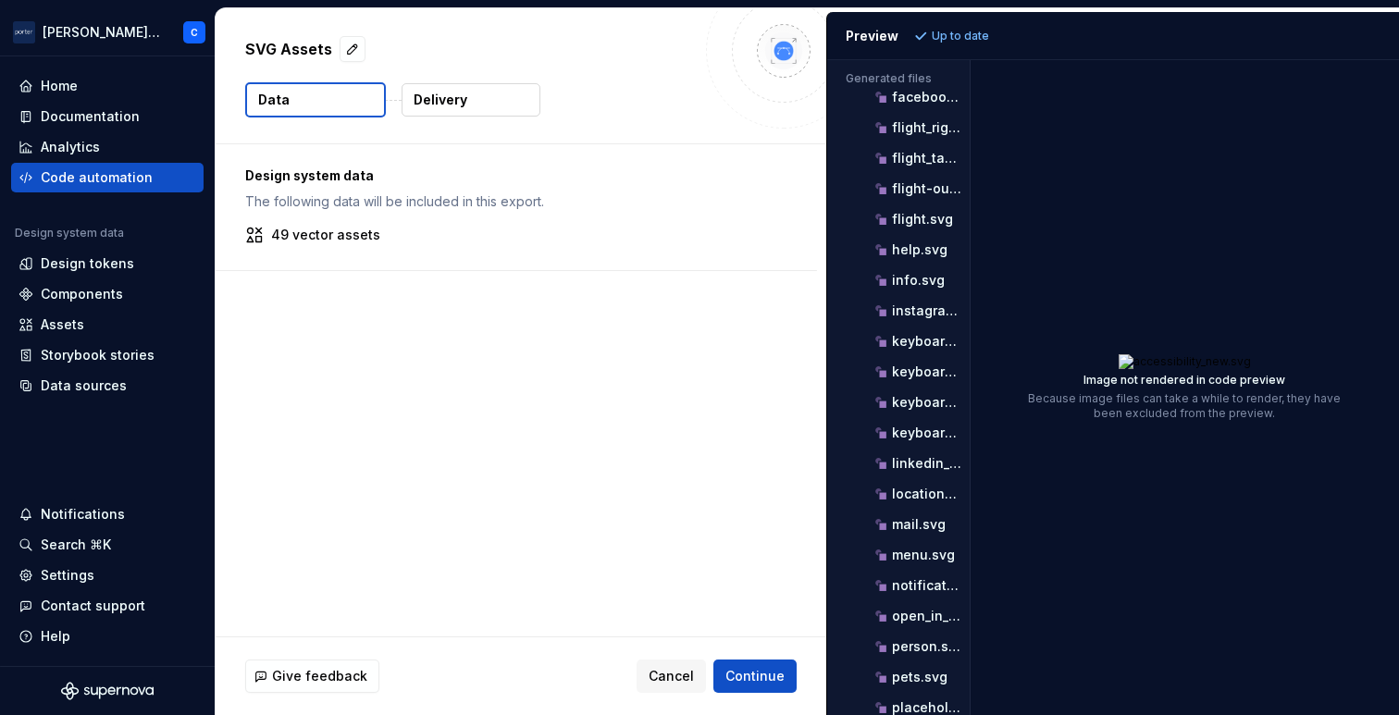
scroll to position [939, 0]
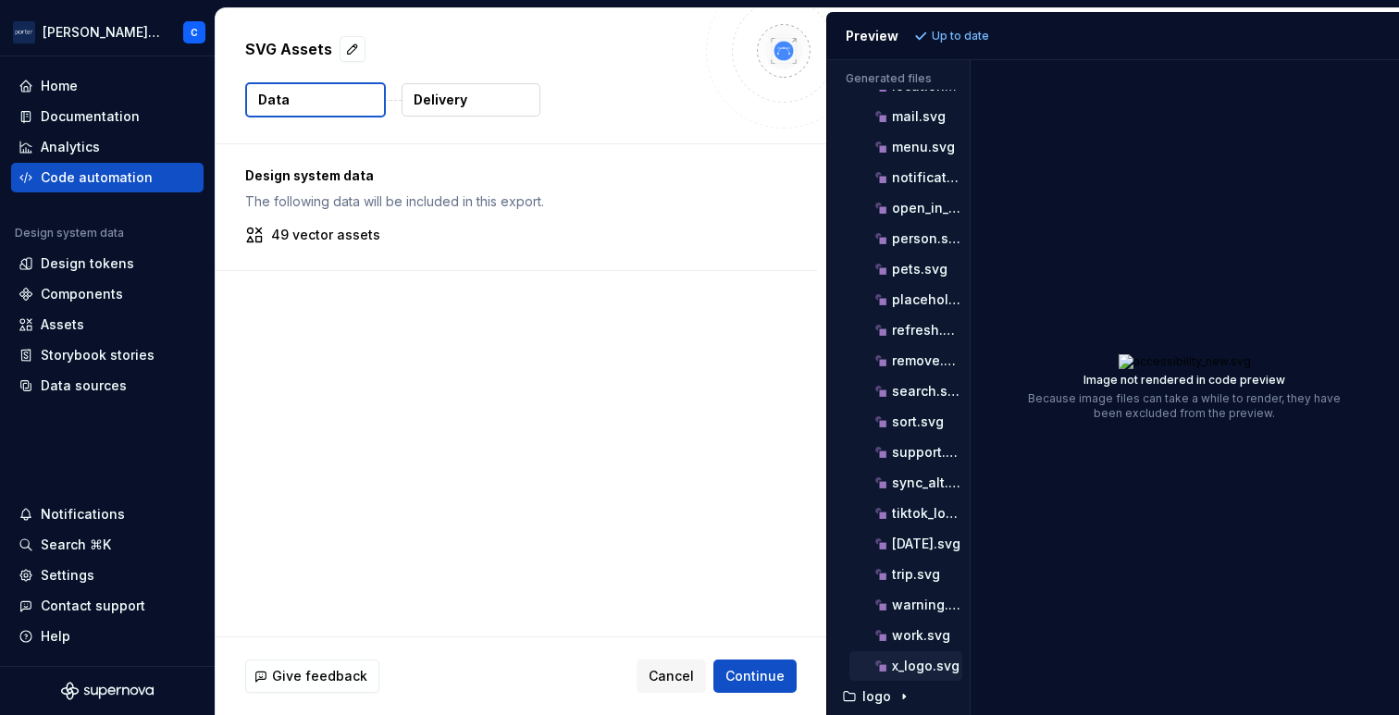
click at [905, 672] on p "x_logo.svg" at bounding box center [926, 666] width 68 height 15
